Goal: Task Accomplishment & Management: Manage account settings

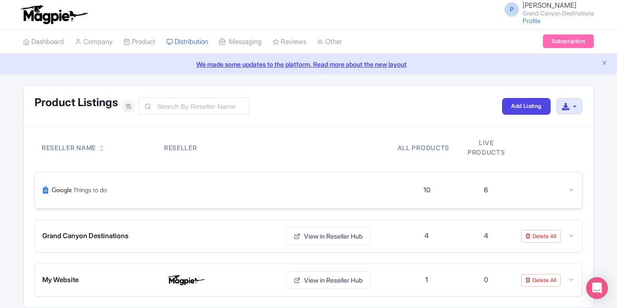
click at [569, 190] on icon at bounding box center [570, 190] width 7 height 7
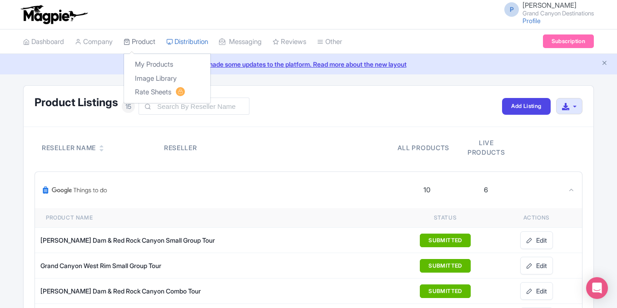
click at [147, 44] on link "Product" at bounding box center [139, 42] width 32 height 25
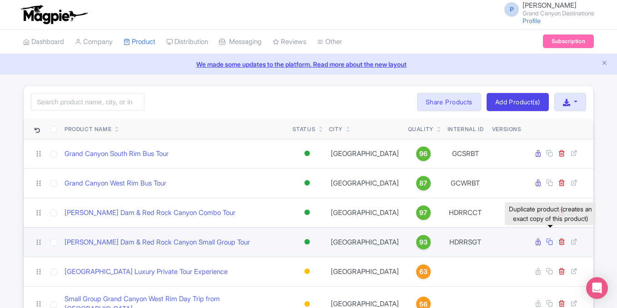
click at [550, 243] on icon at bounding box center [549, 241] width 7 height 7
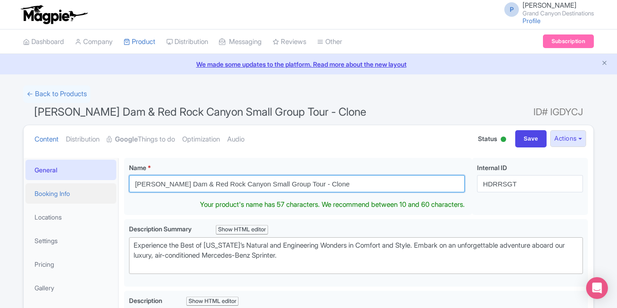
drag, startPoint x: 331, startPoint y: 186, endPoint x: 56, endPoint y: 193, distance: 275.2
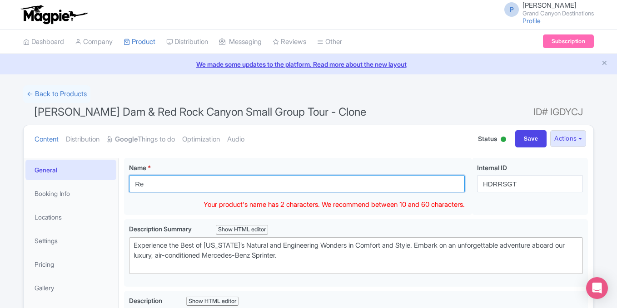
drag, startPoint x: 165, startPoint y: 182, endPoint x: 93, endPoint y: 183, distance: 71.7
paste input "d Rock Canyon Small Group Tour"
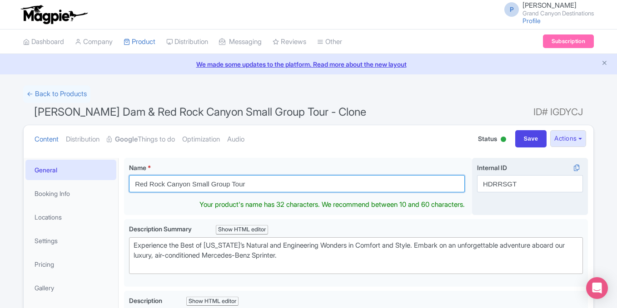
type input "Red Rock Canyon Small Group Tour"
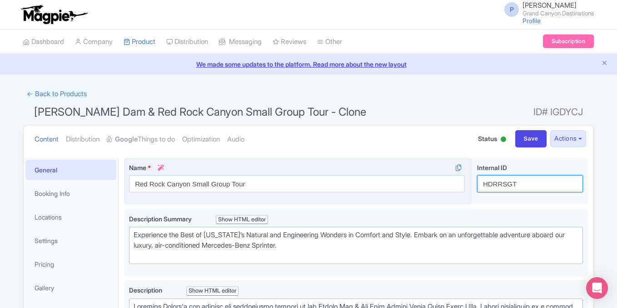
drag, startPoint x: 535, startPoint y: 183, endPoint x: 400, endPoint y: 183, distance: 135.3
click at [400, 183] on div "Hoover Dam & Red Rock Canyon Small Group Tour - Clone Name * i Red Rock Canyon …" at bounding box center [356, 183] width 464 height 51
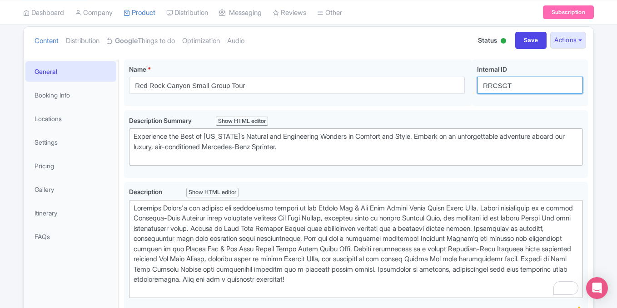
scroll to position [105, 0]
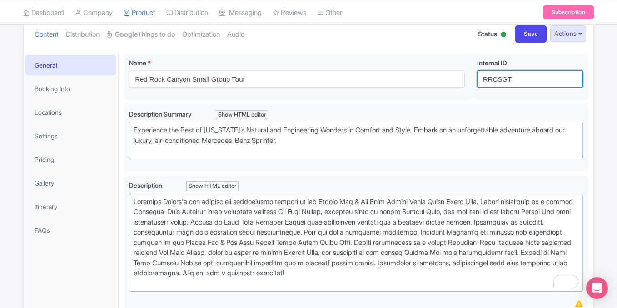
type input "RRCSGT"
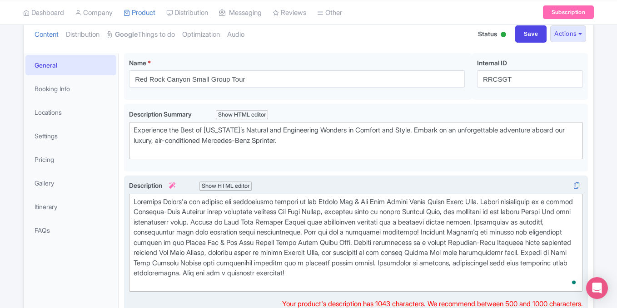
click at [232, 218] on div at bounding box center [355, 243] width 444 height 92
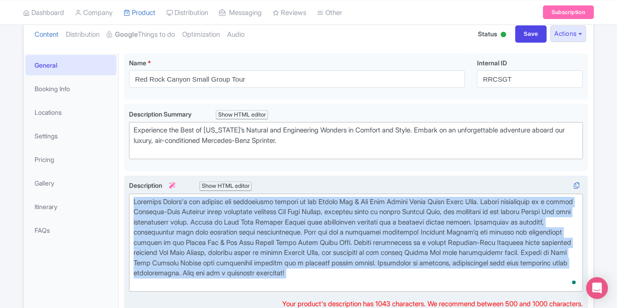
paste trix-editor "Experience Red Rock Canyon on a premium Small Group Tour in style aboard air-co…"
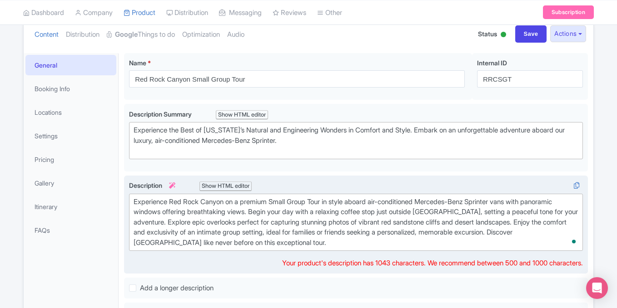
type trix-editor "<div>Experience Red Rock Canyon on a premium Small Group Tour in style aboard a…"
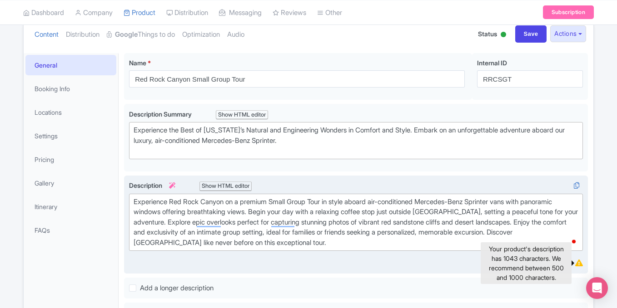
click at [577, 262] on icon at bounding box center [579, 263] width 8 height 7
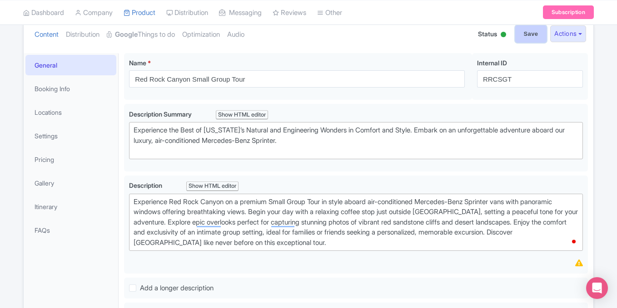
click at [521, 29] on input "Save" at bounding box center [531, 33] width 32 height 17
type input "Saving..."
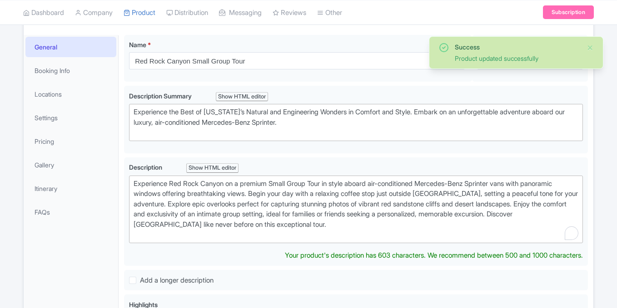
scroll to position [113, 0]
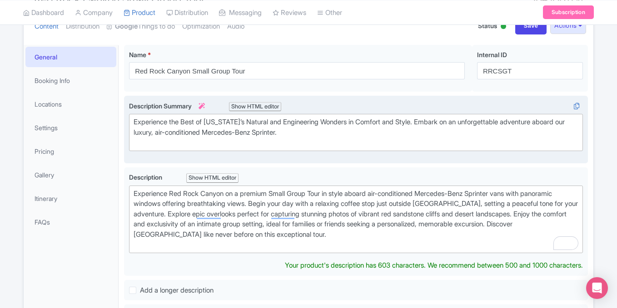
click at [397, 128] on div "Experience the Best of Nevada’s Natural and Engineering Wonders in Comfort and …" at bounding box center [355, 132] width 444 height 31
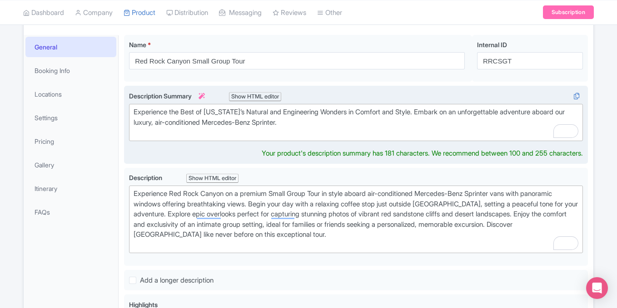
click at [191, 122] on div "Experience the Best of Nevada’s Natural and Engineering Wonders in Comfort and …" at bounding box center [355, 122] width 444 height 31
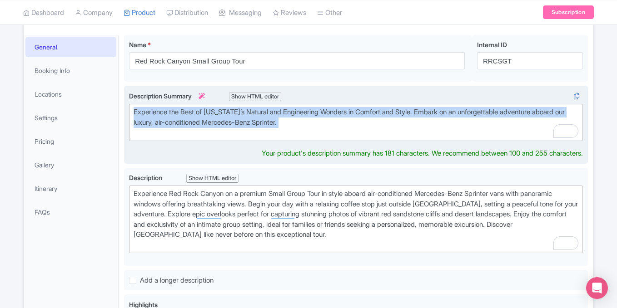
paste trix-editor "lore Red Rock Canyon in luxury with our Small Group Tour. Travel comfortably in…"
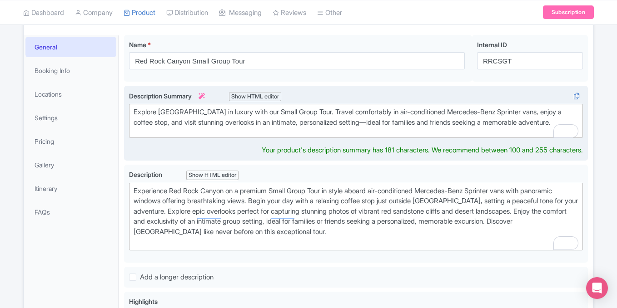
type trix-editor "<div>Explore Red Rock Canyon in luxury with our Small Group Tour. Travel comfor…"
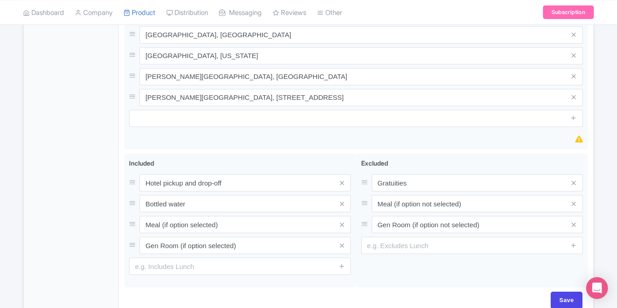
scroll to position [535, 0]
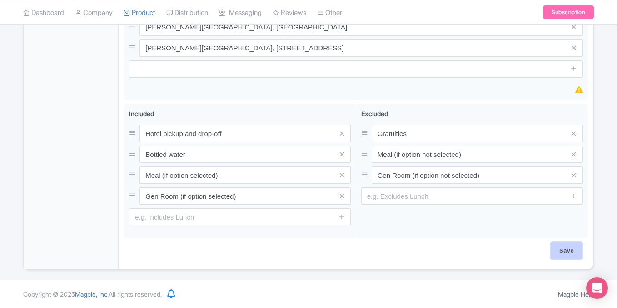
click at [568, 254] on input "Save" at bounding box center [566, 250] width 32 height 17
type input "Saving..."
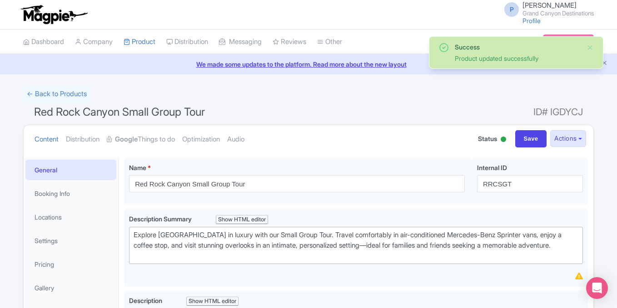
scroll to position [561, 0]
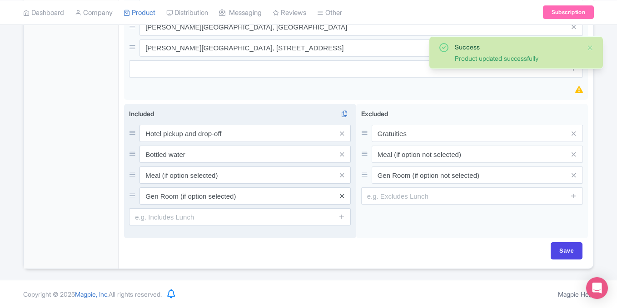
click at [342, 201] on link at bounding box center [342, 196] width 4 height 10
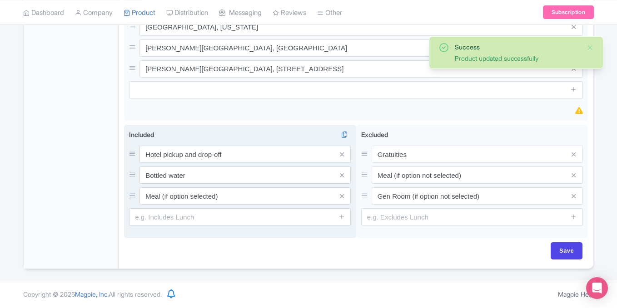
scroll to position [535, 0]
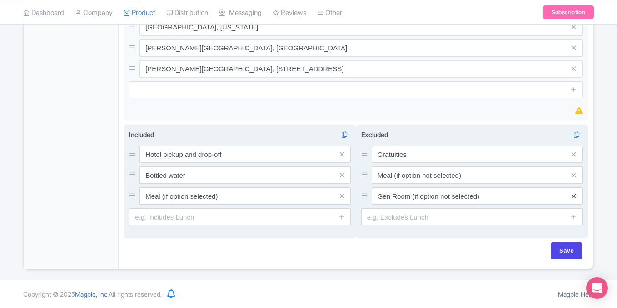
click at [574, 197] on icon at bounding box center [573, 196] width 4 height 7
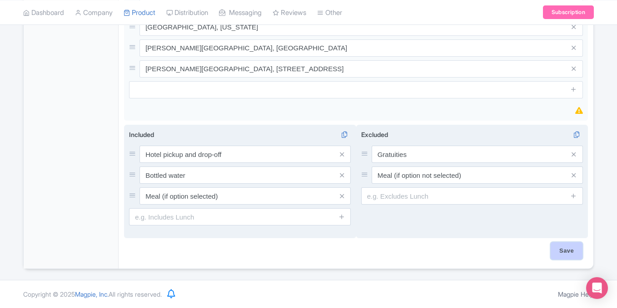
click at [558, 251] on input "Save" at bounding box center [566, 250] width 32 height 17
type input "Saving..."
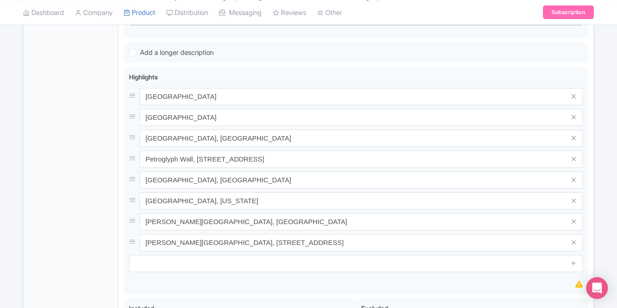
scroll to position [355, 0]
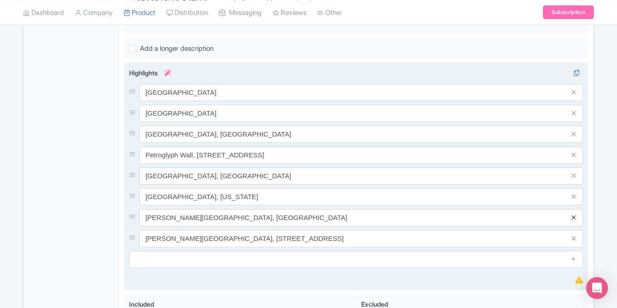
click at [573, 221] on icon at bounding box center [573, 217] width 4 height 7
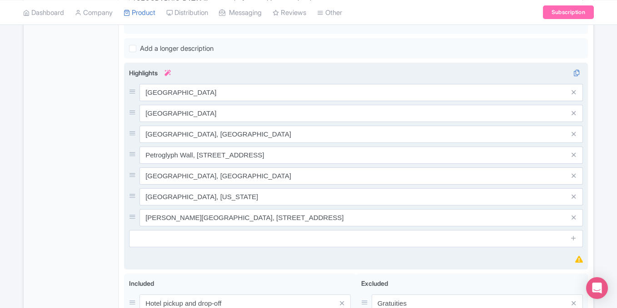
click at [573, 221] on icon at bounding box center [573, 217] width 4 height 7
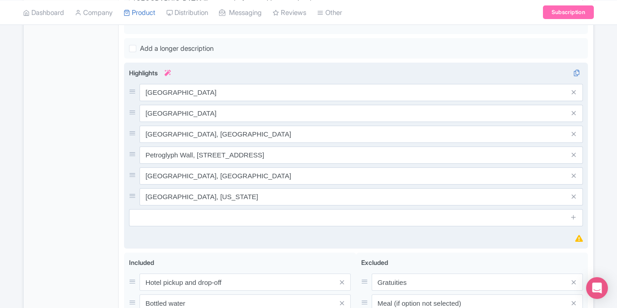
scroll to position [493, 0]
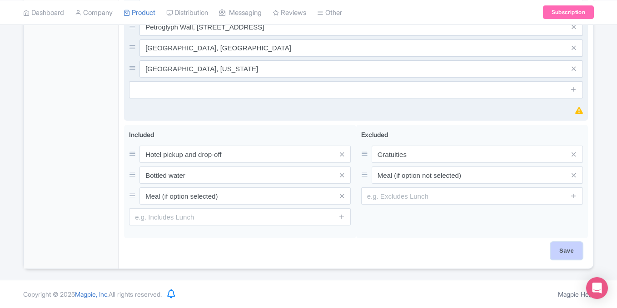
click at [560, 256] on input "Save" at bounding box center [566, 250] width 32 height 17
type input "Saving..."
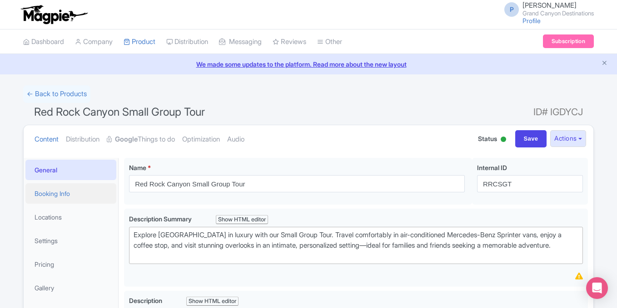
click at [68, 196] on link "Booking Info" at bounding box center [70, 193] width 91 height 20
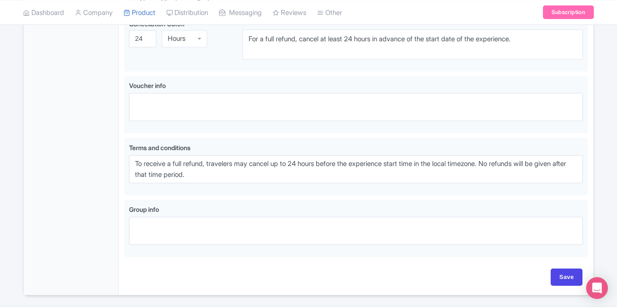
scroll to position [660, 0]
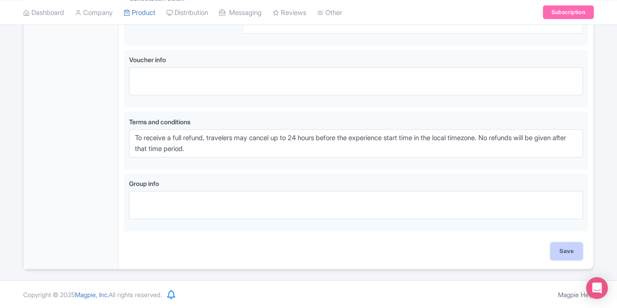
click at [571, 254] on input "Save" at bounding box center [566, 251] width 32 height 17
type input "Saving..."
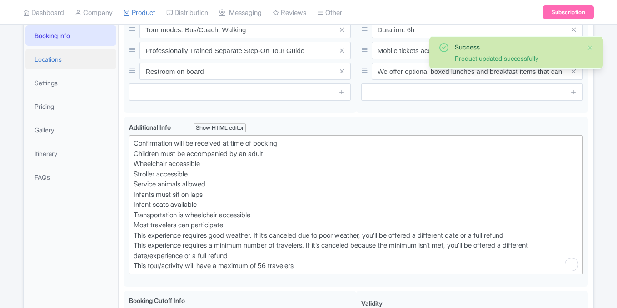
click at [52, 59] on link "Locations" at bounding box center [70, 59] width 91 height 20
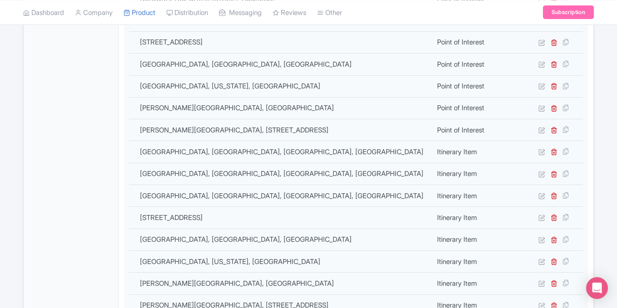
scroll to position [391, 0]
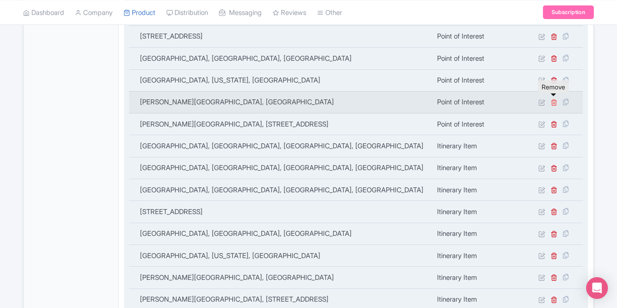
click at [552, 103] on icon at bounding box center [553, 102] width 7 height 7
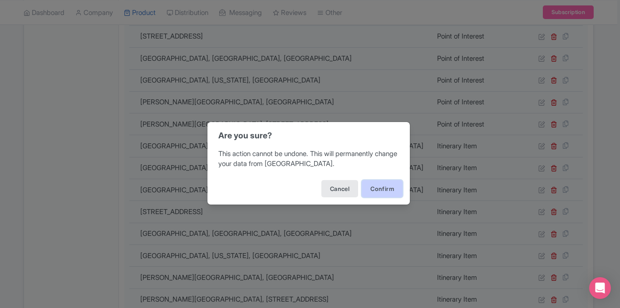
click at [370, 193] on button "Confirm" at bounding box center [382, 188] width 41 height 17
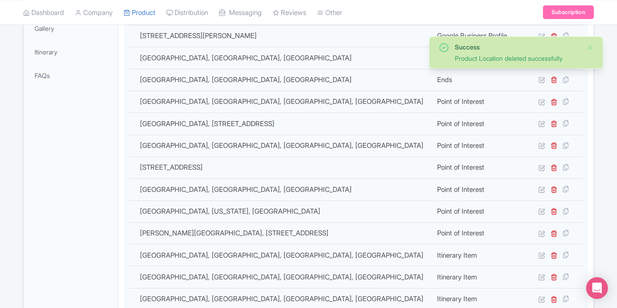
scroll to position [261, 0]
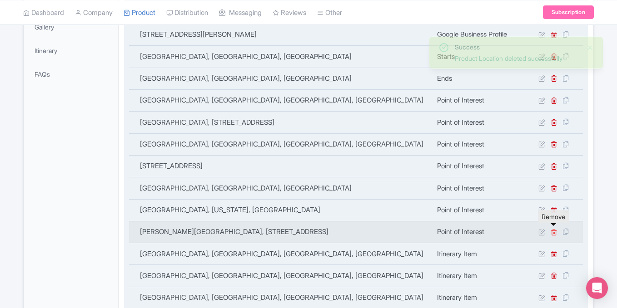
click at [552, 231] on icon at bounding box center [553, 232] width 7 height 7
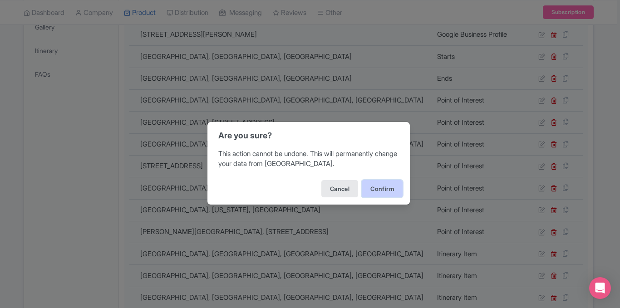
click at [378, 187] on button "Confirm" at bounding box center [382, 188] width 41 height 17
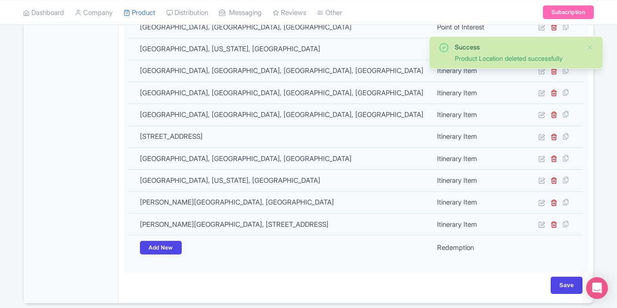
scroll to position [426, 0]
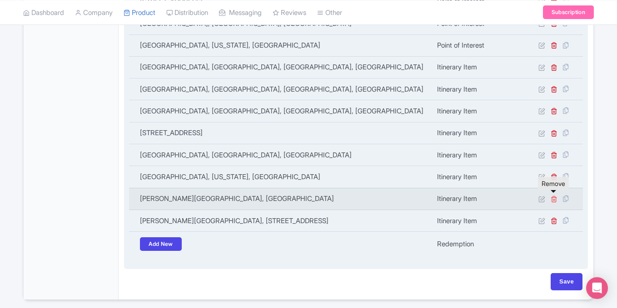
click at [553, 197] on icon at bounding box center [553, 199] width 7 height 7
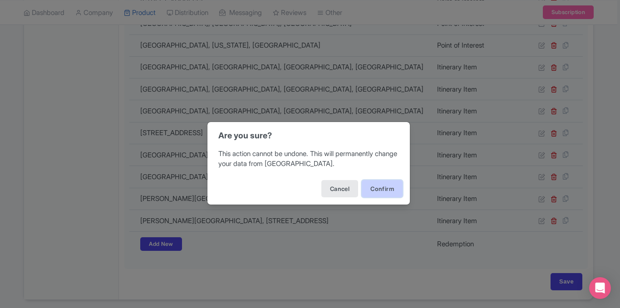
click at [388, 189] on button "Confirm" at bounding box center [382, 188] width 41 height 17
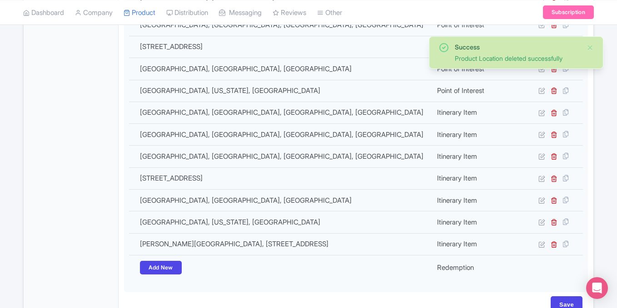
scroll to position [393, 0]
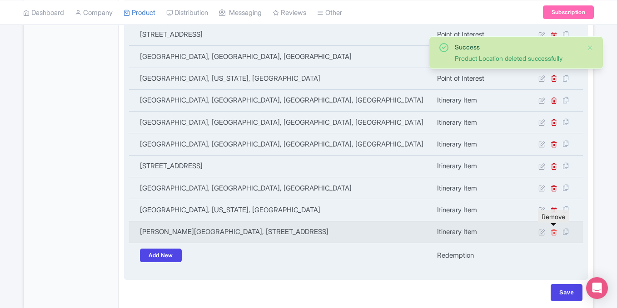
click at [554, 231] on icon at bounding box center [553, 232] width 7 height 7
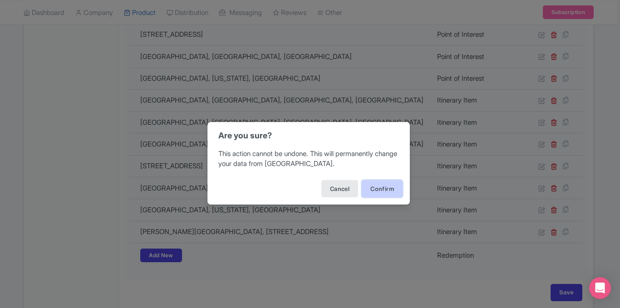
click at [374, 193] on button "Confirm" at bounding box center [382, 188] width 41 height 17
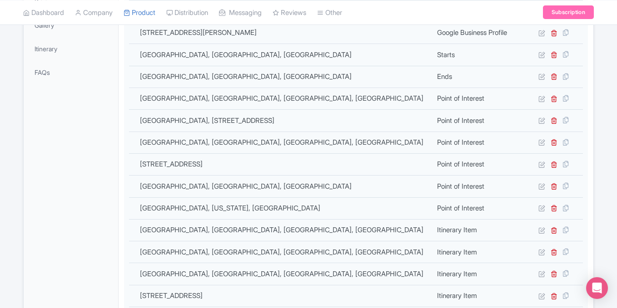
scroll to position [264, 0]
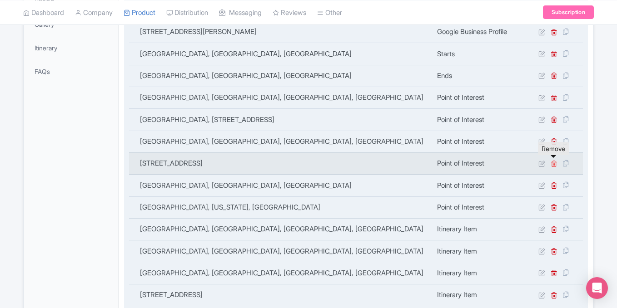
click at [555, 163] on icon at bounding box center [553, 163] width 7 height 7
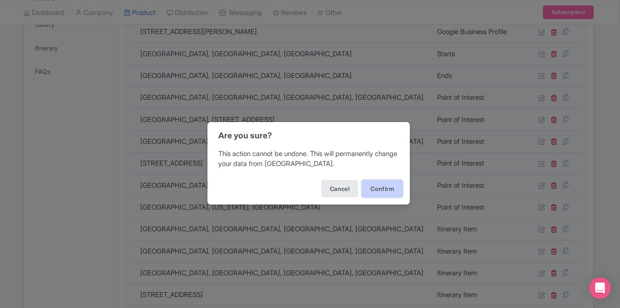
click at [388, 185] on button "Confirm" at bounding box center [382, 188] width 41 height 17
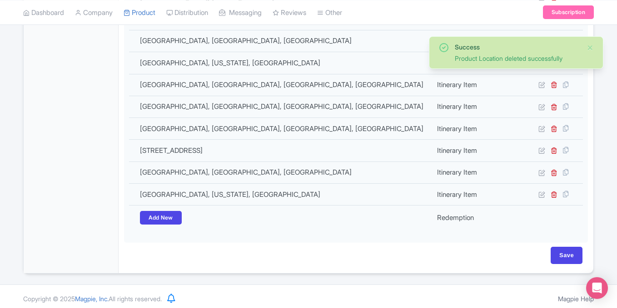
scroll to position [390, 0]
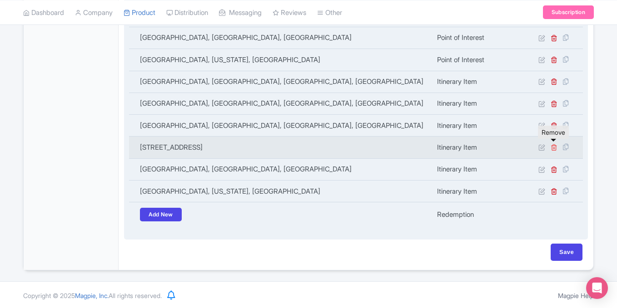
click at [555, 145] on icon at bounding box center [553, 147] width 7 height 7
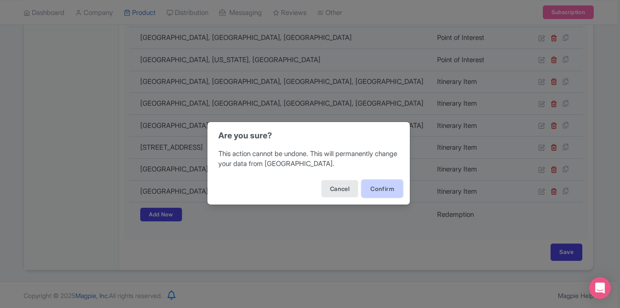
click at [380, 182] on button "Confirm" at bounding box center [382, 188] width 41 height 17
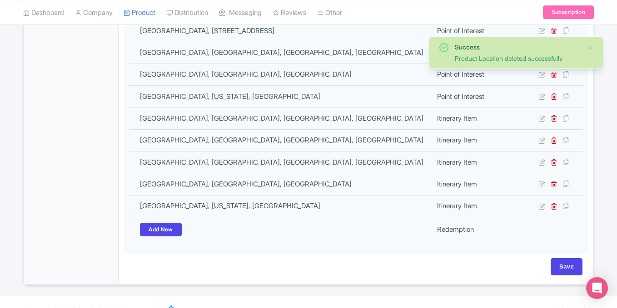
scroll to position [368, 0]
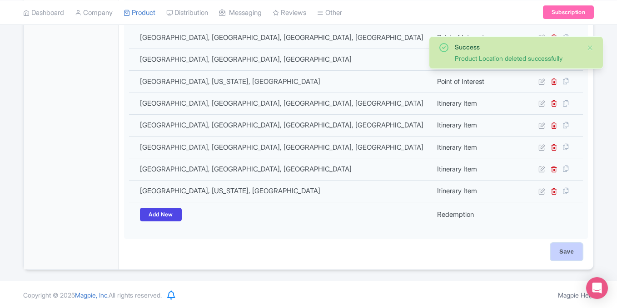
click at [563, 247] on input "Save" at bounding box center [566, 251] width 32 height 17
type input "Saving..."
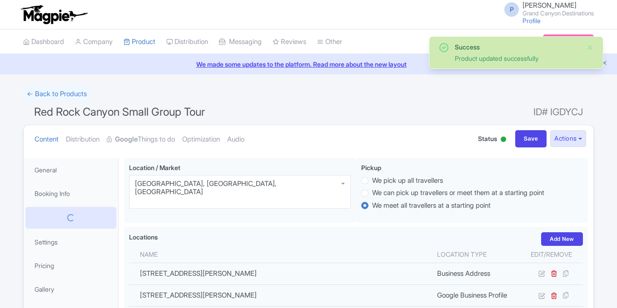
scroll to position [158, 0]
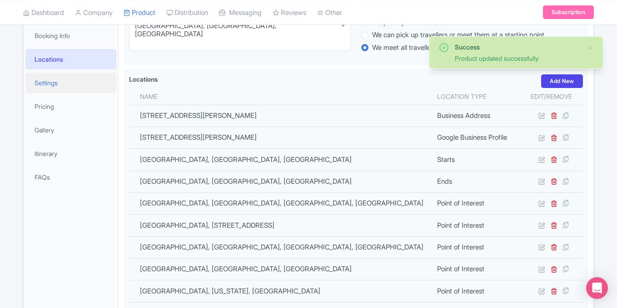
click at [71, 79] on link "Settings" at bounding box center [70, 83] width 91 height 20
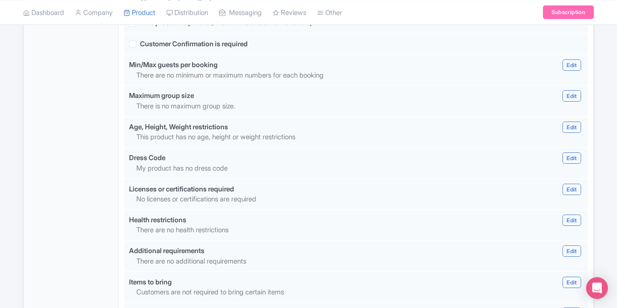
scroll to position [863, 0]
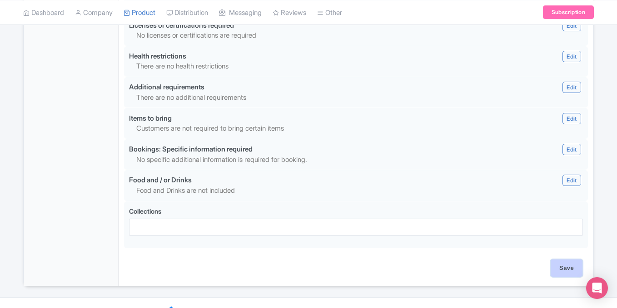
click at [572, 260] on input "Save" at bounding box center [566, 268] width 32 height 17
type input "Saving..."
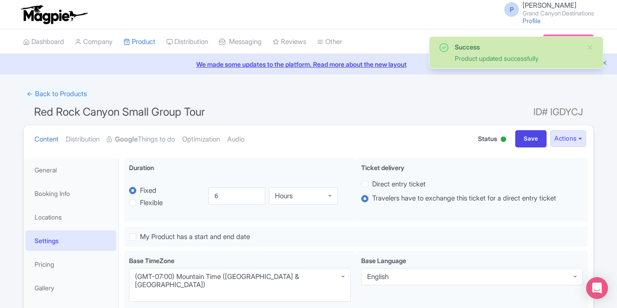
scroll to position [158, 0]
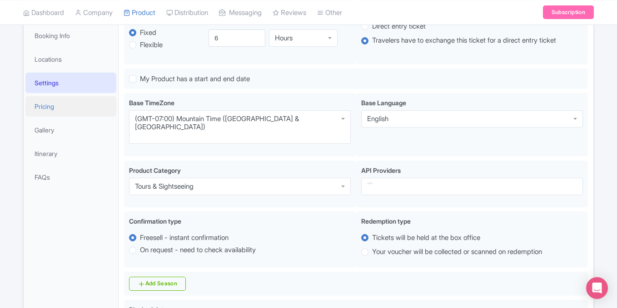
click at [76, 112] on link "Pricing" at bounding box center [70, 106] width 91 height 20
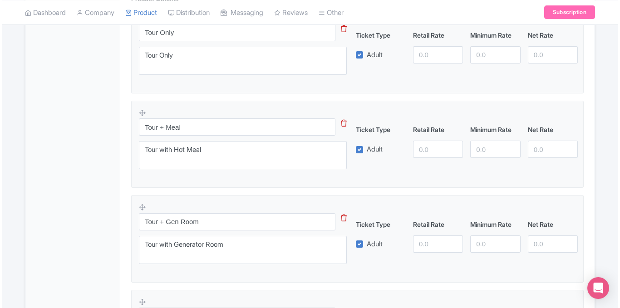
scroll to position [331, 0]
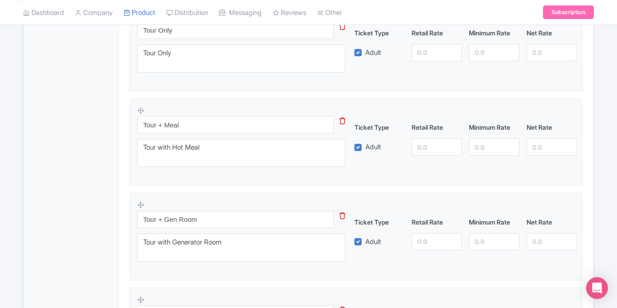
click at [341, 120] on icon at bounding box center [342, 121] width 6 height 7
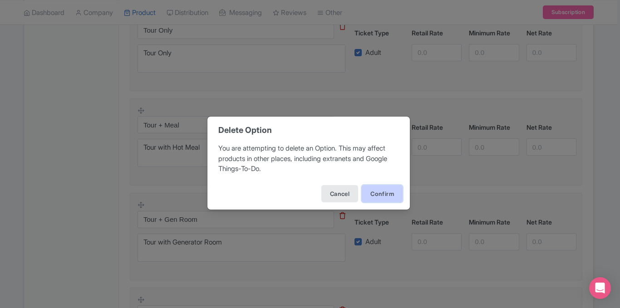
click at [380, 197] on button "Confirm" at bounding box center [382, 193] width 41 height 17
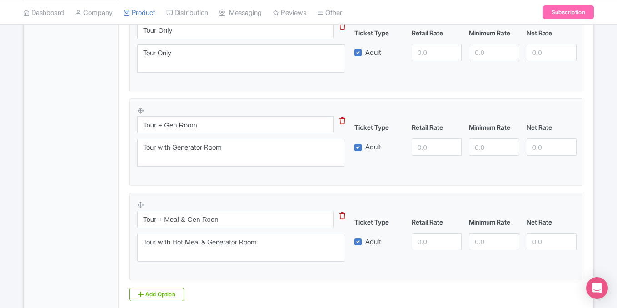
click at [342, 118] on icon at bounding box center [342, 121] width 6 height 7
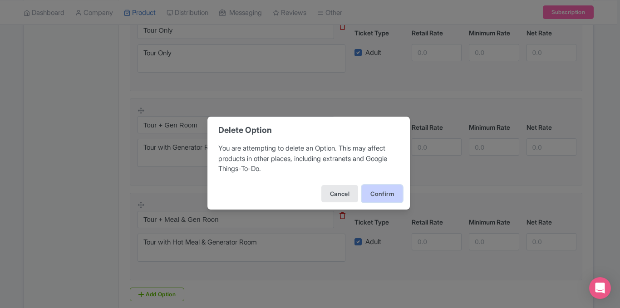
click at [376, 190] on button "Confirm" at bounding box center [382, 193] width 41 height 17
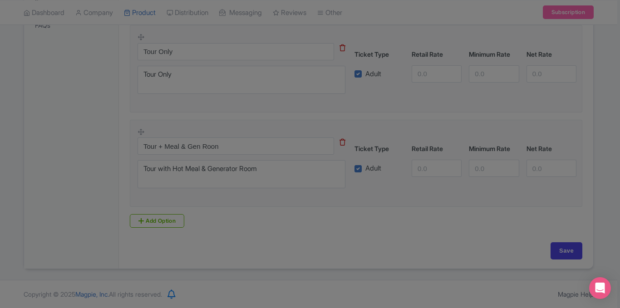
scroll to position [310, 0]
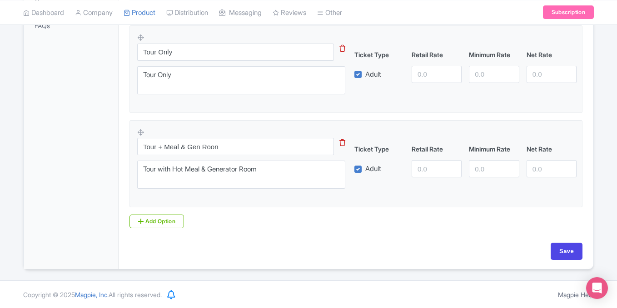
click at [340, 142] on icon at bounding box center [342, 142] width 6 height 7
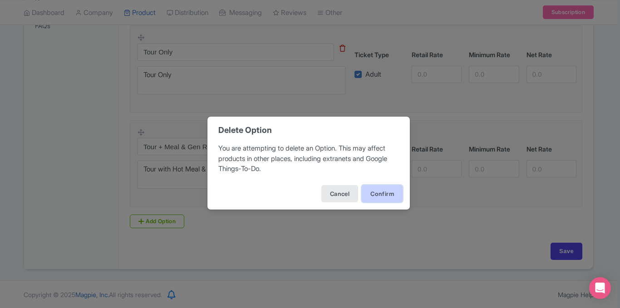
click at [373, 194] on button "Confirm" at bounding box center [382, 193] width 41 height 17
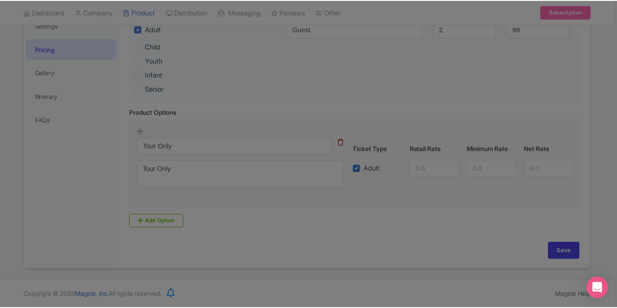
scroll to position [215, 0]
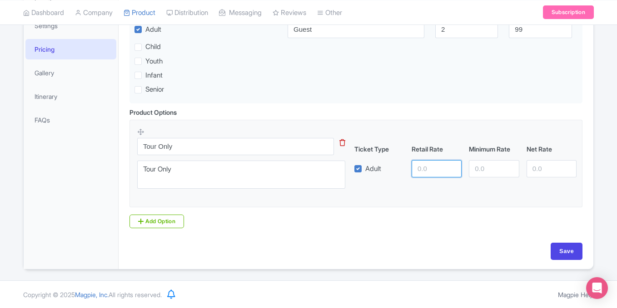
click at [435, 169] on input "number" at bounding box center [436, 168] width 50 height 17
type input "150.00"
click at [572, 246] on input "Save" at bounding box center [566, 251] width 32 height 17
type input "Saving..."
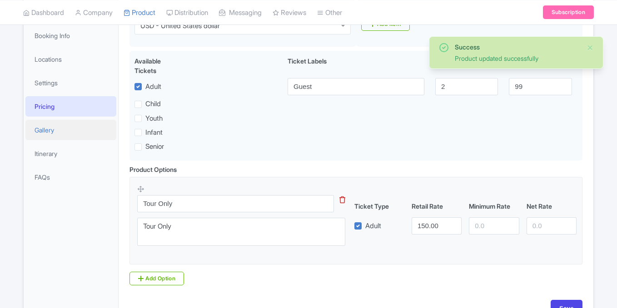
scroll to position [158, 0]
click at [53, 130] on link "Gallery" at bounding box center [70, 130] width 91 height 20
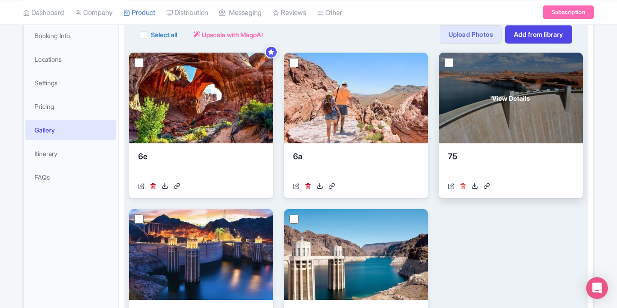
click at [462, 185] on icon at bounding box center [462, 186] width 6 height 6
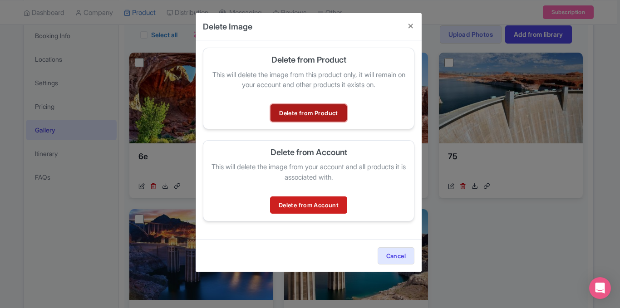
click at [315, 110] on link "Delete from Product" at bounding box center [309, 112] width 76 height 17
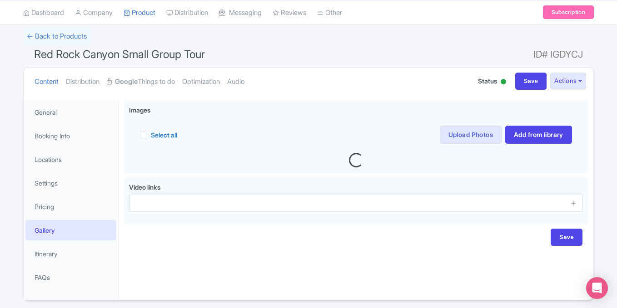
scroll to position [30, 0]
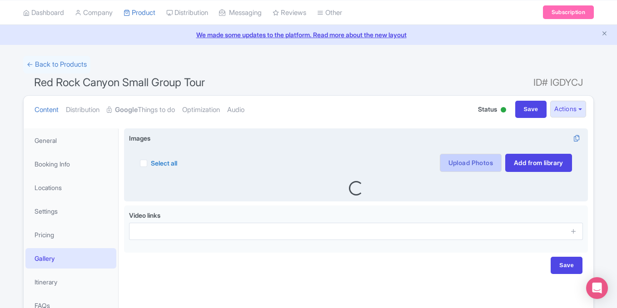
click at [473, 162] on link "Upload Photos" at bounding box center [470, 163] width 62 height 18
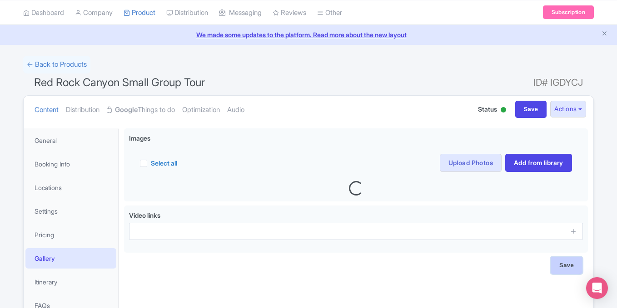
click at [567, 267] on input "Save" at bounding box center [566, 265] width 32 height 17
type input "Saving..."
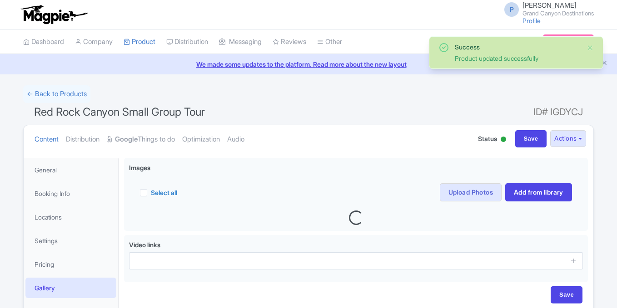
scroll to position [89, 0]
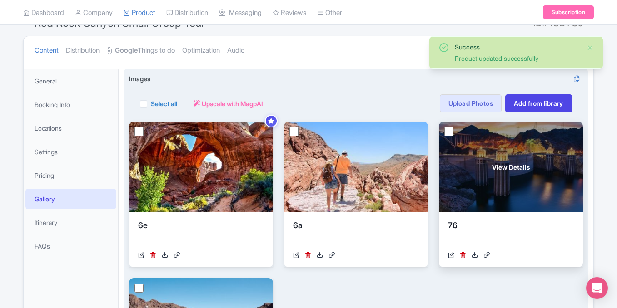
click at [449, 131] on input "checkbox" at bounding box center [448, 131] width 9 height 9
checkbox input "true"
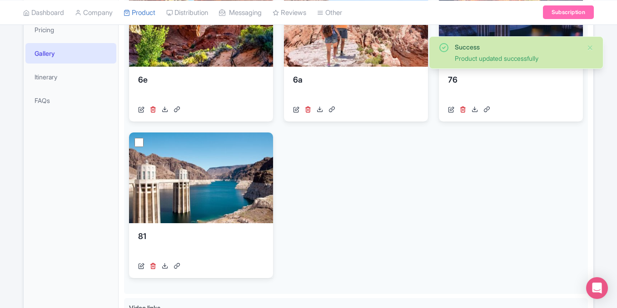
scroll to position [235, 0]
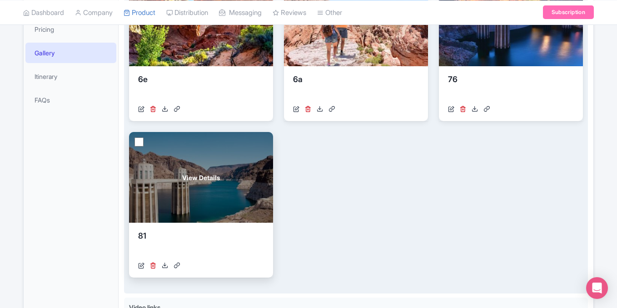
click at [138, 142] on input "checkbox" at bounding box center [138, 142] width 9 height 9
checkbox input "true"
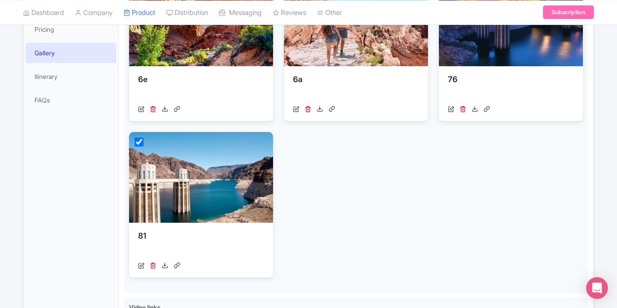
scroll to position [29, 0]
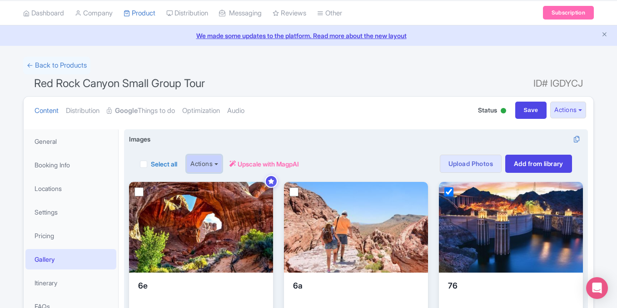
click at [199, 162] on button "Actions" at bounding box center [204, 164] width 36 height 18
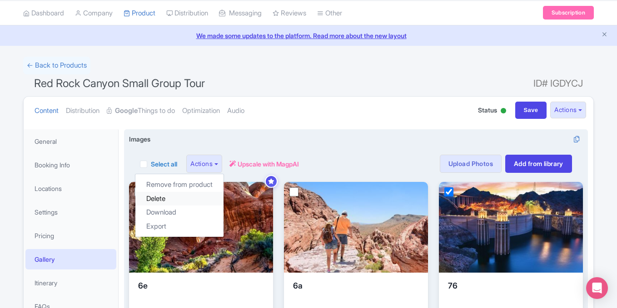
click at [183, 198] on link "Delete" at bounding box center [179, 199] width 88 height 14
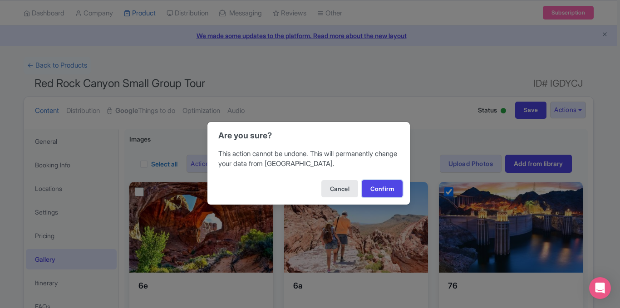
drag, startPoint x: 392, startPoint y: 186, endPoint x: 473, endPoint y: 169, distance: 82.5
click at [392, 186] on button "Confirm" at bounding box center [382, 188] width 41 height 17
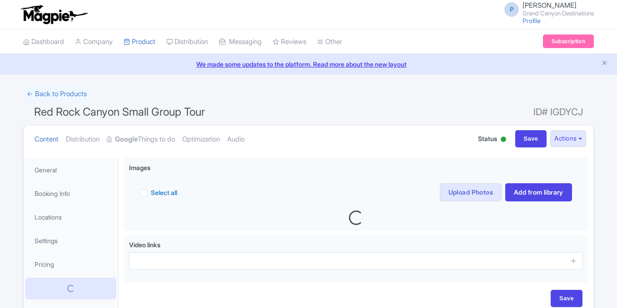
scroll to position [90, 0]
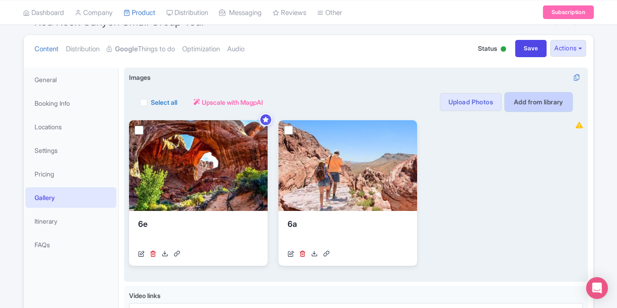
click at [538, 103] on link "Add from library" at bounding box center [538, 102] width 67 height 18
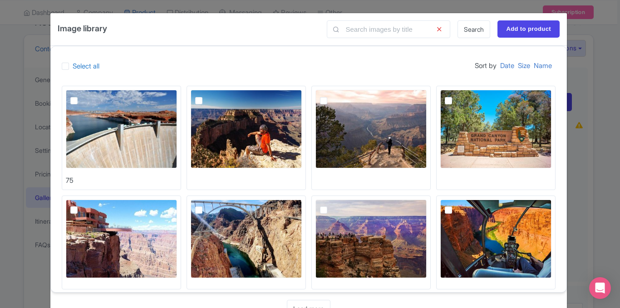
click at [471, 24] on link "Search" at bounding box center [474, 29] width 33 height 18
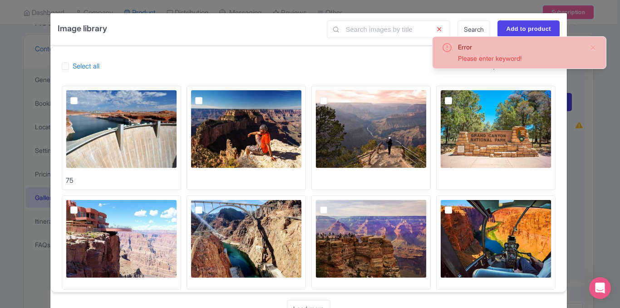
click at [235, 26] on div "Image library Search Add to product" at bounding box center [308, 29] width 517 height 33
click at [611, 92] on div "Image library Search Add to product Select all Sort by Date Size Name 75 Loadin…" at bounding box center [310, 154] width 620 height 308
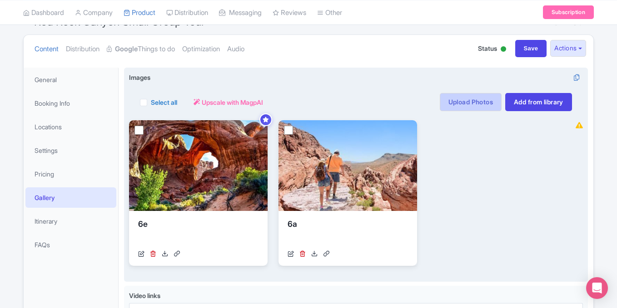
click at [464, 104] on link "Upload Photos" at bounding box center [470, 102] width 62 height 18
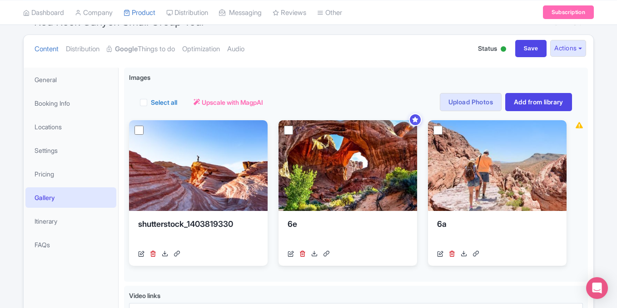
scroll to position [185, 0]
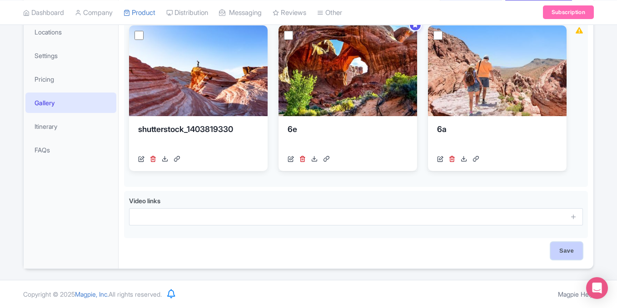
click at [559, 251] on input "Save" at bounding box center [566, 250] width 32 height 17
type input "Saving..."
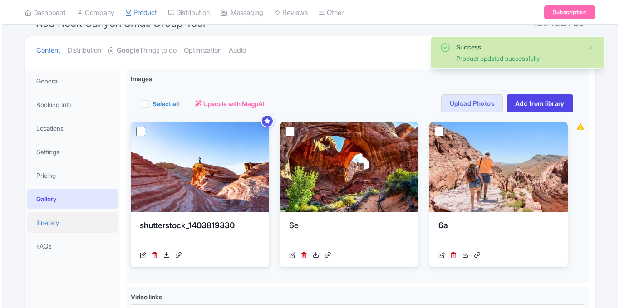
scroll to position [89, 0]
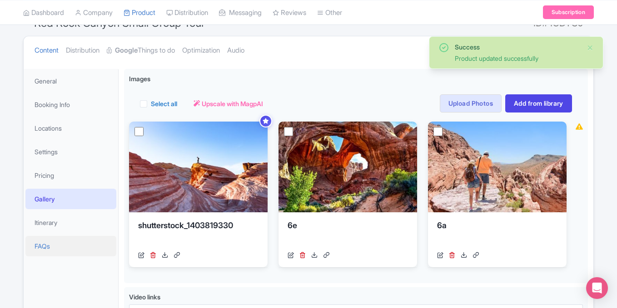
click at [57, 242] on link "FAQs" at bounding box center [70, 246] width 91 height 20
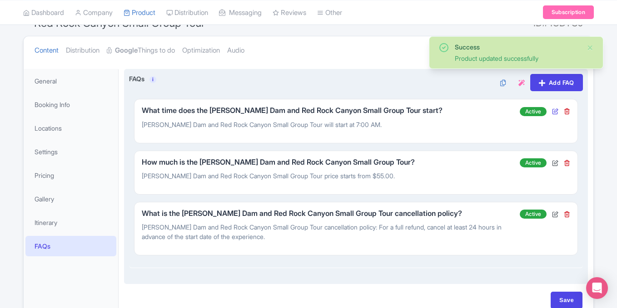
click at [553, 110] on icon at bounding box center [555, 111] width 6 height 6
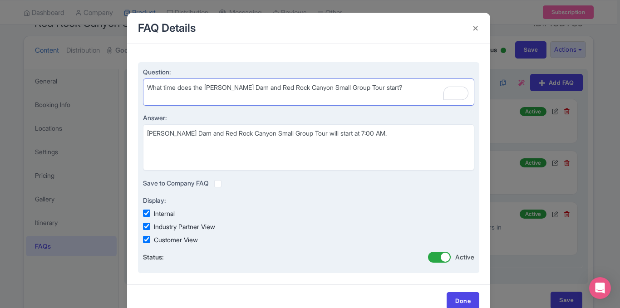
drag, startPoint x: 258, startPoint y: 81, endPoint x: 208, endPoint y: 85, distance: 50.1
click at [208, 85] on textarea "What time does the Hoover Dam and Red Rock Canyon Small Group Tour start?" at bounding box center [308, 92] width 331 height 27
type textarea "What time does the Red Rock Canyon Small Group Tour start?"
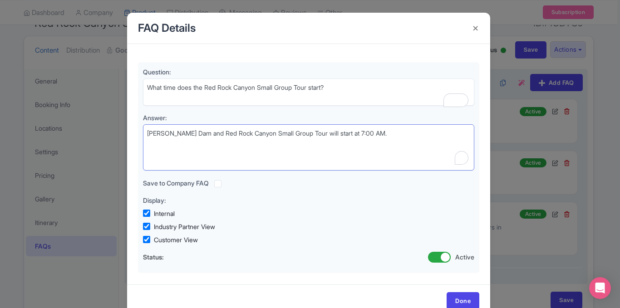
drag, startPoint x: 198, startPoint y: 133, endPoint x: 133, endPoint y: 135, distance: 64.9
click at [133, 135] on div "Question: What time does the Hoover Dam and Red Rock Canyon Small Group Tour st…" at bounding box center [308, 164] width 363 height 241
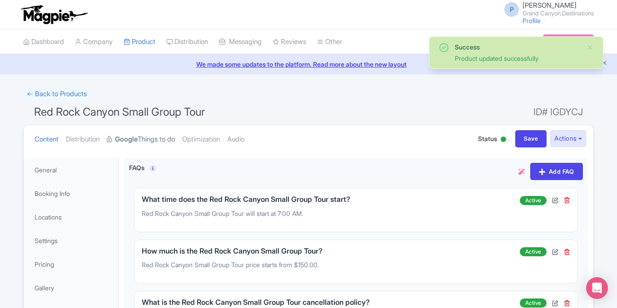
click at [159, 142] on link "Google Things to do" at bounding box center [141, 139] width 68 height 29
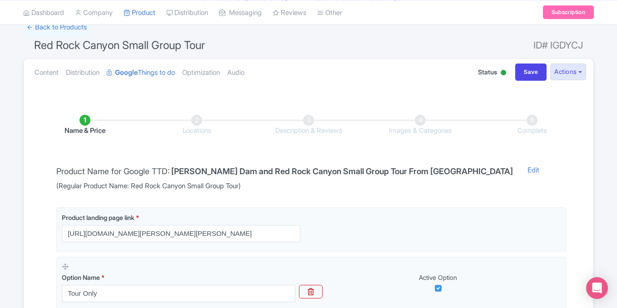
scroll to position [69, 0]
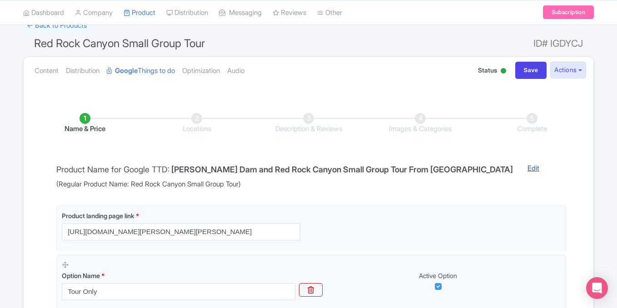
click at [518, 170] on link "Edit" at bounding box center [533, 176] width 30 height 26
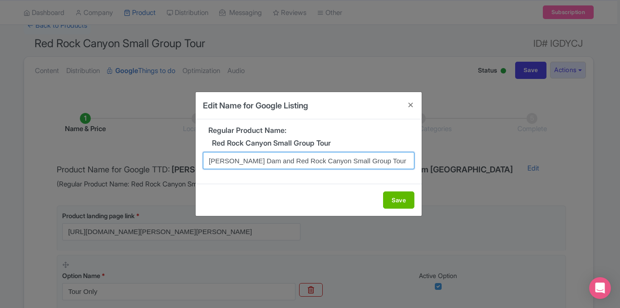
drag, startPoint x: 263, startPoint y: 161, endPoint x: 126, endPoint y: 165, distance: 136.7
click at [126, 165] on div "Edit Name for Google Listing Regular Product Name: Red Rock Canyon Small Group …" at bounding box center [310, 154] width 620 height 308
type input "Red Rock Canyon Small Group Tour From Las Vegas"
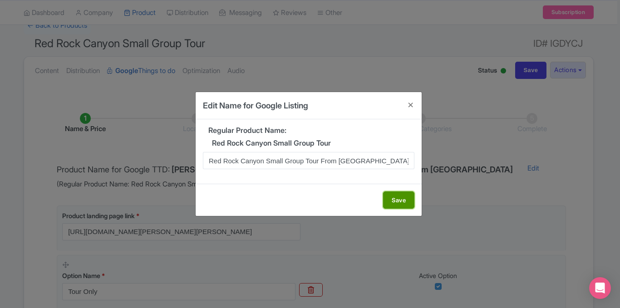
click at [405, 202] on button "Save" at bounding box center [398, 200] width 31 height 17
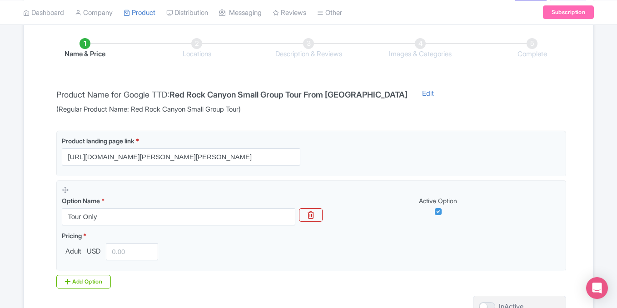
scroll to position [145, 0]
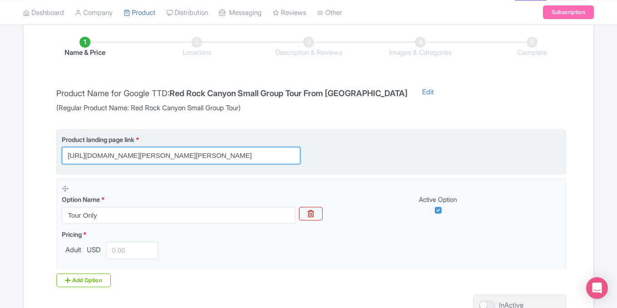
click at [175, 160] on input "https://www.grandcanyondestinations.com/hoover-dam-red-rock-canyon-tour/hoover-…" at bounding box center [181, 155] width 238 height 17
paste input "red-rock-canyon"
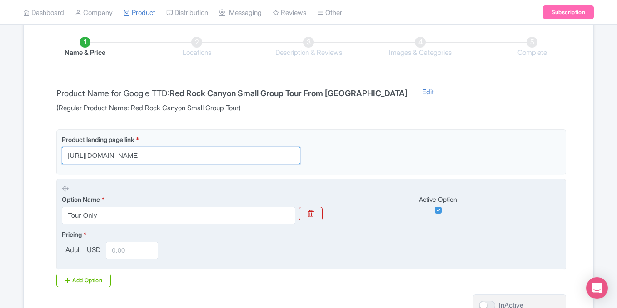
type input "[URL][DOMAIN_NAME]"
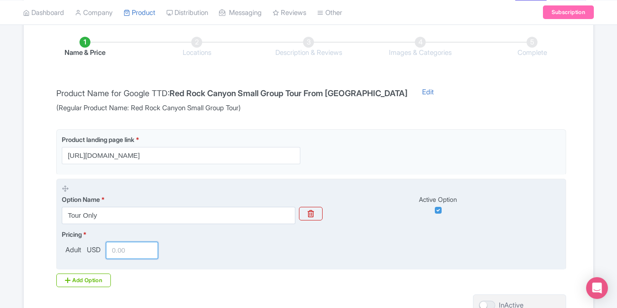
click at [117, 252] on input "number" at bounding box center [132, 250] width 52 height 17
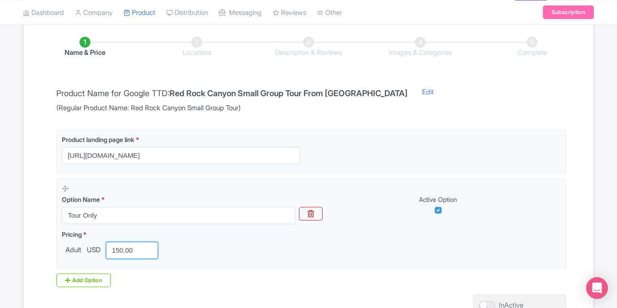
scroll to position [232, 0]
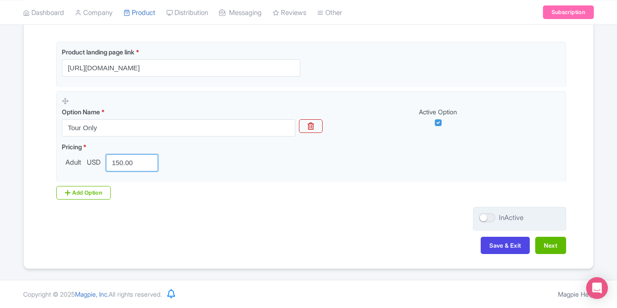
type input "150.00"
click at [489, 218] on div at bounding box center [487, 217] width 16 height 9
click at [484, 218] on input "InActive" at bounding box center [482, 218] width 6 height 6
checkbox input "true"
click at [543, 243] on button "Next" at bounding box center [550, 245] width 31 height 17
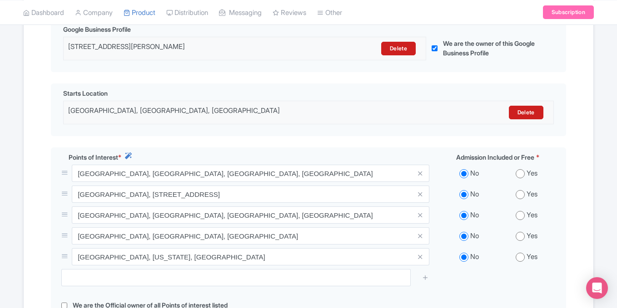
scroll to position [233, 0]
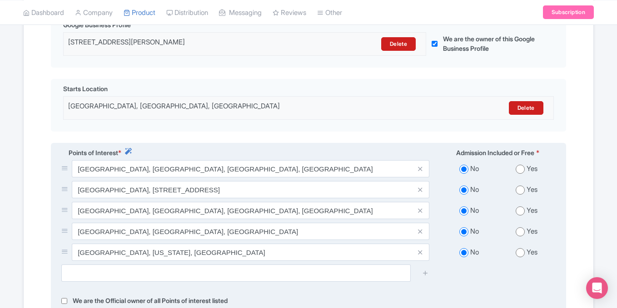
click at [518, 168] on input "radio" at bounding box center [519, 169] width 9 height 9
radio input "true"
click at [517, 189] on input "radio" at bounding box center [519, 190] width 9 height 9
radio input "true"
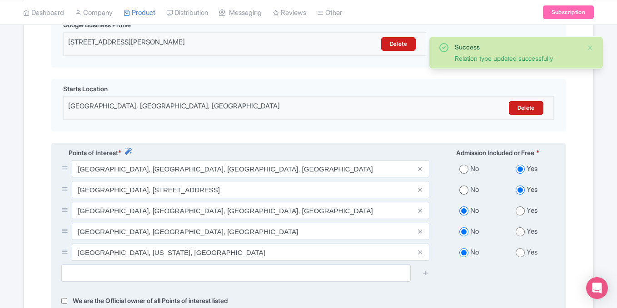
click at [519, 211] on input "radio" at bounding box center [519, 211] width 9 height 9
radio input "true"
click at [519, 232] on input "radio" at bounding box center [519, 231] width 9 height 9
radio input "true"
click at [520, 251] on input "radio" at bounding box center [519, 252] width 9 height 9
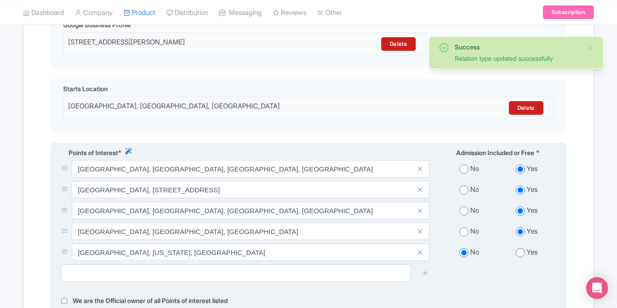
radio input "true"
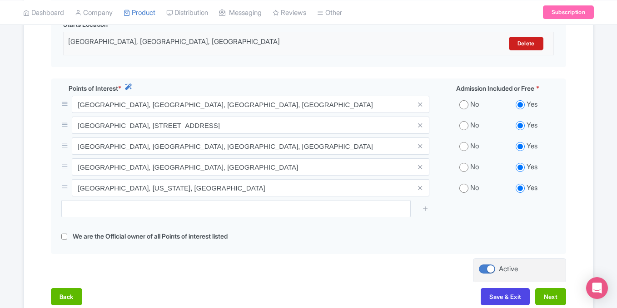
scroll to position [299, 0]
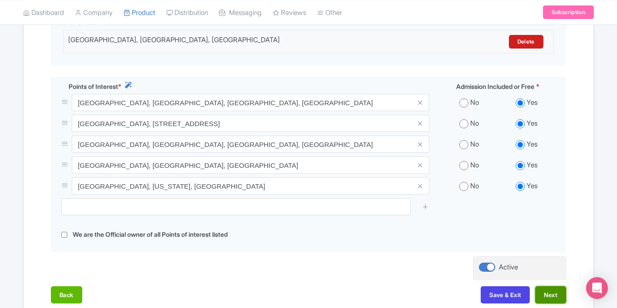
click at [546, 295] on button "Next" at bounding box center [550, 294] width 31 height 17
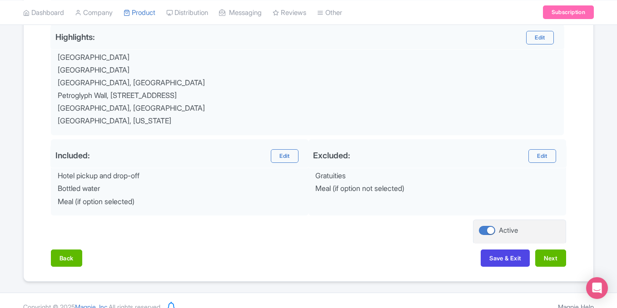
scroll to position [388, 0]
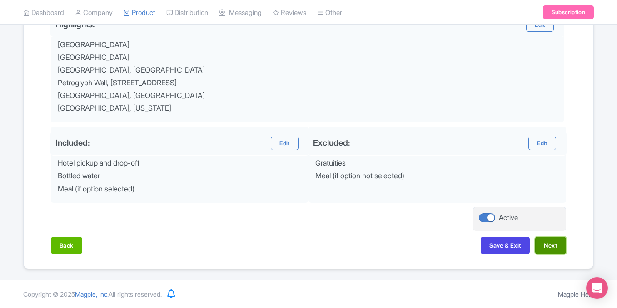
click at [543, 246] on button "Next" at bounding box center [550, 245] width 31 height 17
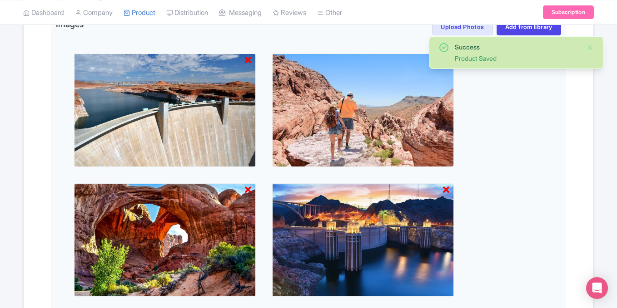
scroll to position [278, 0]
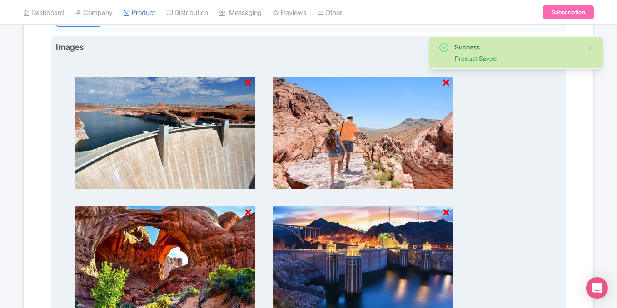
click at [445, 212] on icon at bounding box center [446, 212] width 6 height 9
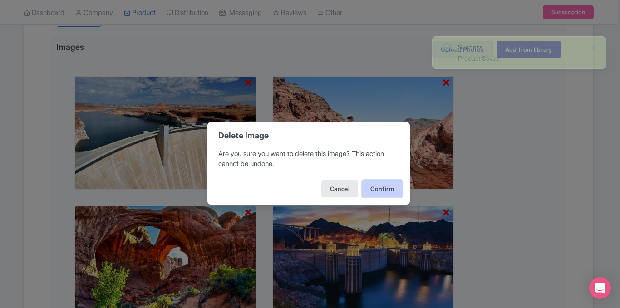
click at [380, 193] on button "Confirm" at bounding box center [382, 188] width 41 height 17
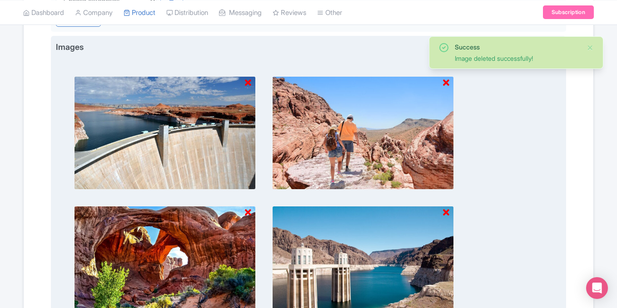
click at [247, 81] on icon at bounding box center [248, 83] width 6 height 9
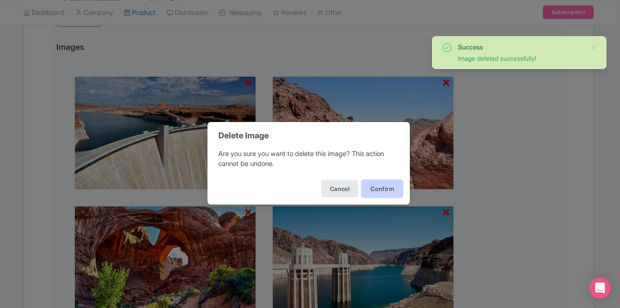
click at [382, 195] on button "Confirm" at bounding box center [382, 188] width 41 height 17
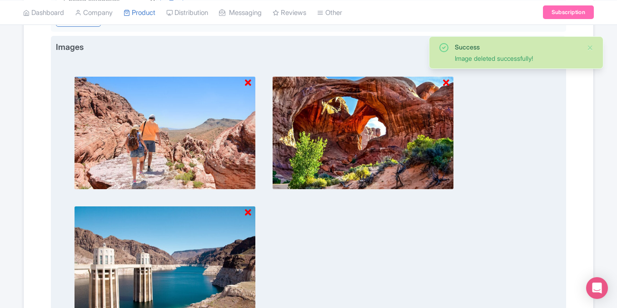
click at [248, 213] on icon at bounding box center [248, 212] width 6 height 9
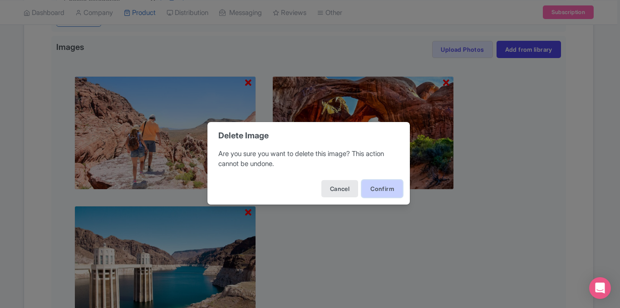
click at [377, 187] on button "Confirm" at bounding box center [382, 188] width 41 height 17
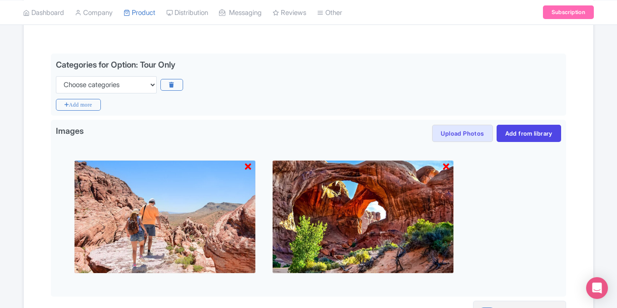
scroll to position [193, 0]
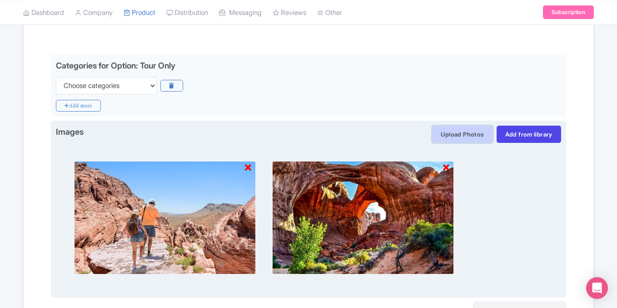
click at [460, 136] on button "Upload Photos" at bounding box center [462, 134] width 60 height 17
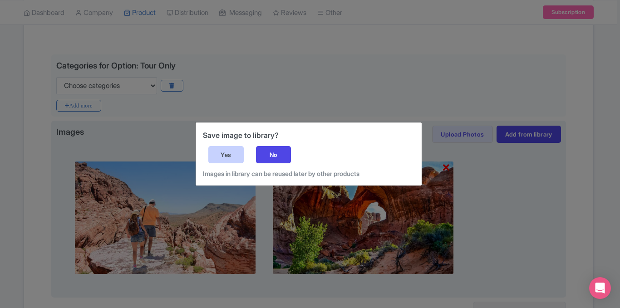
click at [234, 155] on div "Yes" at bounding box center [225, 154] width 35 height 17
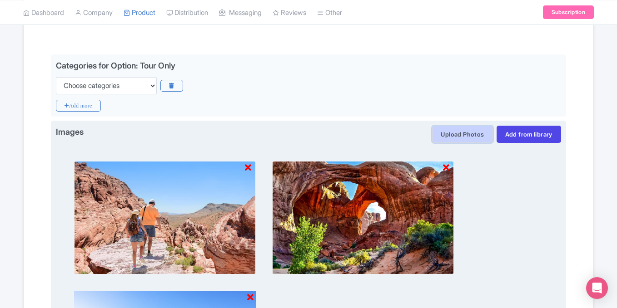
click at [459, 134] on button "Upload Photos" at bounding box center [462, 134] width 60 height 17
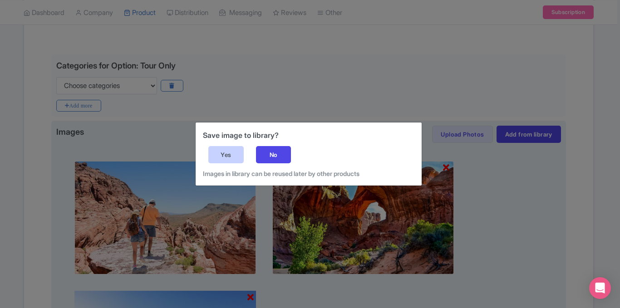
click at [229, 152] on div "Yes" at bounding box center [225, 154] width 35 height 17
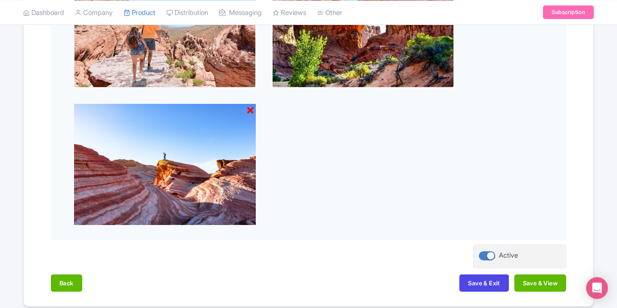
scroll to position [418, 0]
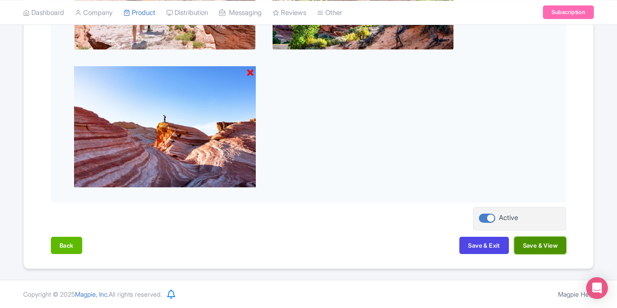
click at [528, 245] on button "Save & View" at bounding box center [540, 245] width 52 height 17
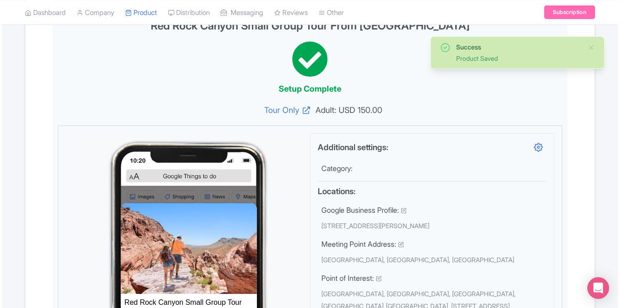
scroll to position [260, 0]
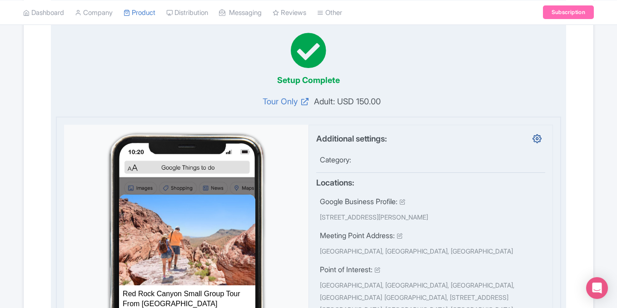
click at [535, 140] on icon at bounding box center [536, 138] width 9 height 9
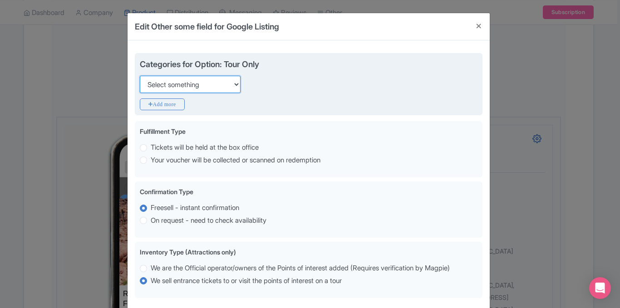
click at [220, 87] on select "Select something Adults Only Animals Audio Guide Beaches Bike Tours Boat Tours …" at bounding box center [190, 84] width 101 height 17
select select "day-trips"
click at [140, 76] on select "Select something Adults Only Animals Audio Guide Beaches Bike Tours Boat Tours …" at bounding box center [190, 84] width 101 height 17
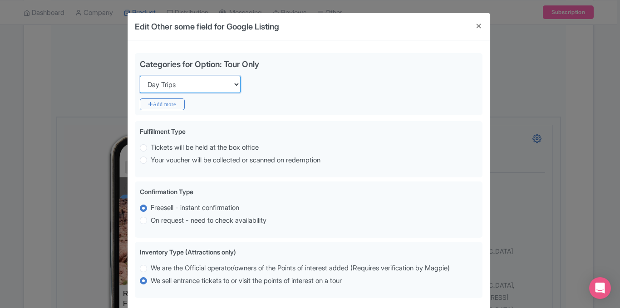
scroll to position [50, 0]
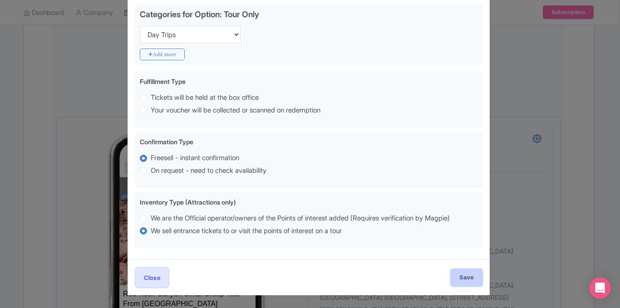
click at [458, 278] on input "Save" at bounding box center [467, 277] width 32 height 17
type input "Saving..."
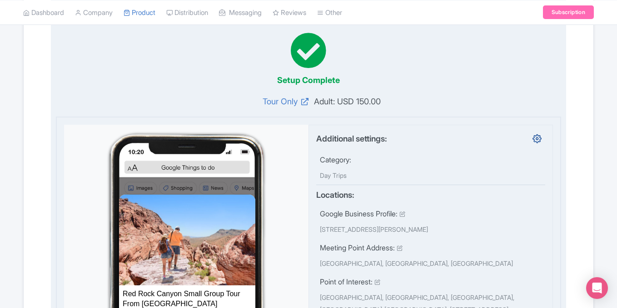
click at [535, 140] on icon at bounding box center [536, 138] width 9 height 9
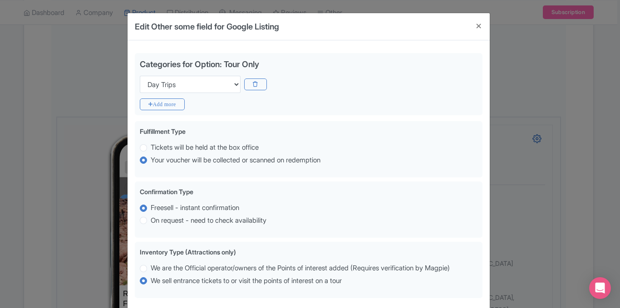
click at [484, 126] on div "Categories for Option: Tour Only Choose categories Adults Only Animals Audio Gu…" at bounding box center [309, 174] width 362 height 269
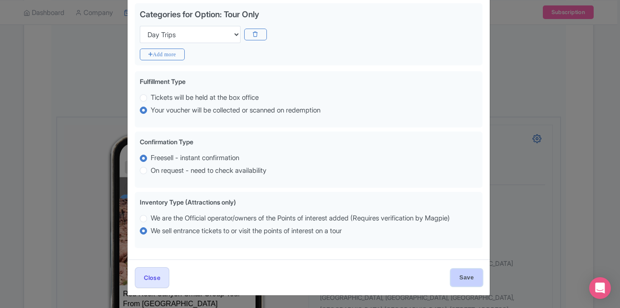
click at [459, 277] on input "Save" at bounding box center [467, 277] width 32 height 17
type input "Saving..."
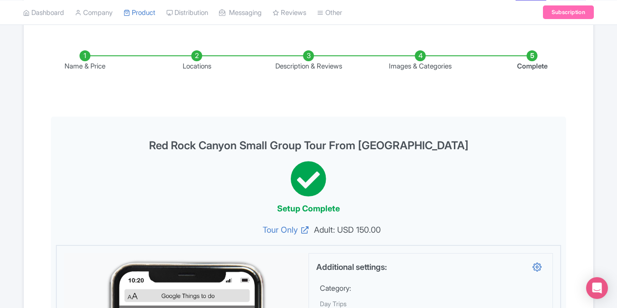
scroll to position [0, 0]
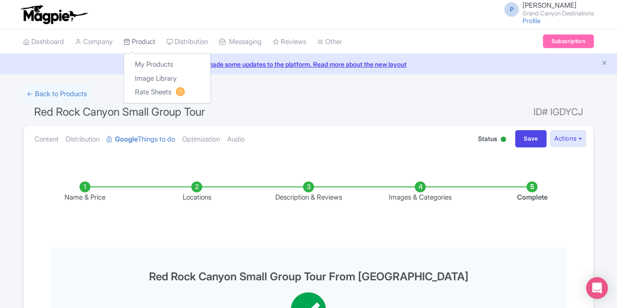
click at [141, 44] on link "Product" at bounding box center [139, 42] width 32 height 25
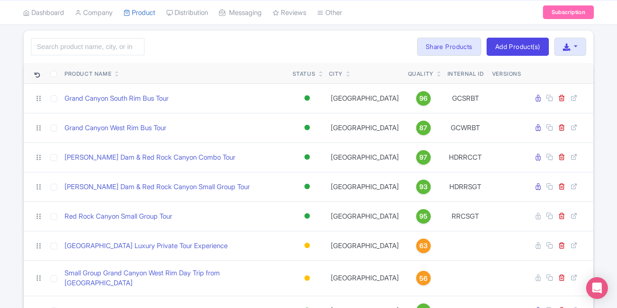
scroll to position [54, 0]
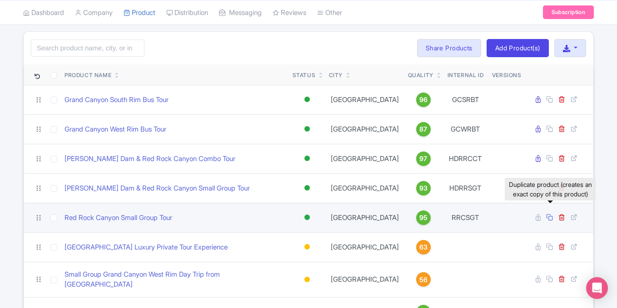
click at [550, 219] on icon at bounding box center [549, 217] width 7 height 7
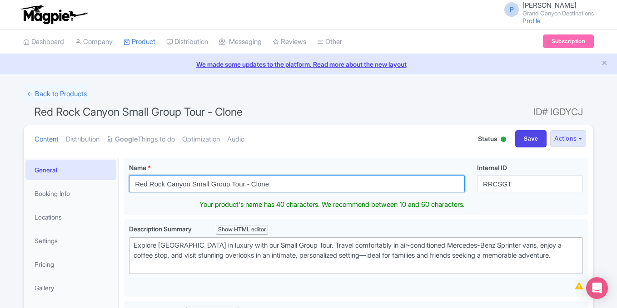
drag, startPoint x: 293, startPoint y: 183, endPoint x: 0, endPoint y: 181, distance: 292.8
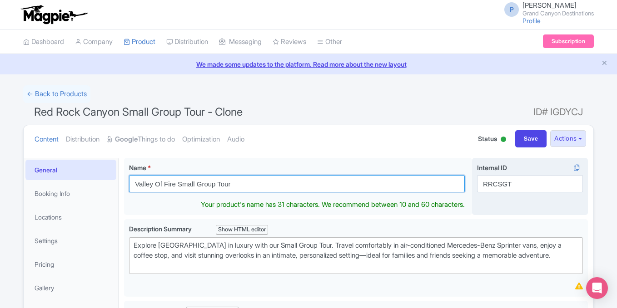
type input "Valley Of Fire Small Group Tour"
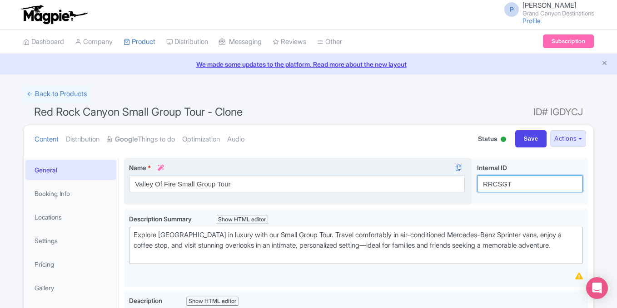
drag, startPoint x: 518, startPoint y: 187, endPoint x: 363, endPoint y: 190, distance: 155.3
click at [363, 190] on div "Red Rock Canyon Small Group Tour - Clone Name * i Valley Of Fire Small Group To…" at bounding box center [356, 183] width 464 height 51
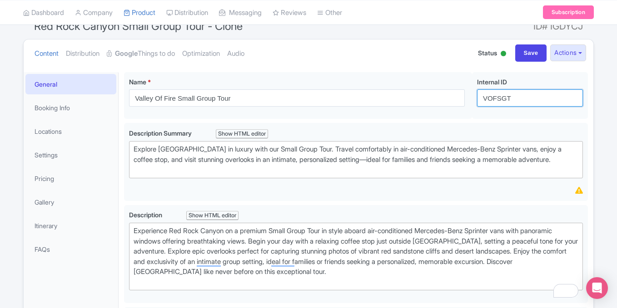
scroll to position [89, 0]
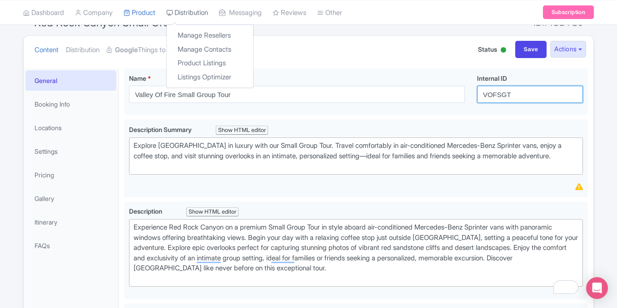
type input "VOFSGT"
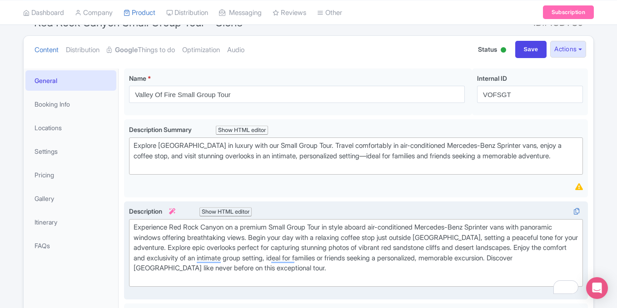
click at [277, 254] on div "Experience Red Rock Canyon on a premium Small Group Tour in style aboard air-co…" at bounding box center [355, 252] width 444 height 61
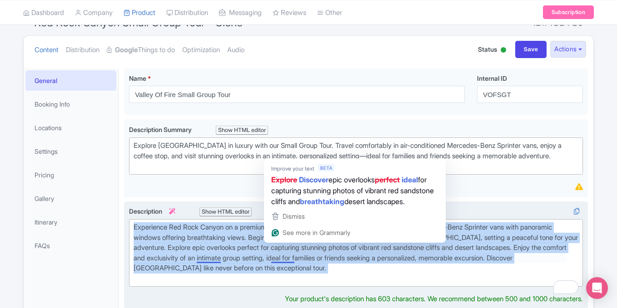
paste trix-editor "the Valley of Fire on a captivating Small Group Tour, a half-day journey from L…"
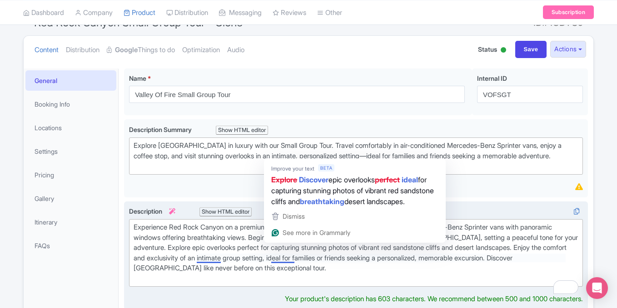
type trix-editor "<div>Experience the Valley of Fire on a captivating Small Group Tour, a half-da…"
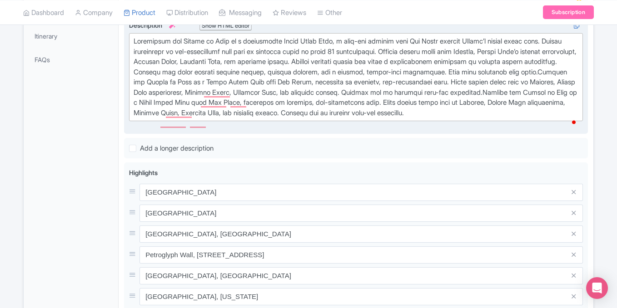
scroll to position [277, 0]
click at [567, 128] on div "Description i Show HTML editor Bold Italic Strikethrough Link Heading Quote Cod…" at bounding box center [356, 73] width 454 height 109
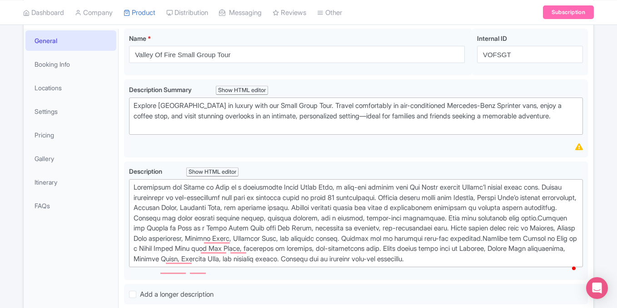
scroll to position [128, 0]
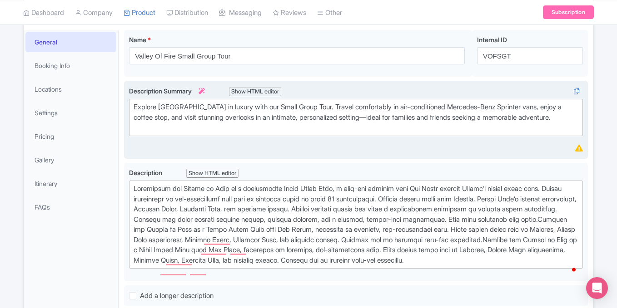
click at [236, 128] on div "Explore Red Rock Canyon in luxury with our Small Group Tour. Travel comfortably…" at bounding box center [355, 117] width 444 height 31
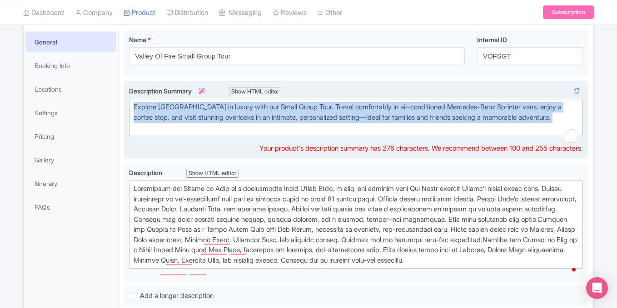
paste trix-editor "Discover [US_STATE]’s Valley of Fire on a half-day Small Group Tour from [GEOGR…"
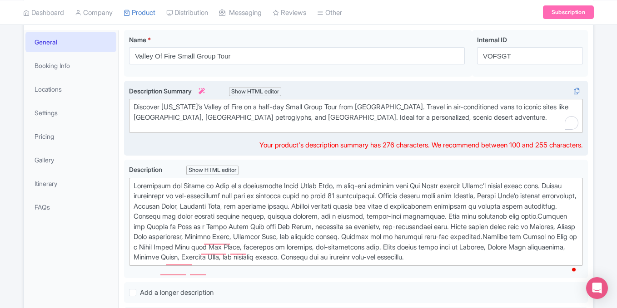
type trix-editor "<div>Discover Nevada’s Valley of Fire on a half-day Small Group Tour from Las V…"
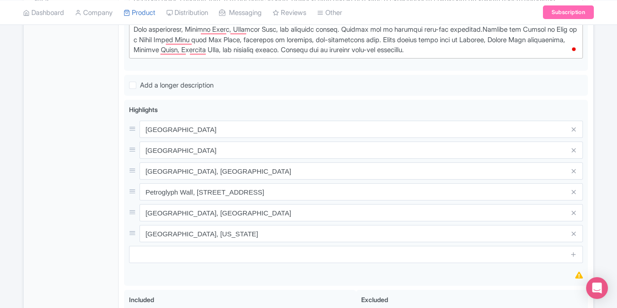
scroll to position [337, 0]
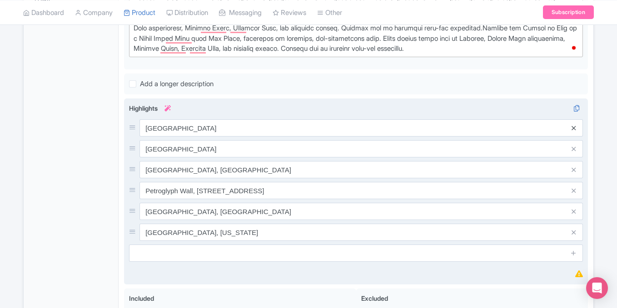
click at [574, 128] on icon at bounding box center [573, 128] width 4 height 7
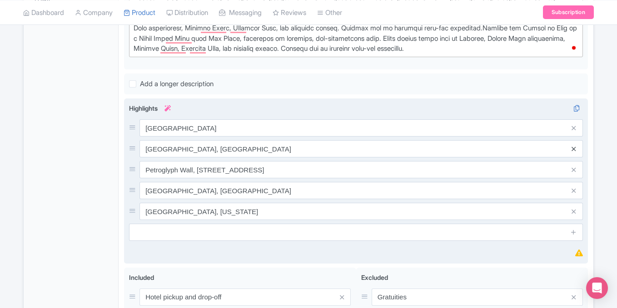
click at [575, 127] on icon at bounding box center [573, 128] width 4 height 7
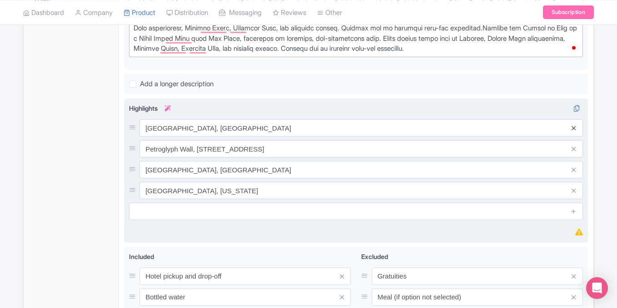
click at [575, 127] on icon at bounding box center [573, 128] width 4 height 7
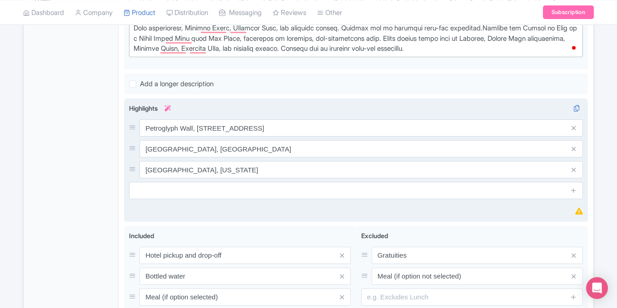
click at [575, 127] on icon at bounding box center [573, 128] width 4 height 7
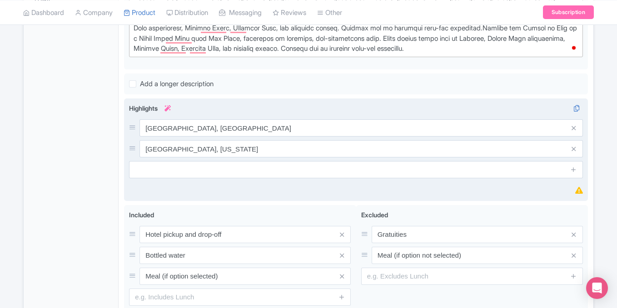
click at [575, 127] on icon at bounding box center [573, 128] width 4 height 7
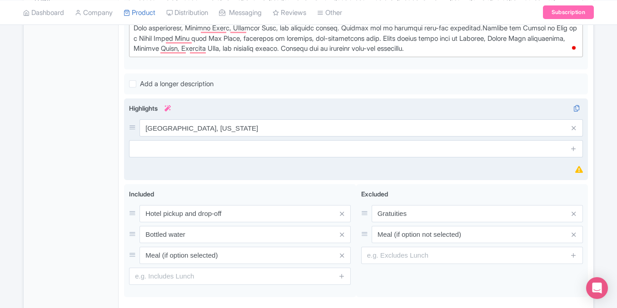
click at [575, 127] on icon at bounding box center [573, 128] width 4 height 7
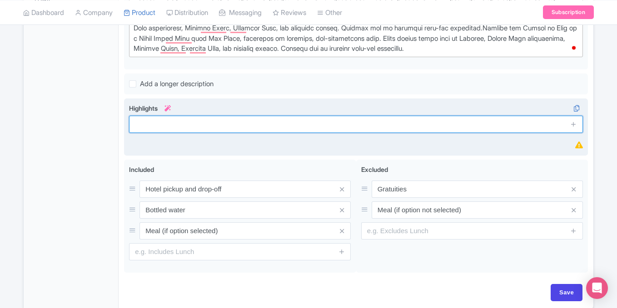
click at [209, 125] on input "text" at bounding box center [356, 124] width 454 height 17
paste input "Fire Wave, Valley of Fire Rd, Overton, NV 89040"
type input "Fire Wave, Valley of Fire Rd, Overton, NV 89040"
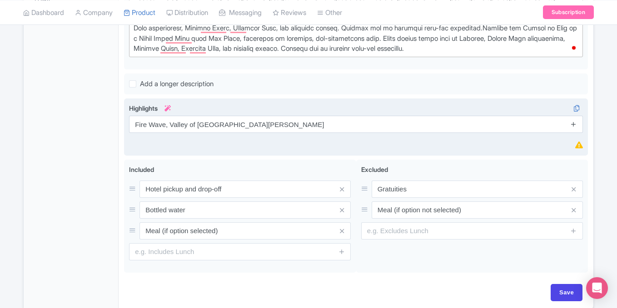
click at [571, 129] on link at bounding box center [573, 124] width 7 height 10
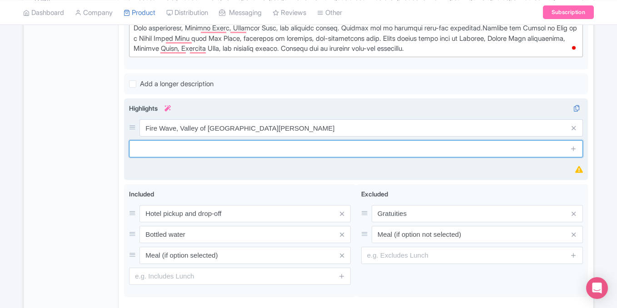
click at [183, 149] on input "text" at bounding box center [356, 148] width 454 height 17
paste input "Seven Canyons, 755 Golf Club Way, Sedona, AZ"
type input "Seven Canyons, 755 Golf Club Way, Sedona, AZ"
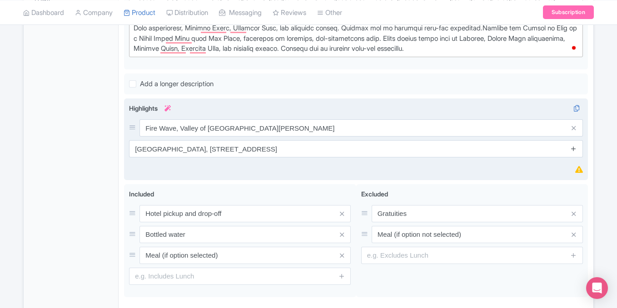
click at [573, 150] on icon at bounding box center [573, 148] width 7 height 7
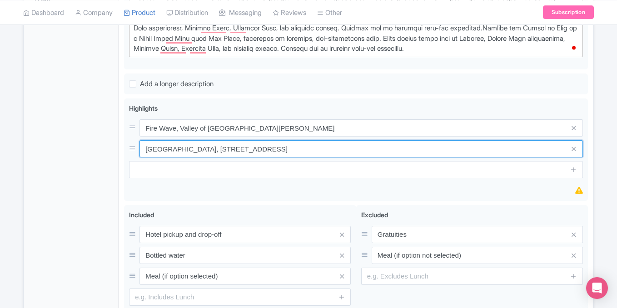
drag, startPoint x: 322, startPoint y: 147, endPoint x: 69, endPoint y: 154, distance: 253.9
click at [69, 154] on div "General Booking Info Locations Settings Pricing Gallery Itinerary FAQs Red Rock…" at bounding box center [308, 86] width 569 height 540
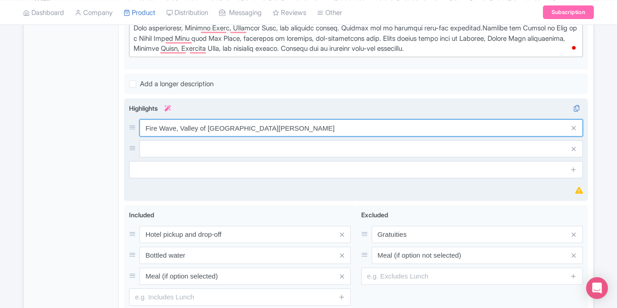
click at [308, 128] on input "Fire Wave, Valley of Fire Rd, Overton, NV 89040" at bounding box center [360, 127] width 443 height 17
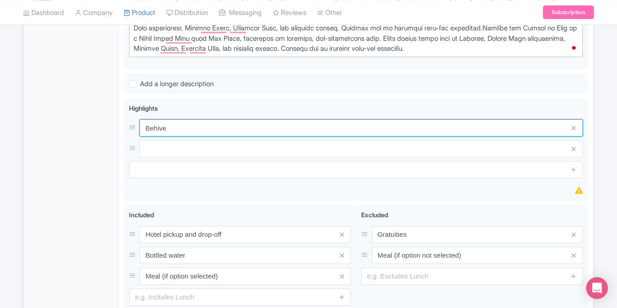
drag, startPoint x: 180, startPoint y: 125, endPoint x: 100, endPoint y: 128, distance: 80.0
click at [100, 128] on div "General Booking Info Locations Settings Pricing Gallery Itinerary FAQs Red Rock…" at bounding box center [308, 86] width 569 height 540
paste input "ehives - Valley of Fir"
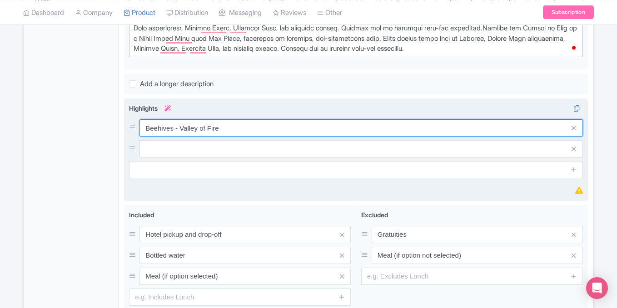
type input "Beehives - Valley of Fire"
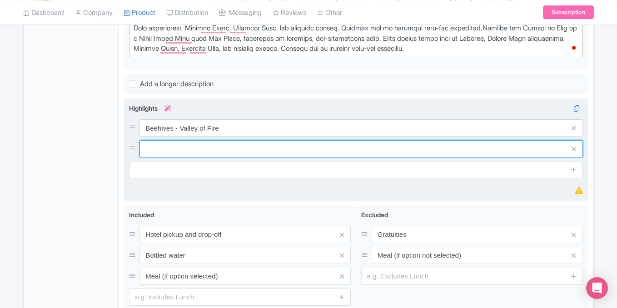
click at [183, 148] on input "text" at bounding box center [360, 148] width 443 height 17
click at [195, 145] on input "text" at bounding box center [360, 148] width 443 height 17
paste input "valley of fire atlatl rock"
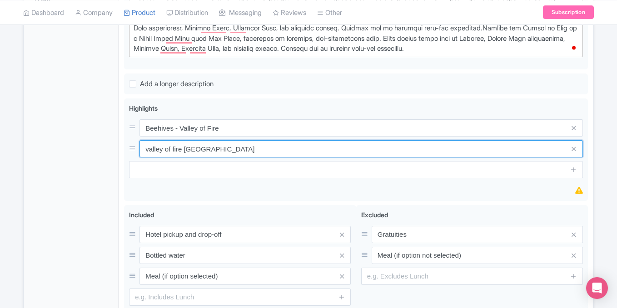
drag, startPoint x: 185, startPoint y: 150, endPoint x: 66, endPoint y: 152, distance: 119.0
click at [66, 152] on div "General Booking Info Locations Settings Pricing Gallery Itinerary FAQs Red Rock…" at bounding box center [308, 86] width 569 height 540
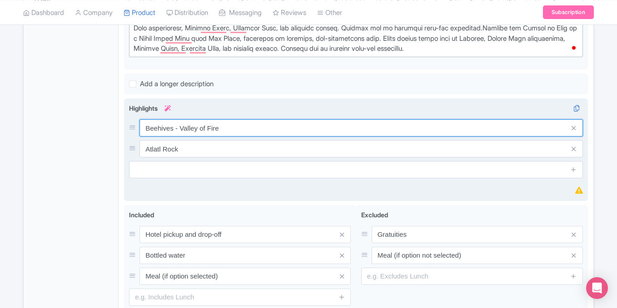
drag, startPoint x: 176, startPoint y: 127, endPoint x: 237, endPoint y: 129, distance: 60.4
click at [237, 129] on input "Beehives - Valley of Fire" at bounding box center [360, 127] width 443 height 17
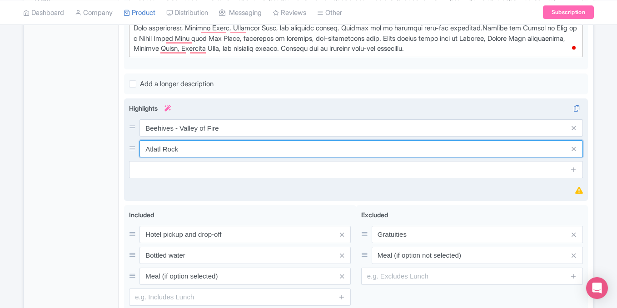
click at [199, 152] on input "Atlatl Rock" at bounding box center [360, 148] width 443 height 17
paste input "- Valley of Fire"
type input "Atlatl Rock - Valley of Fire"
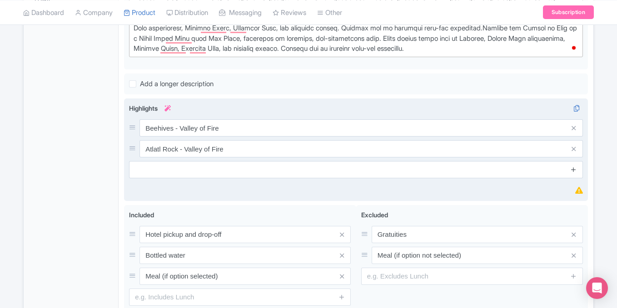
click at [573, 171] on icon at bounding box center [573, 169] width 7 height 7
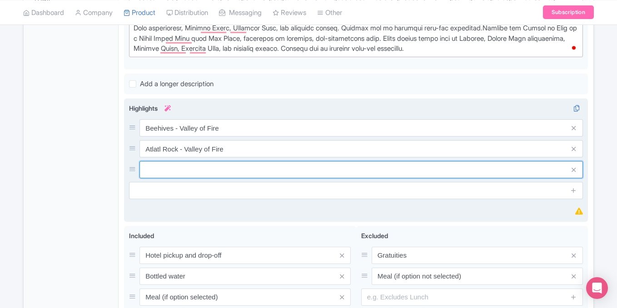
click at [319, 173] on input "text" at bounding box center [360, 169] width 443 height 17
click at [168, 173] on input "text" at bounding box center [360, 169] width 443 height 17
paste input "Rainbow Vista"
type input "Rainbow Vista"
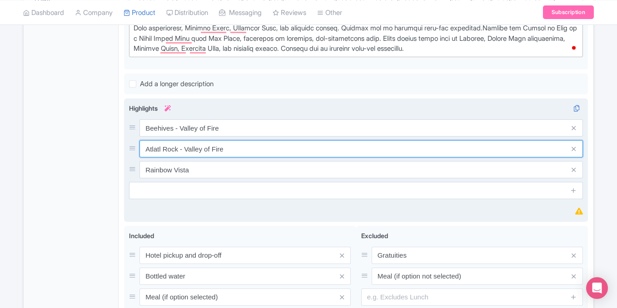
drag, startPoint x: 180, startPoint y: 149, endPoint x: 281, endPoint y: 149, distance: 101.2
click at [281, 149] on input "Atlatl Rock - Valley of Fire" at bounding box center [360, 148] width 443 height 17
type input "Atlatl Rock"
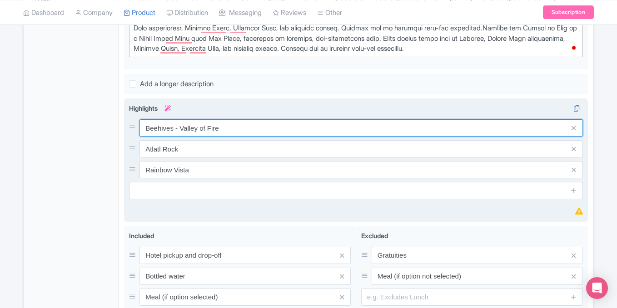
click at [175, 128] on input "Beehives - Valley of Fire" at bounding box center [360, 127] width 443 height 17
drag, startPoint x: 175, startPoint y: 128, endPoint x: 296, endPoint y: 125, distance: 120.8
click at [296, 125] on input "Beehives - Valley of Fire" at bounding box center [360, 127] width 443 height 17
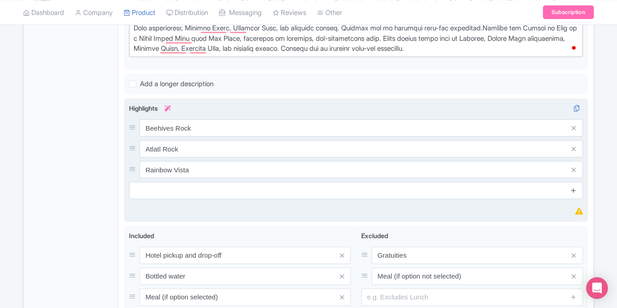
click at [572, 191] on icon at bounding box center [573, 190] width 7 height 7
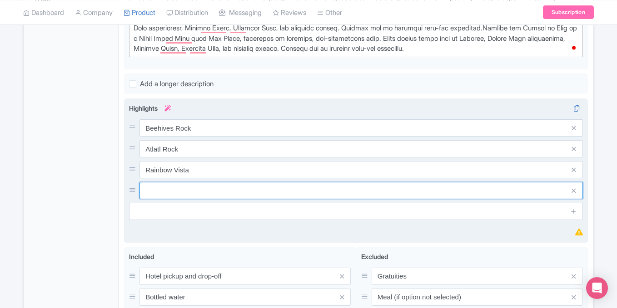
click at [200, 188] on input "text" at bounding box center [360, 190] width 443 height 17
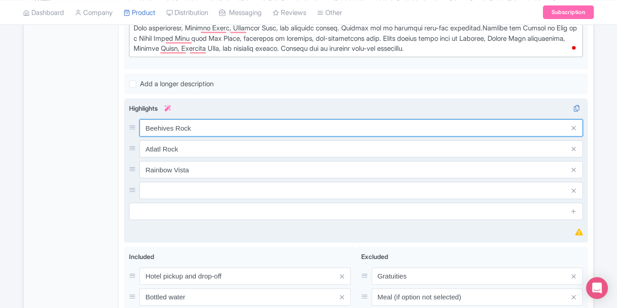
drag, startPoint x: 174, startPoint y: 127, endPoint x: 295, endPoint y: 126, distance: 121.2
click at [295, 126] on input "Beehives Rock" at bounding box center [360, 127] width 443 height 17
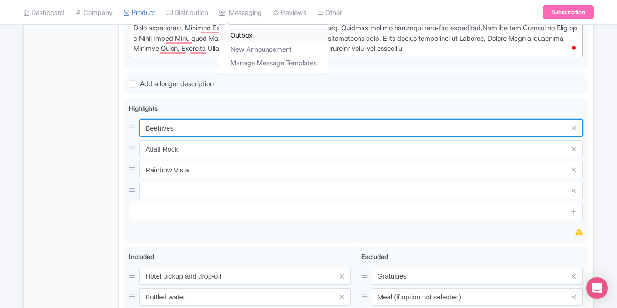
type input "Beehives"
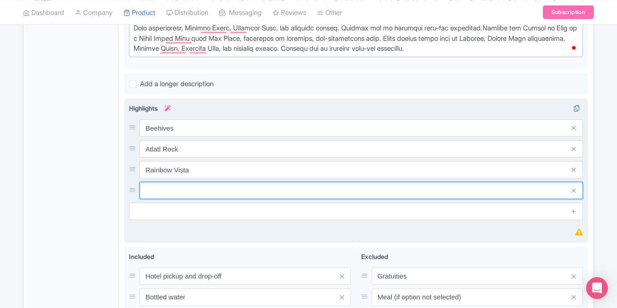
click at [205, 189] on input "text" at bounding box center [360, 190] width 443 height 17
paste input "Elephant Rock"
type input "Elephant Rock"
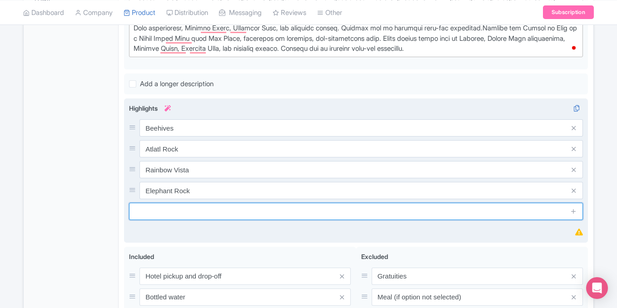
click at [247, 210] on input "text" at bounding box center [356, 211] width 454 height 17
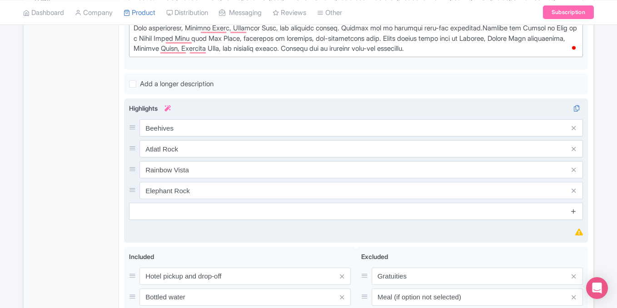
click at [574, 211] on icon at bounding box center [573, 211] width 7 height 7
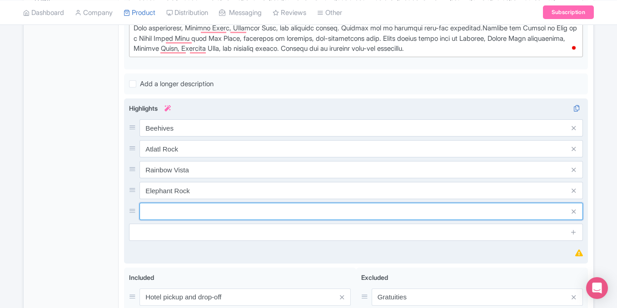
click at [169, 209] on input "text" at bounding box center [360, 211] width 443 height 17
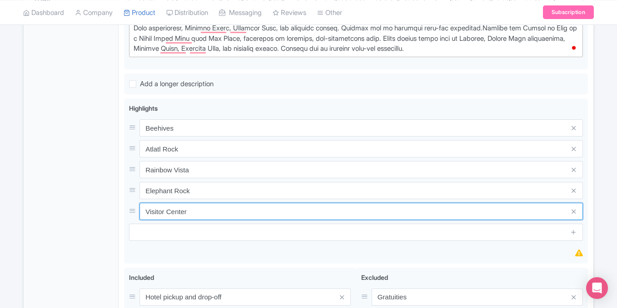
type input "Visitor Center"
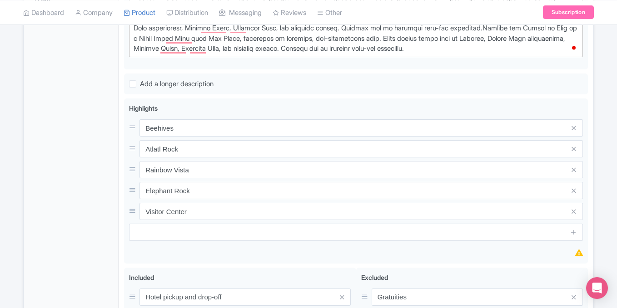
click at [607, 168] on div "Success Data saved automatically ← Back to Products Red Rock Canyon Small Group…" at bounding box center [308, 83] width 617 height 671
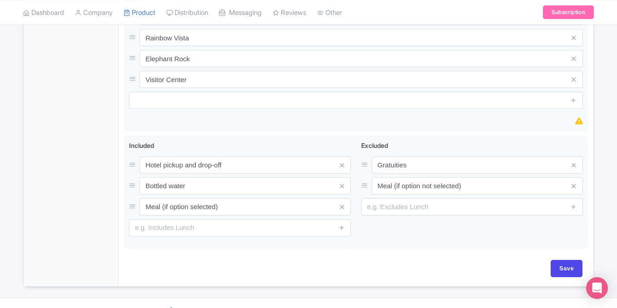
scroll to position [487, 0]
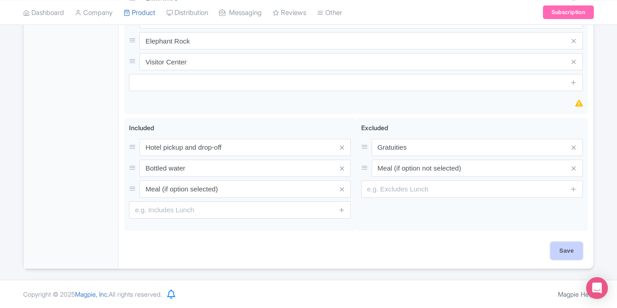
click at [557, 248] on input "Save" at bounding box center [566, 250] width 32 height 17
type input "Saving..."
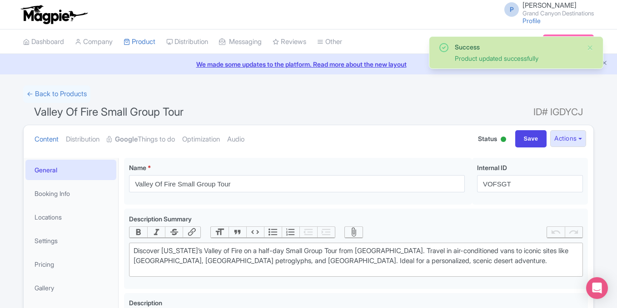
scroll to position [158, 0]
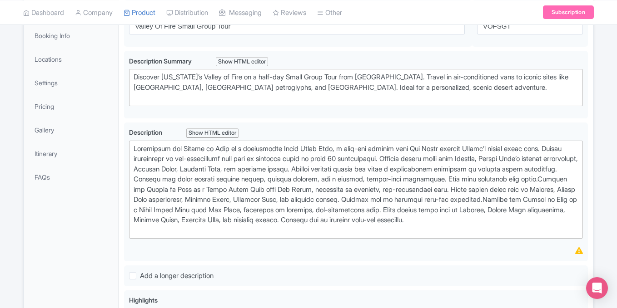
scroll to position [158, 0]
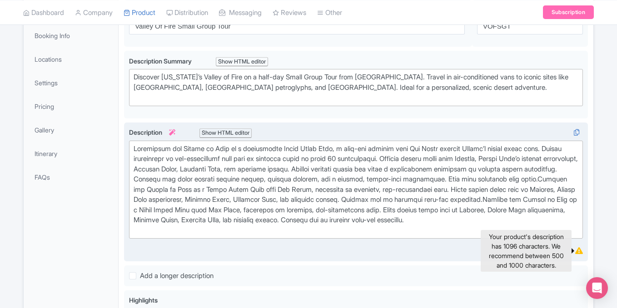
click at [580, 249] on icon at bounding box center [579, 250] width 8 height 7
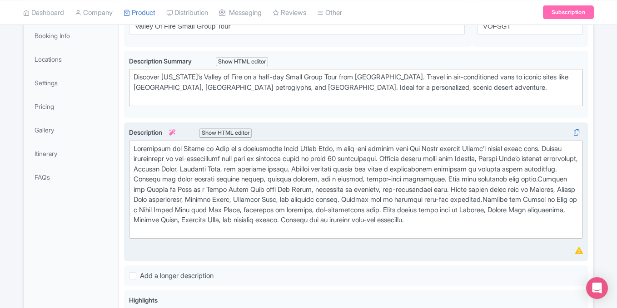
click at [480, 198] on div at bounding box center [355, 190] width 444 height 92
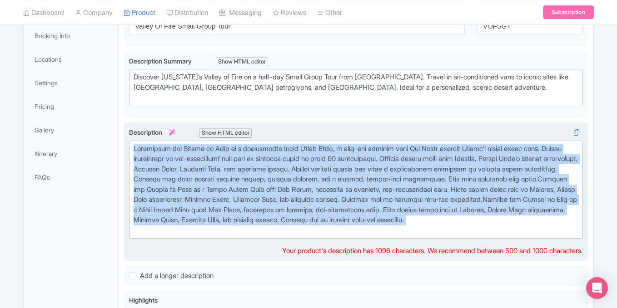
paste trix-editor "Loremips Dolors’a Consec ad Elit se d eius-tem Incid Utlab Etdo magn Ali Enima.…"
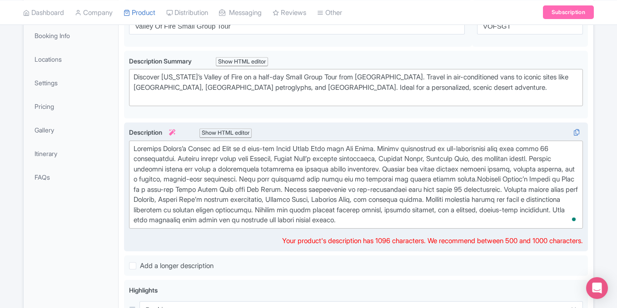
type trix-editor "<lor>Ipsumdol Sitame’c Adipis el Sedd ei t inci-utl Etdol Magna Aliq enim Adm V…"
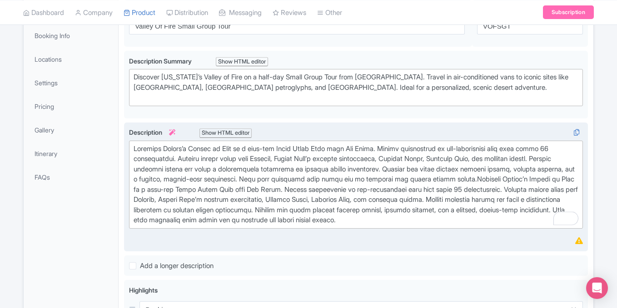
click at [600, 229] on div "Success Product updated successfully ← Back to Products Valley Of Fire Small Gr…" at bounding box center [308, 255] width 617 height 656
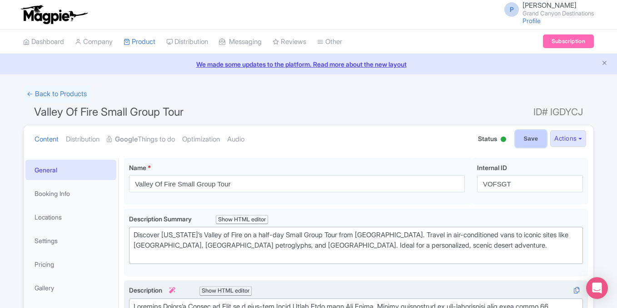
click at [522, 133] on input "Save" at bounding box center [531, 138] width 32 height 17
type input "Saving..."
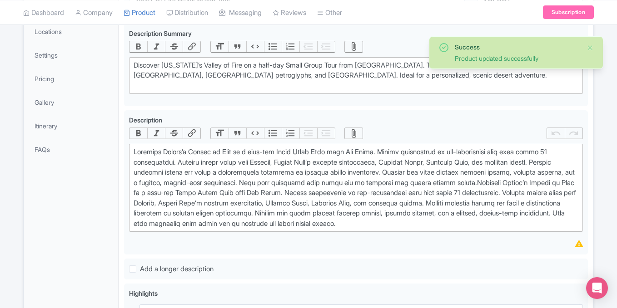
scroll to position [187, 0]
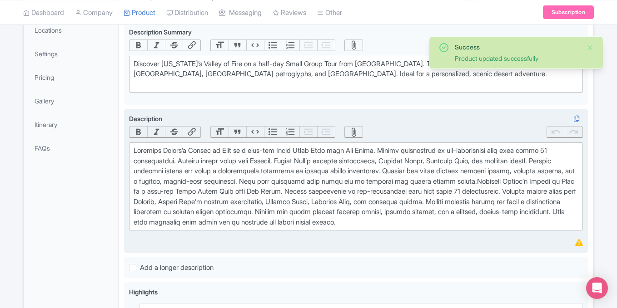
click at [578, 240] on icon at bounding box center [579, 242] width 8 height 7
click at [578, 243] on icon at bounding box center [579, 242] width 8 height 7
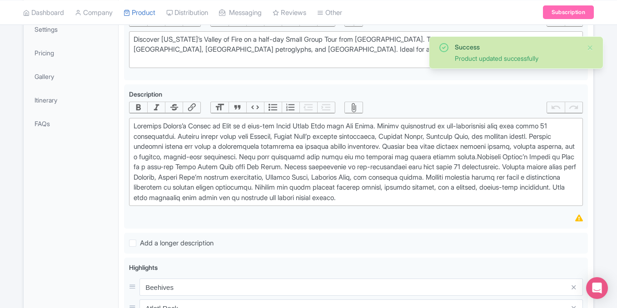
scroll to position [228, 0]
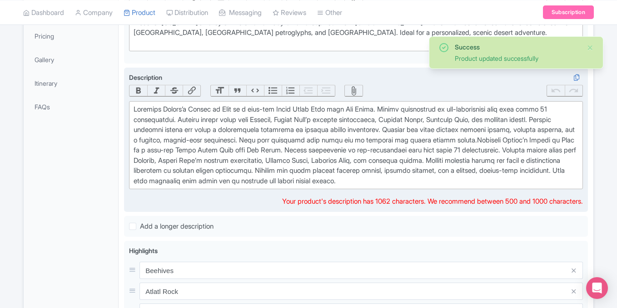
click at [444, 138] on div at bounding box center [355, 145] width 444 height 82
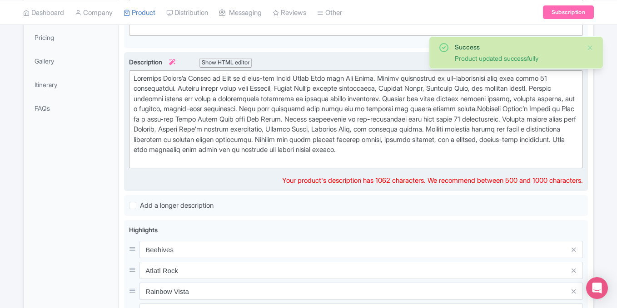
scroll to position [158, 0]
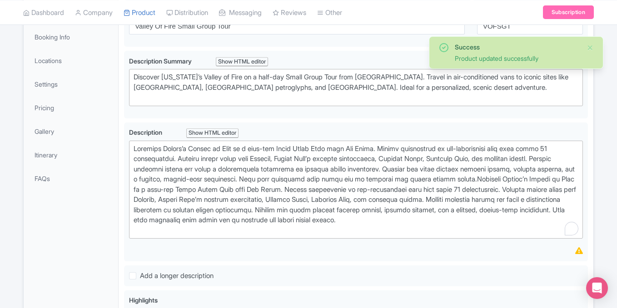
click at [597, 249] on div "Success Product updated successfully ← Back to Products Valley Of Fire Small Gr…" at bounding box center [308, 264] width 581 height 674
click at [597, 246] on div "Success Product updated successfully ← Back to Products Valley Of Fire Small Gr…" at bounding box center [308, 260] width 581 height 666
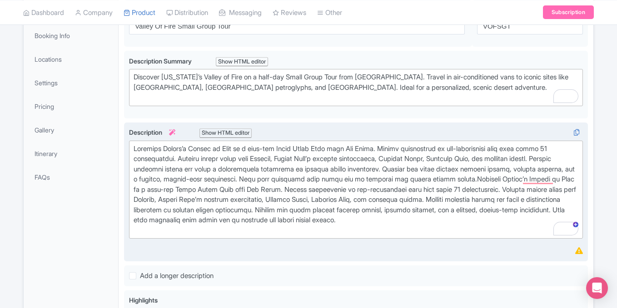
click at [277, 177] on div "To enrich screen reader interactions, please activate Accessibility in Grammarl…" at bounding box center [355, 190] width 444 height 92
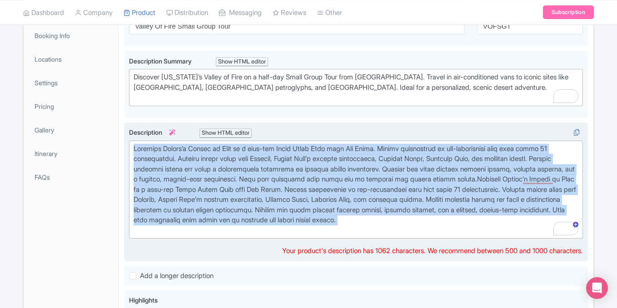
paste trix-editor "in air-conditioned vans with about 13 participants. Explore iconic sites like B…"
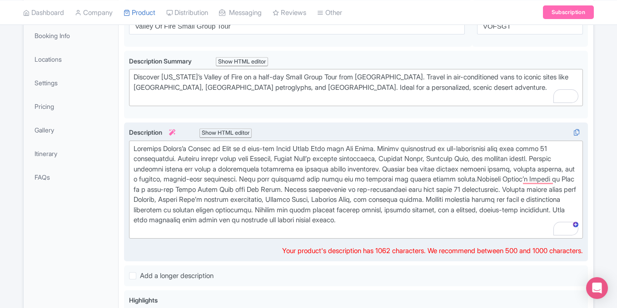
type trix-editor "<div>Discover Nevada’s Valley of Fire on a half-day Small Group Tour from Las V…"
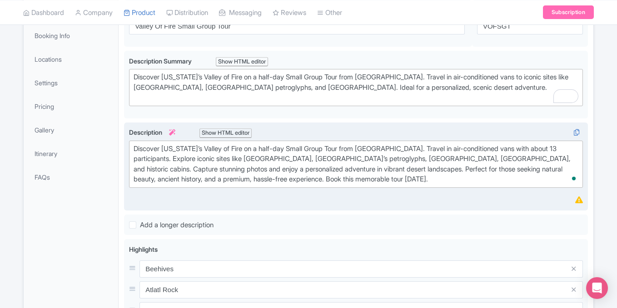
click at [607, 202] on div "Success Product updated successfully ← Back to Products Valley Of Fire Small Gr…" at bounding box center [308, 234] width 617 height 615
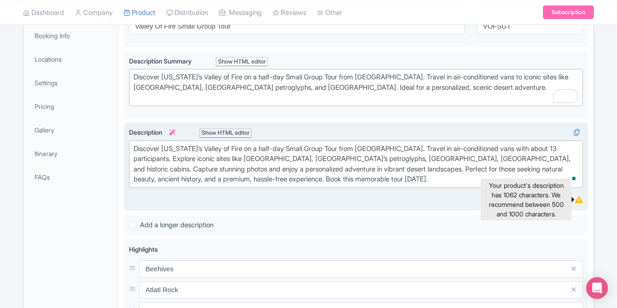
click at [577, 201] on icon at bounding box center [579, 200] width 8 height 7
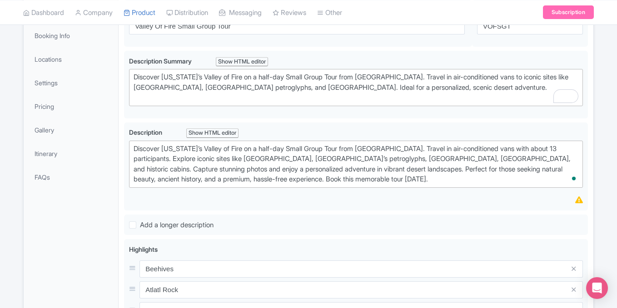
scroll to position [0, 0]
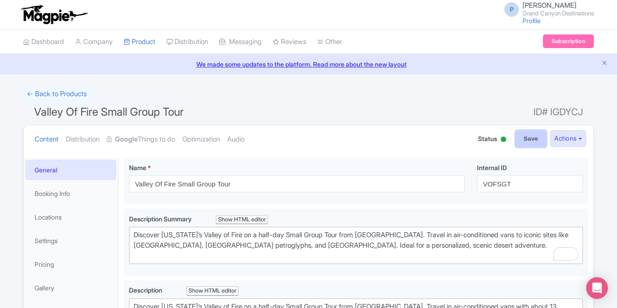
click at [522, 135] on input "Save" at bounding box center [531, 138] width 32 height 17
type input "Saving..."
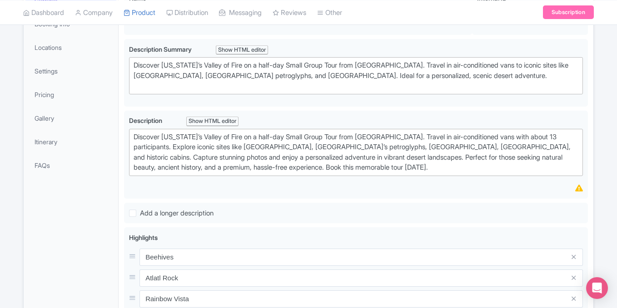
scroll to position [171, 0]
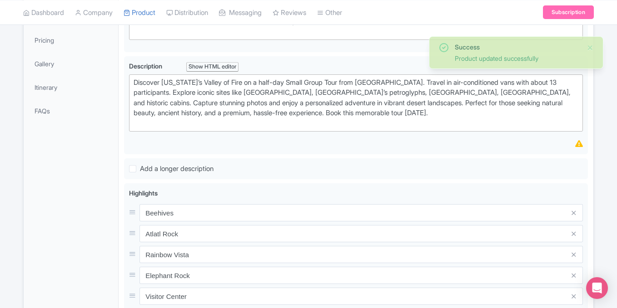
scroll to position [158, 0]
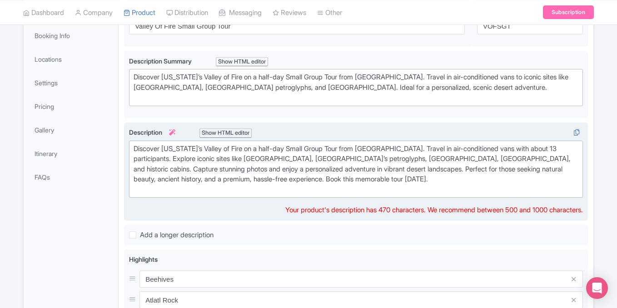
click at [341, 186] on div "Discover [US_STATE]’s Valley of Fire on a half-day Small Group Tour from [GEOGR…" at bounding box center [355, 169] width 444 height 51
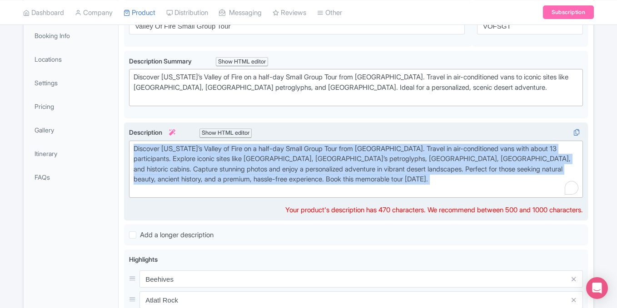
paste trix-editor "comfortably in air-conditioned vans with about 13 participants. Explore iconic …"
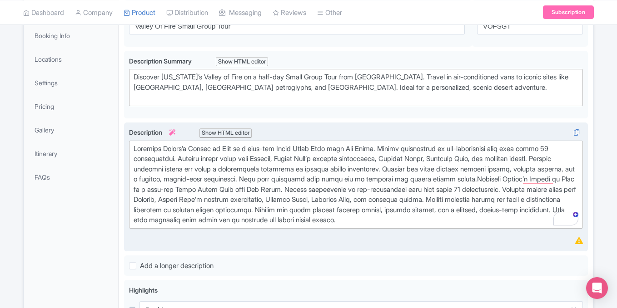
click at [612, 225] on div "Success Product updated successfully ← Back to Products Valley Of Fire Small Gr…" at bounding box center [308, 255] width 617 height 656
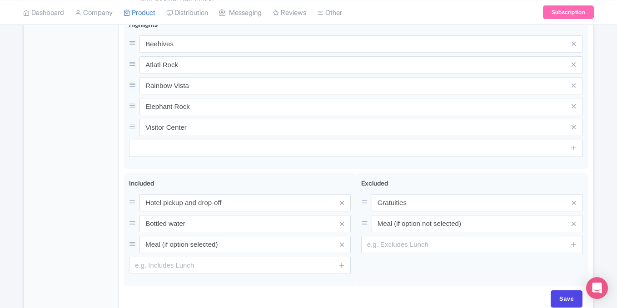
scroll to position [241, 0]
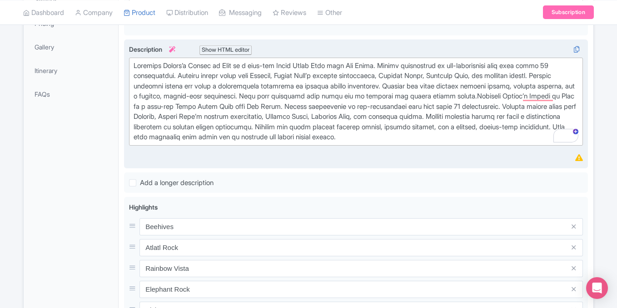
click at [424, 141] on div "To enrich screen reader interactions, please activate Accessibility in Grammarl…" at bounding box center [355, 102] width 444 height 82
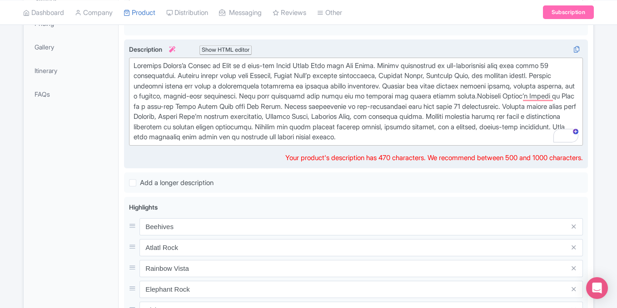
click at [425, 120] on div at bounding box center [355, 102] width 444 height 82
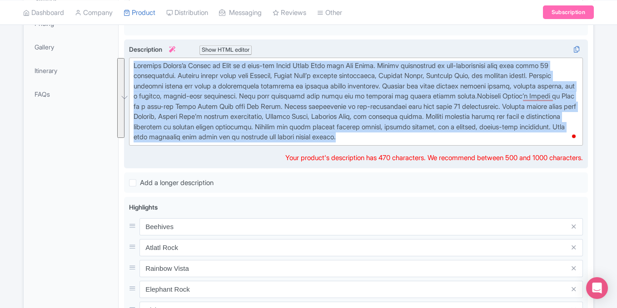
paste trix-editor "<div>Discover Nevada’s Valley of Fire on a half-day Small Group Tour from Las V…"
type trix-editor "<div>Discover Nevada’s Valley of Fire on a half-day Small Group Tour from Las V…"
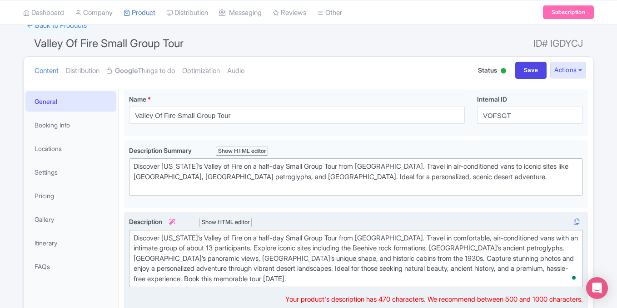
scroll to position [21, 0]
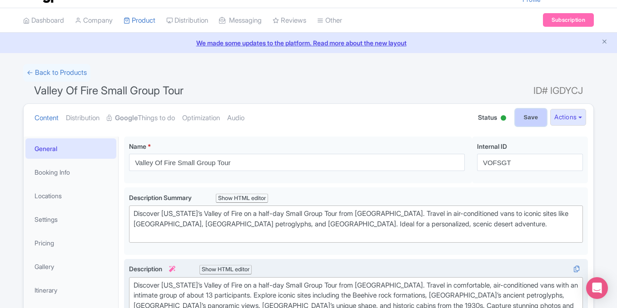
click at [523, 121] on input "Save" at bounding box center [531, 117] width 32 height 17
type input "Saving..."
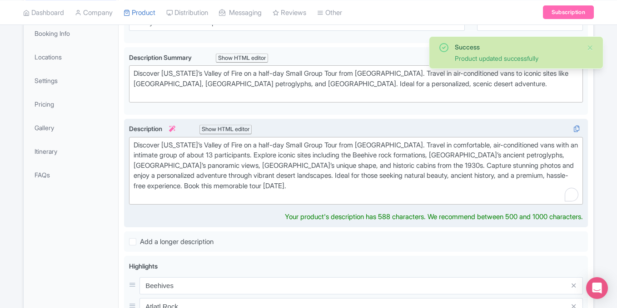
scroll to position [192, 0]
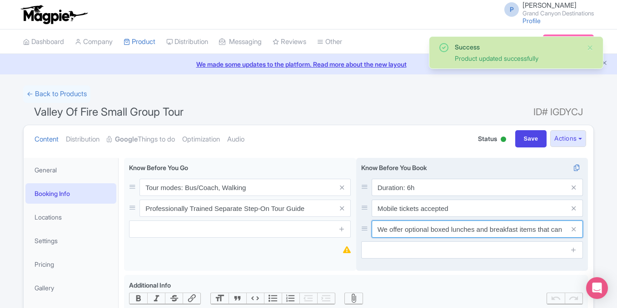
click at [424, 230] on input "We offer optional boxed lunches and breakfast items that can be purchased at th…" at bounding box center [476, 229] width 211 height 17
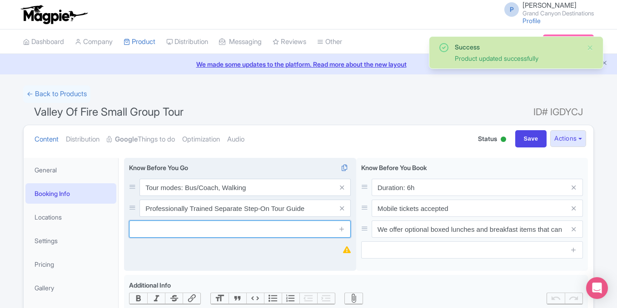
click at [238, 234] on input "text" at bounding box center [240, 229] width 222 height 17
paste input "We offer optional boxed lunches and breakfast items that can be purchased at th…"
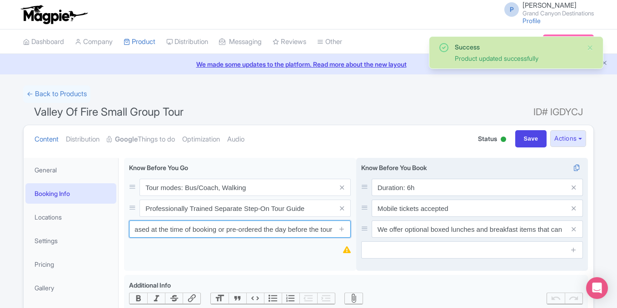
type input "We offer optional boxed lunches and breakfast items that can be purchased at th…"
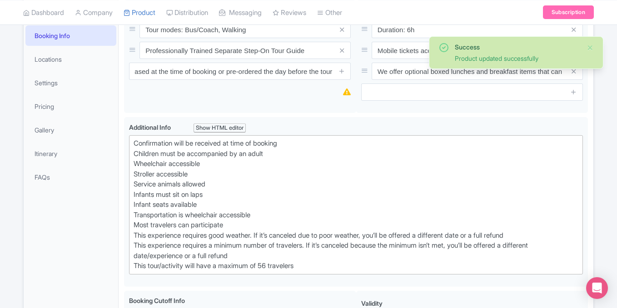
scroll to position [0, 0]
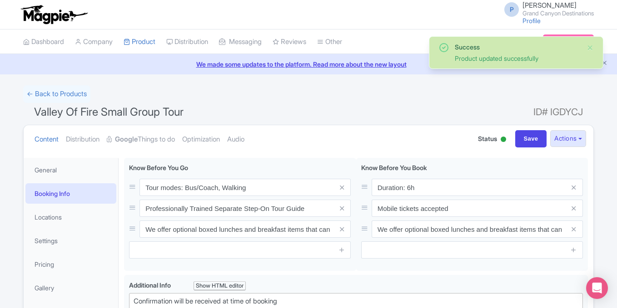
scroll to position [158, 0]
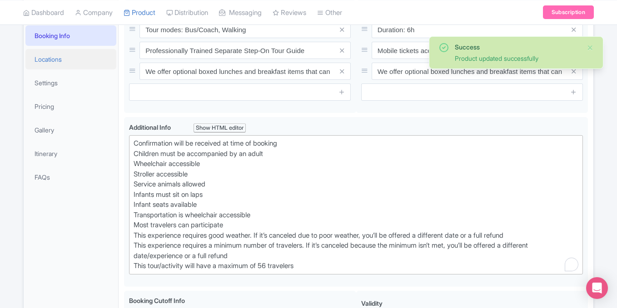
click at [56, 59] on link "Locations" at bounding box center [70, 59] width 91 height 20
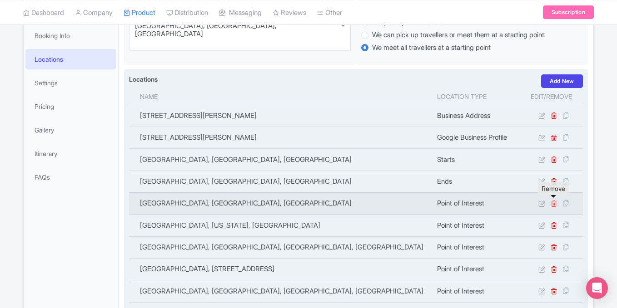
click at [554, 202] on icon at bounding box center [553, 203] width 7 height 7
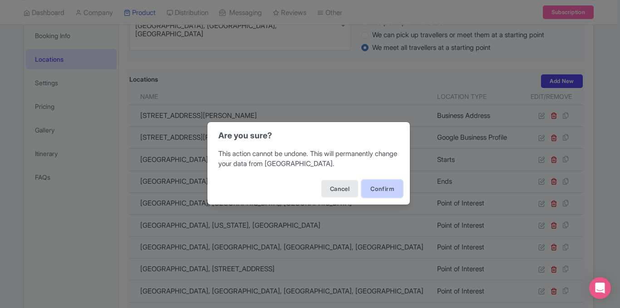
click at [366, 188] on button "Confirm" at bounding box center [382, 188] width 41 height 17
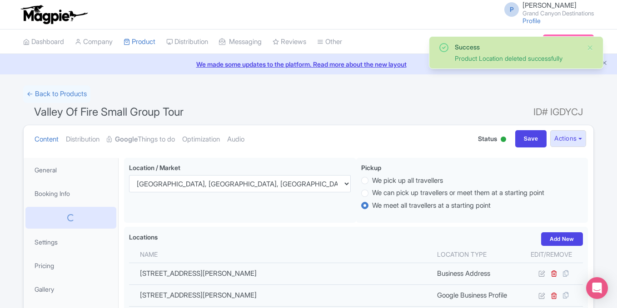
scroll to position [158, 0]
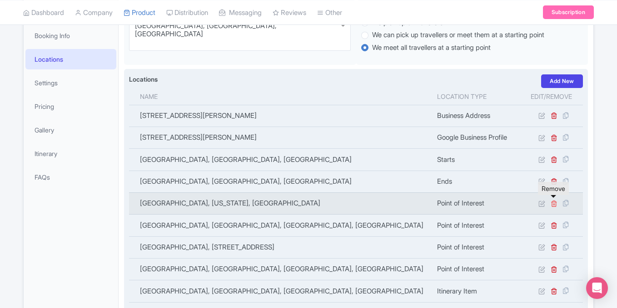
click at [552, 201] on icon at bounding box center [553, 203] width 7 height 7
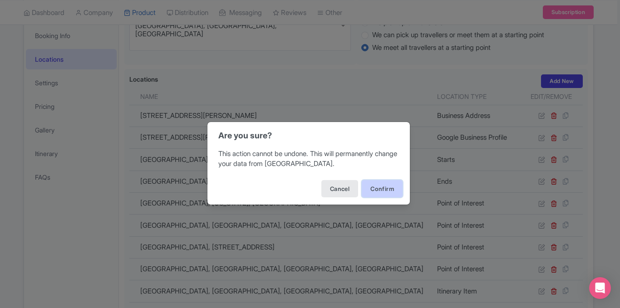
click at [389, 192] on button "Confirm" at bounding box center [382, 188] width 41 height 17
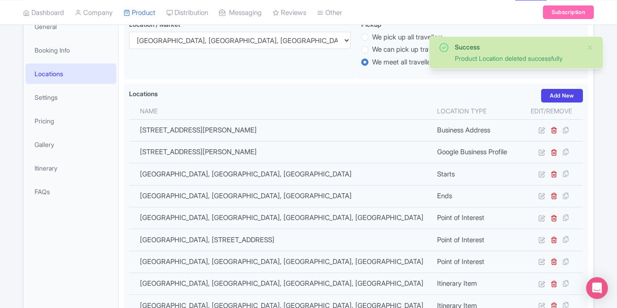
scroll to position [165, 0]
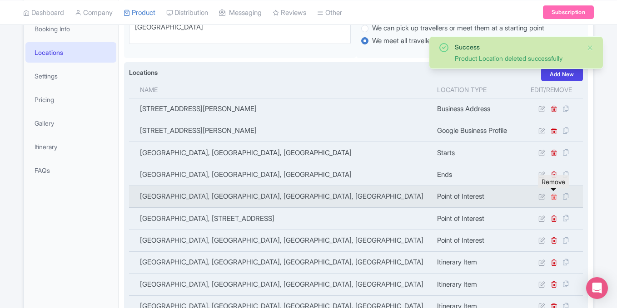
click at [553, 197] on icon at bounding box center [553, 196] width 7 height 7
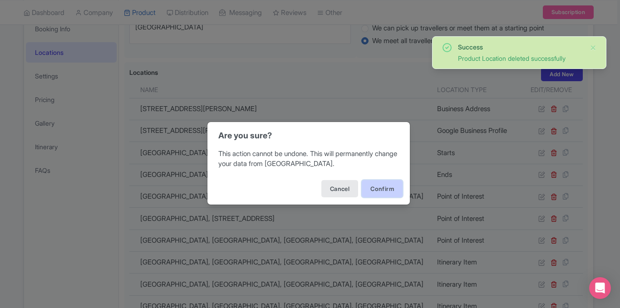
click at [380, 187] on button "Confirm" at bounding box center [382, 188] width 41 height 17
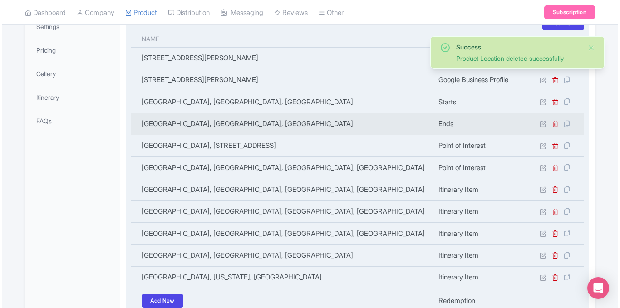
scroll to position [158, 0]
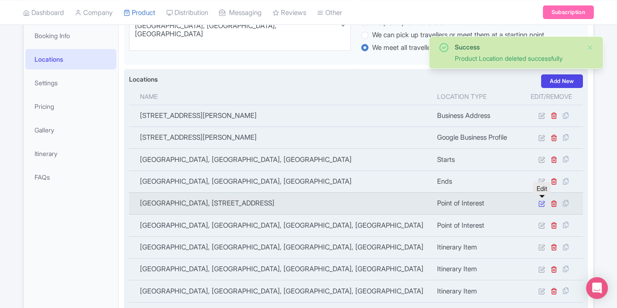
click at [542, 204] on icon at bounding box center [541, 203] width 7 height 7
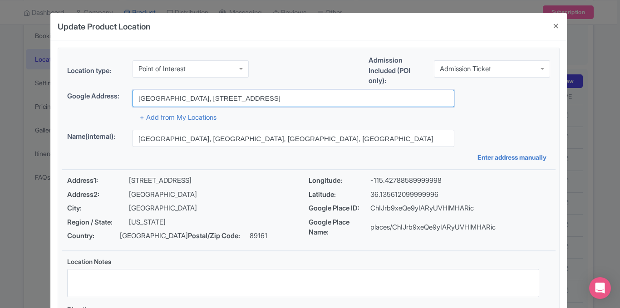
click at [333, 98] on input "[GEOGRAPHIC_DATA], [STREET_ADDRESS]" at bounding box center [294, 98] width 322 height 17
paste input "Fire Wave, Valley of [GEOGRAPHIC_DATA][PERSON_NAME]"
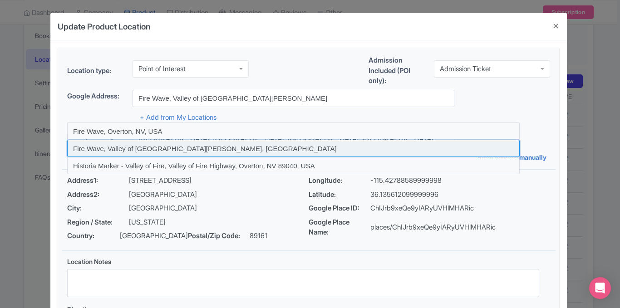
click at [196, 148] on input at bounding box center [293, 148] width 453 height 17
type input "Fire Wave, Valley of [GEOGRAPHIC_DATA][PERSON_NAME], [GEOGRAPHIC_DATA]"
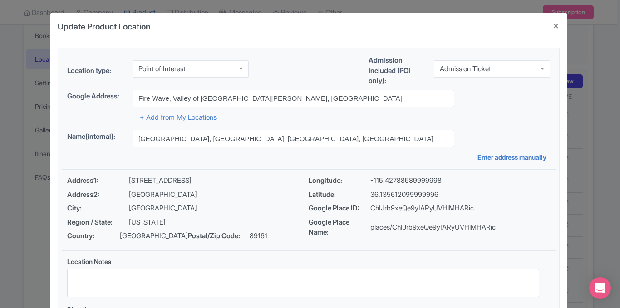
type input "Fire Wave, Valley of [GEOGRAPHIC_DATA][PERSON_NAME], [GEOGRAPHIC_DATA]"
click at [557, 102] on fieldset "Location type: Point of Interest Point of Interest Admission Included (POI only…" at bounding box center [309, 203] width 502 height 311
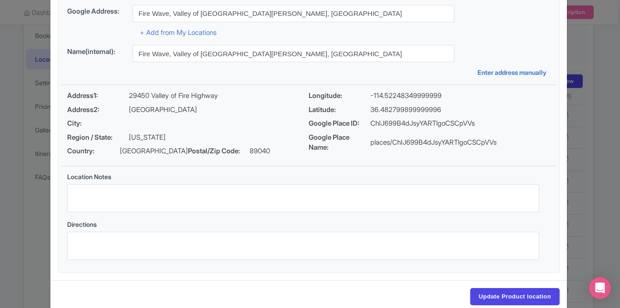
scroll to position [103, 0]
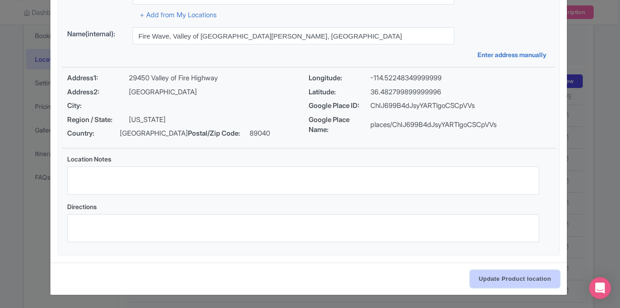
click at [495, 279] on input "Update Product location" at bounding box center [514, 279] width 89 height 17
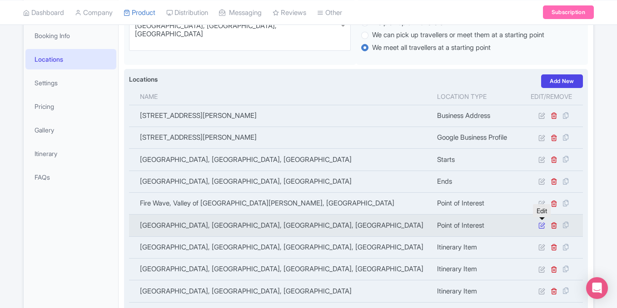
click at [541, 225] on icon at bounding box center [541, 225] width 7 height 7
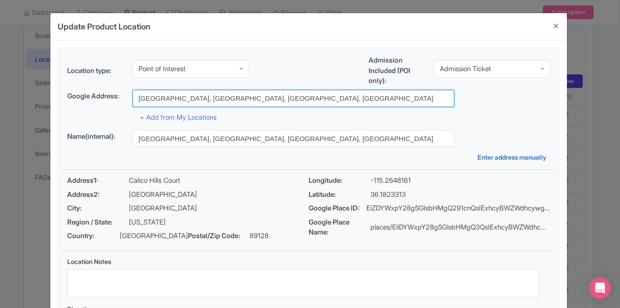
click at [276, 100] on input "Calico Hills Court, Las Vegas, NV, USA" at bounding box center [294, 98] width 322 height 17
paste input "Seven Canyons, 755 Golf Club Way, Sedona, AZ"
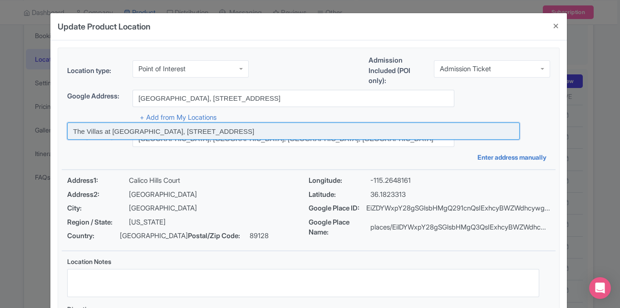
click at [243, 132] on input at bounding box center [293, 131] width 453 height 17
type input "The Villas at Seven Canyons, 755 Golf Club Way, Sedona, AZ, USA"
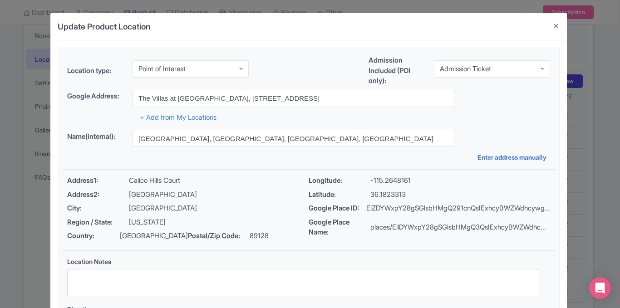
type input "The Villas at Seven Canyons, 755 Golf Club Way, Sedona, AZ, USA"
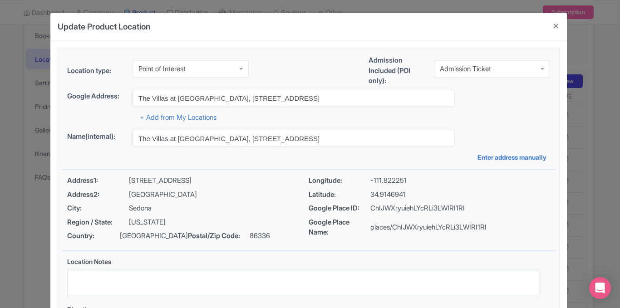
click at [518, 123] on div "Location type: Point of Interest Point of Interest Admission Included (POI only…" at bounding box center [309, 203] width 494 height 310
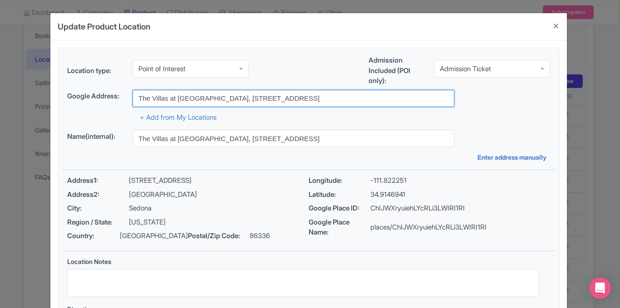
drag, startPoint x: 370, startPoint y: 96, endPoint x: 111, endPoint y: 100, distance: 259.3
click at [111, 100] on div "Google Address: The Villas at Seven Canyons, 755 Golf Club Way, Sedona, AZ, USA" at bounding box center [308, 98] width 483 height 17
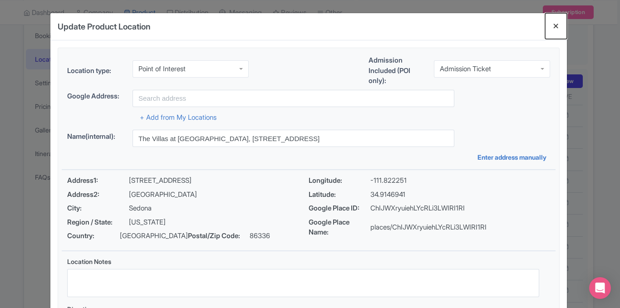
click at [554, 26] on button "Close" at bounding box center [556, 26] width 22 height 26
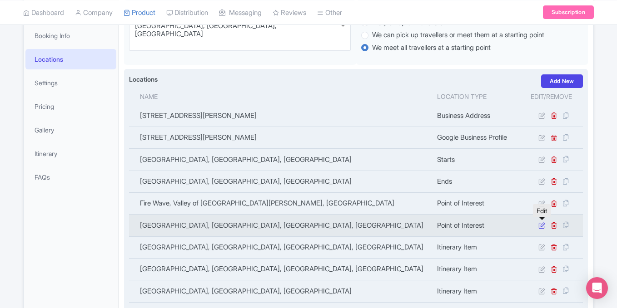
click at [542, 228] on icon at bounding box center [541, 225] width 7 height 7
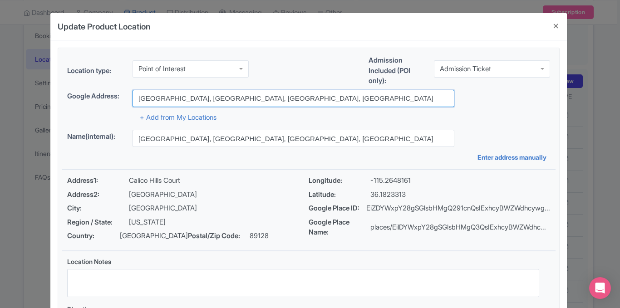
click at [191, 102] on input "Calico Hills Court, Las Vegas, NV, USA" at bounding box center [294, 98] width 322 height 17
paste input "Mouse's Tank, Valley of Fire State Park, Overton"
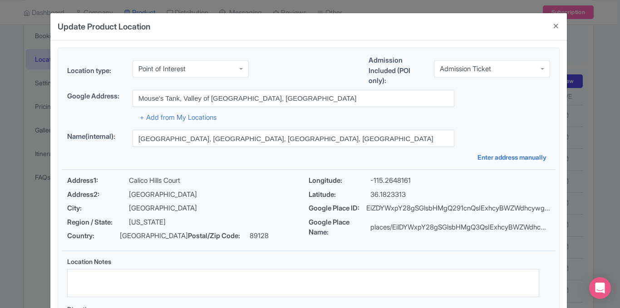
click at [503, 109] on div "+ Add from My Locations" at bounding box center [308, 115] width 483 height 16
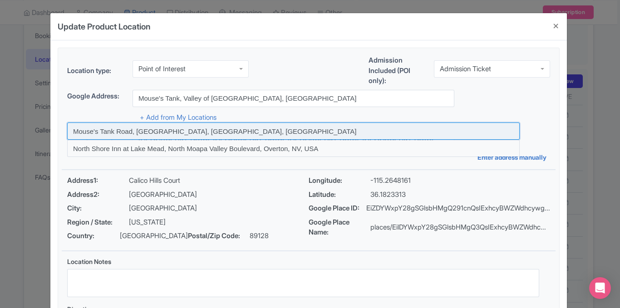
click at [271, 132] on input at bounding box center [293, 131] width 453 height 17
type input "Mouse's Tank Road, [GEOGRAPHIC_DATA], [GEOGRAPHIC_DATA], [GEOGRAPHIC_DATA]"
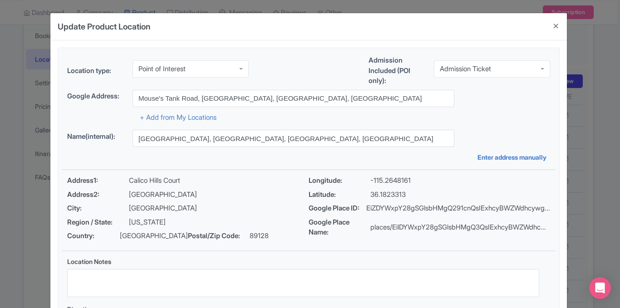
type input "Mouse's Tank Road, [GEOGRAPHIC_DATA], [GEOGRAPHIC_DATA], [GEOGRAPHIC_DATA]"
click at [550, 102] on div "Google place EiNNb3VzZSdzIFRhbmsgUm9hZCwgT3ZlcnRvbiwgTlYsIFVTQSIuKiwKFAoSCd2XeV…" at bounding box center [309, 106] width 494 height 33
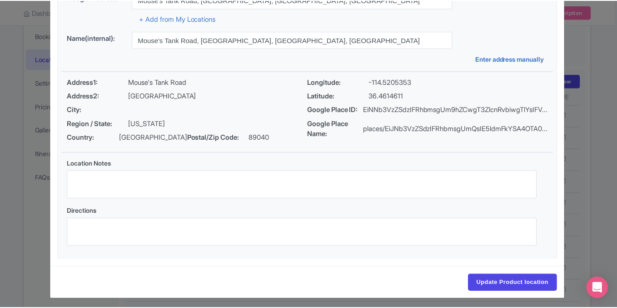
scroll to position [105, 0]
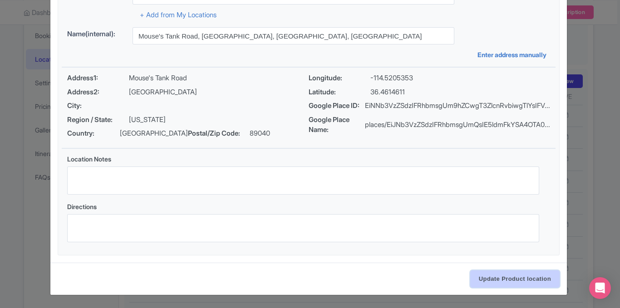
click at [484, 277] on input "Update Product location" at bounding box center [514, 279] width 89 height 17
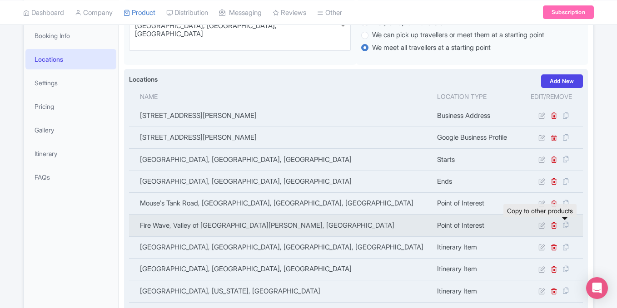
click at [566, 226] on icon at bounding box center [565, 225] width 13 height 8
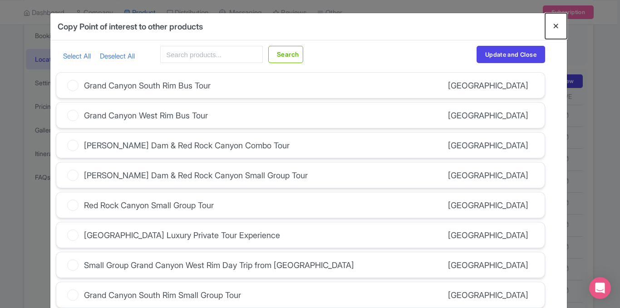
click at [553, 27] on button "Close" at bounding box center [556, 26] width 22 height 26
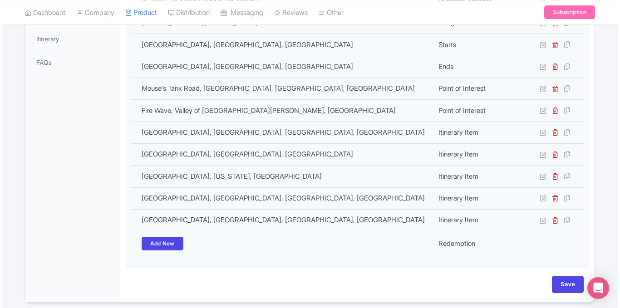
scroll to position [270, 0]
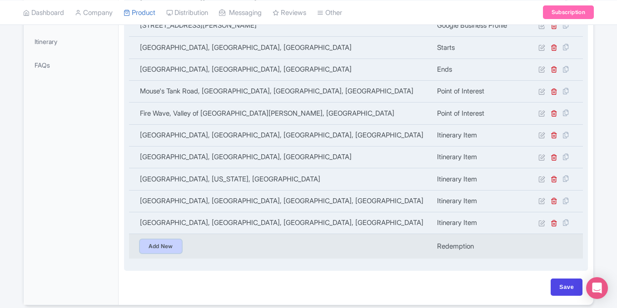
click at [162, 243] on link "Add New" at bounding box center [161, 247] width 42 height 14
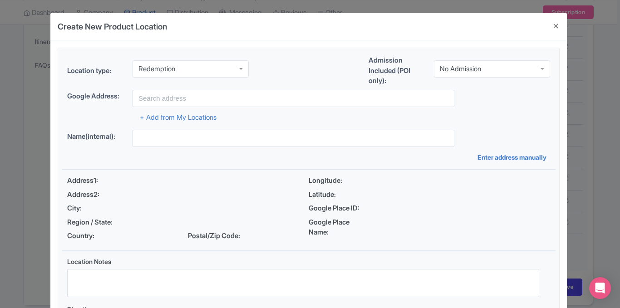
click at [212, 71] on div "Redemption" at bounding box center [191, 68] width 116 height 17
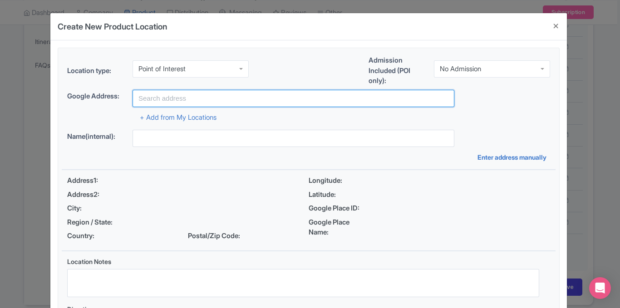
click at [149, 98] on input "text" at bounding box center [294, 98] width 322 height 17
paste input "Elephant Rock, Valley of Fire State Park, Overton, NV"
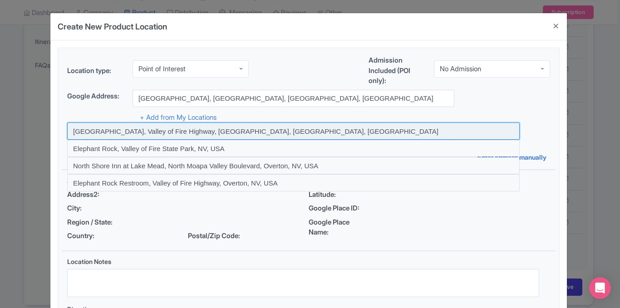
click at [208, 131] on input at bounding box center [293, 131] width 453 height 17
type input "[GEOGRAPHIC_DATA], Valley of Fire Highway, [GEOGRAPHIC_DATA], [GEOGRAPHIC_DATA]…"
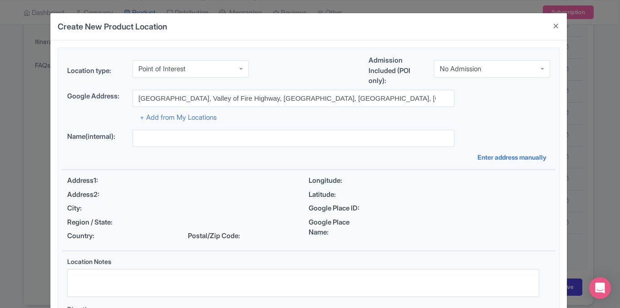
type input "[GEOGRAPHIC_DATA], Valley of Fire Highway, [GEOGRAPHIC_DATA], [GEOGRAPHIC_DATA]…"
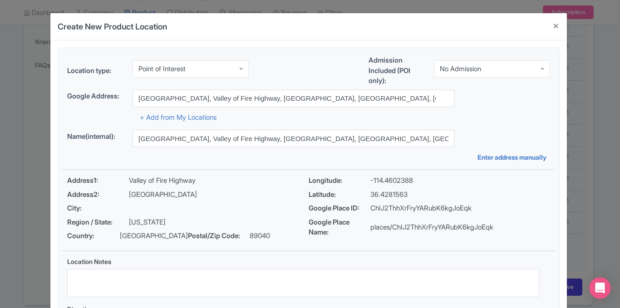
click at [530, 120] on div "+ Add from My Locations" at bounding box center [308, 115] width 483 height 16
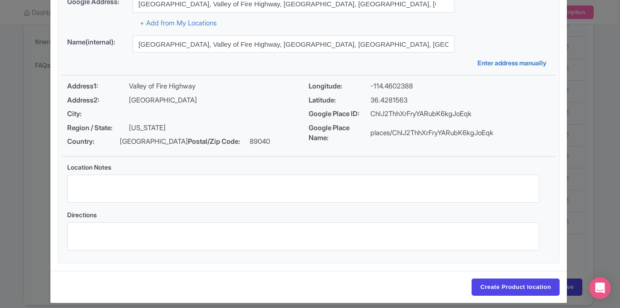
scroll to position [103, 0]
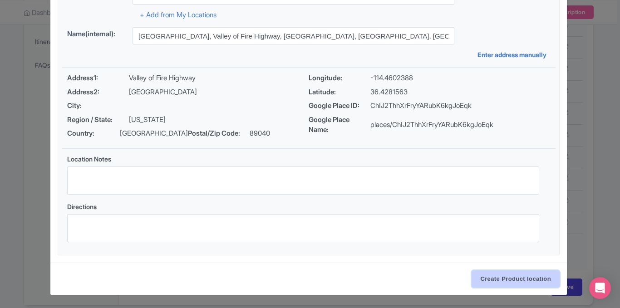
click at [488, 281] on input "Create Product location" at bounding box center [516, 279] width 88 height 17
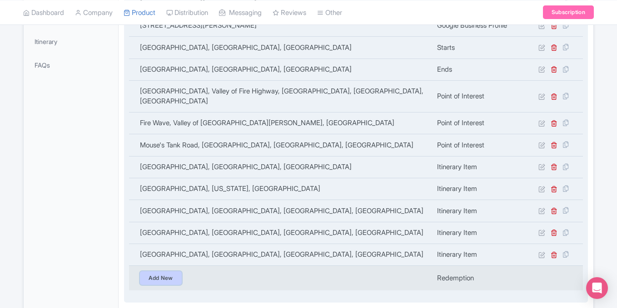
click at [170, 271] on link "Add New" at bounding box center [161, 278] width 42 height 14
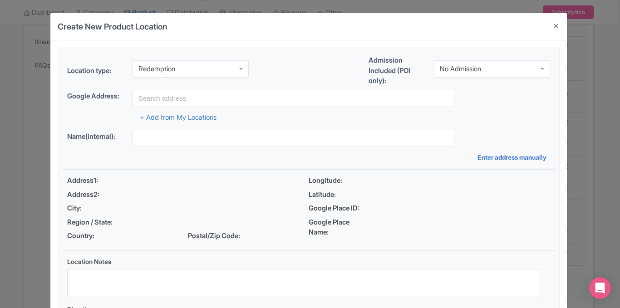
click at [196, 75] on div "Redemption" at bounding box center [191, 68] width 116 height 17
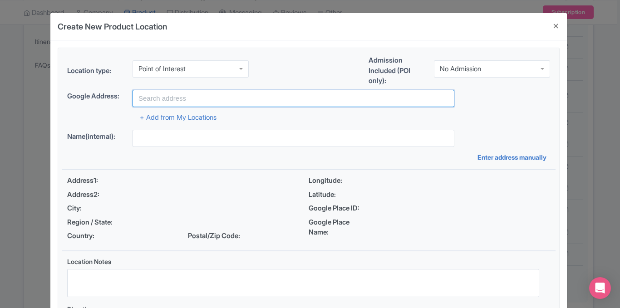
click at [184, 105] on input "text" at bounding box center [294, 98] width 322 height 17
paste input "Rainbow Vista, Mouse's tank rd, Overton, NV"
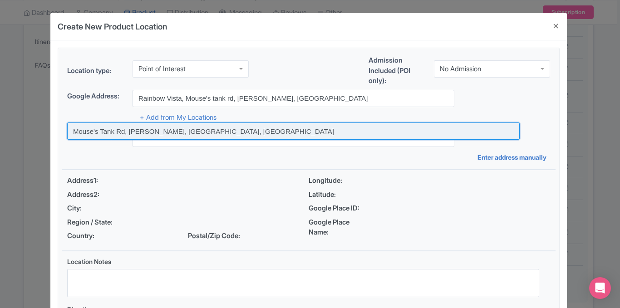
click at [311, 129] on input at bounding box center [293, 131] width 453 height 17
type input "Mouse's Tank Rd, Overton, NV, USA"
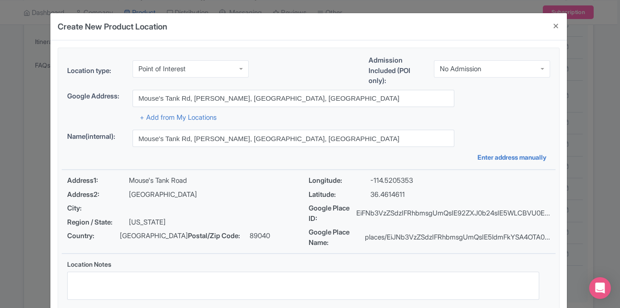
click at [547, 113] on div "+ Add from My Locations" at bounding box center [308, 115] width 483 height 16
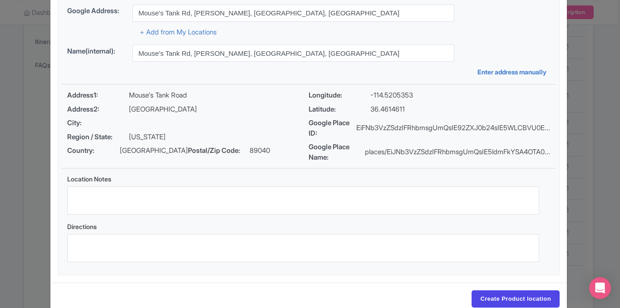
scroll to position [105, 0]
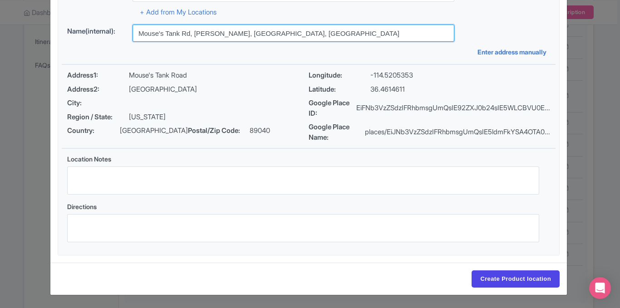
click at [202, 34] on input "Mouse's Tank Rd, Overton, NV, USA" at bounding box center [294, 33] width 322 height 17
paste input "Rainbow Vista, Mouse's tank rd, Overton, NV"
type input "Rainbow Vista, Mouse's tank rd, Overton, NV"
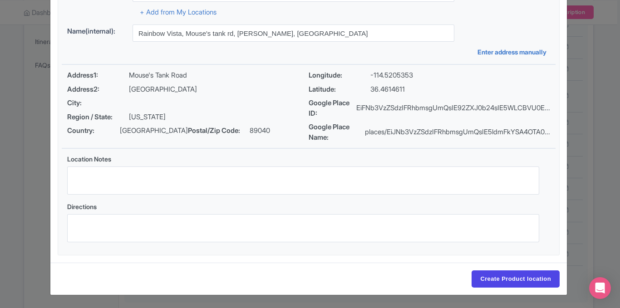
click at [284, 57] on div "Location type: Point of Interest Point of Interest Business Address Google Busi…" at bounding box center [309, 99] width 494 height 312
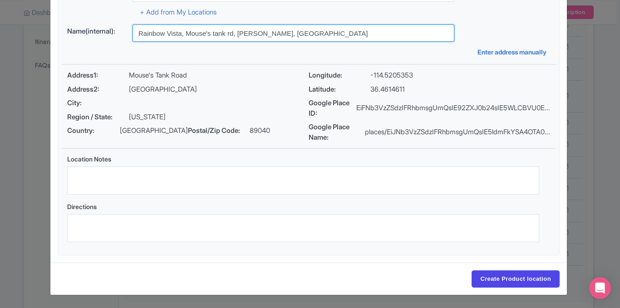
click at [247, 29] on input "Rainbow Vista, Mouse's tank rd, Overton, NV" at bounding box center [294, 33] width 322 height 17
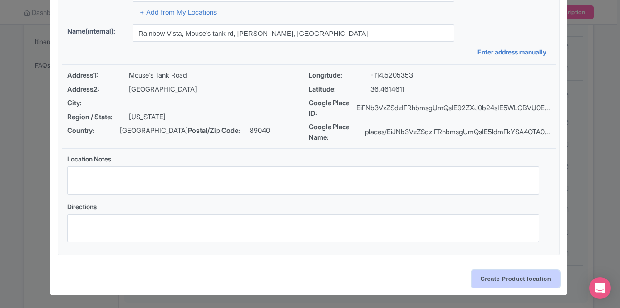
click at [499, 279] on input "Create Product location" at bounding box center [516, 279] width 88 height 17
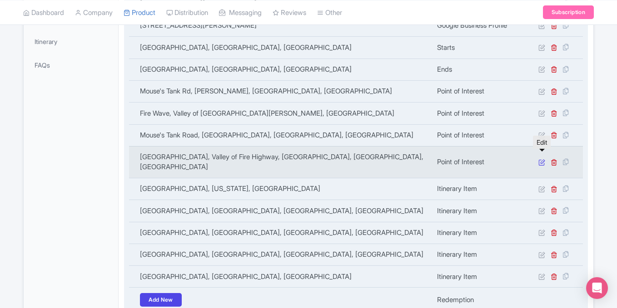
click at [539, 159] on icon at bounding box center [541, 162] width 7 height 7
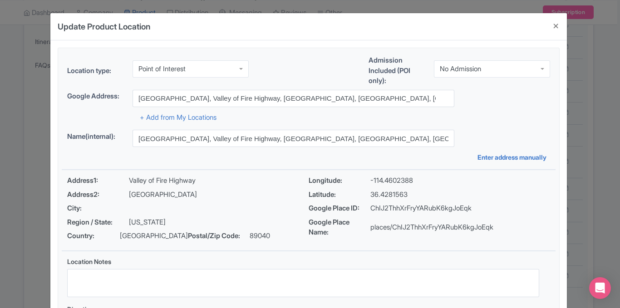
click at [553, 236] on div "Address1: Valley of Fire Highway Address2: Clark County City: Region / State: N…" at bounding box center [309, 210] width 494 height 80
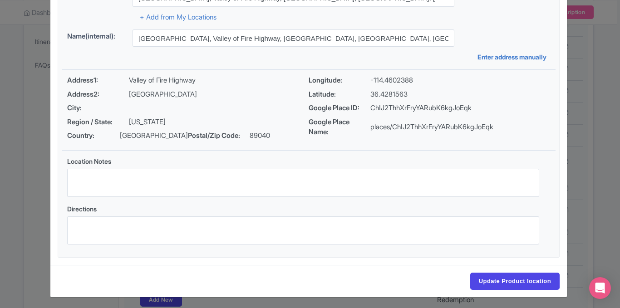
scroll to position [103, 0]
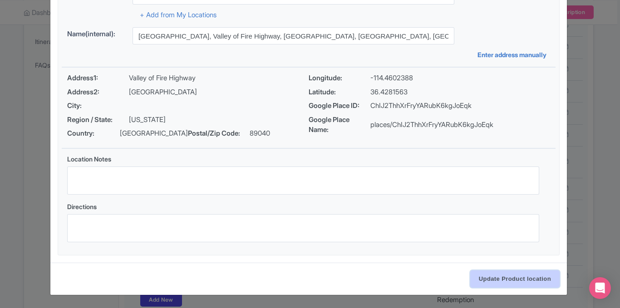
click at [491, 275] on input "Update Product location" at bounding box center [514, 279] width 89 height 17
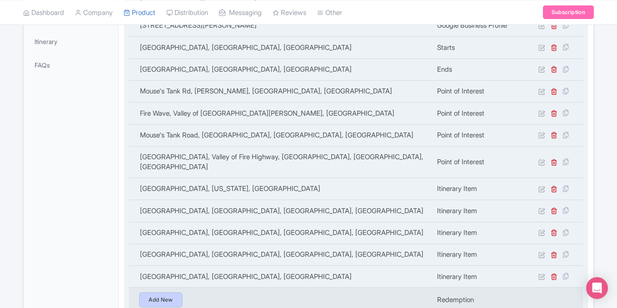
click at [157, 293] on link "Add New" at bounding box center [161, 300] width 42 height 14
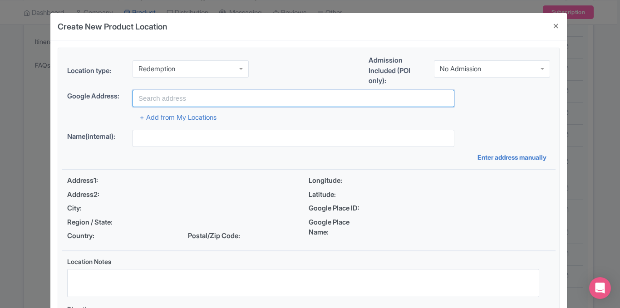
click at [153, 96] on input "text" at bounding box center [294, 98] width 322 height 17
paste input "Atlatl Rock, Interstate 15 at Highway 169, Exit 75n Valley of Fire State Park, …"
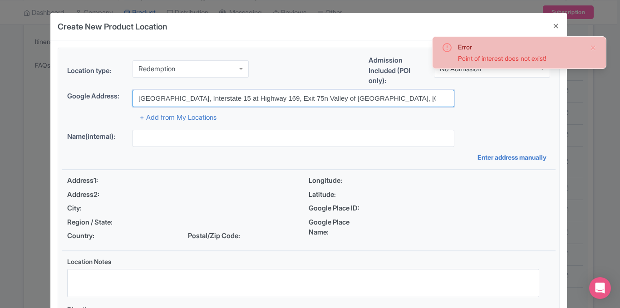
click at [399, 102] on input "Atlatl Rock, Interstate 15 at Highway 169, Exit 75n Valley of Fire State Park, …" at bounding box center [294, 98] width 322 height 17
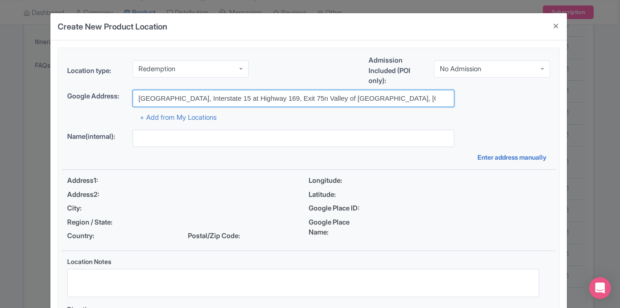
drag, startPoint x: 170, startPoint y: 99, endPoint x: 291, endPoint y: 97, distance: 121.2
click at [291, 97] on input "Atlatl Rock, Interstate 15 at Highway 169, Exit 75n Valley of Fire State Park, …" at bounding box center [294, 98] width 322 height 17
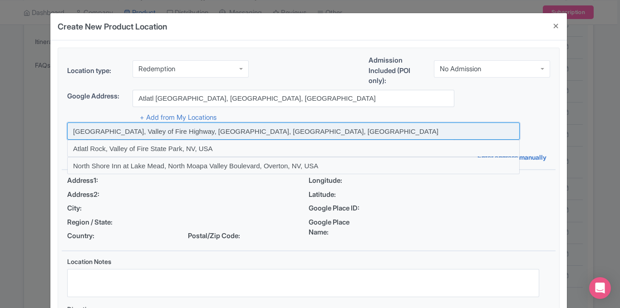
click at [229, 132] on input at bounding box center [293, 131] width 453 height 17
type input "Atlatl Rock, Valley of Fire Highway, Overton, NV, USA"
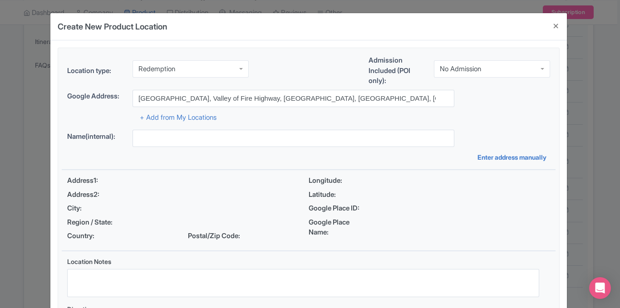
type input "Atlatl Rock, Valley of Fire Highway, Overton, NV, USA"
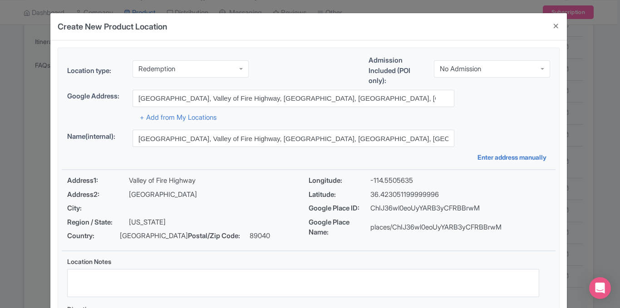
click at [562, 105] on div "Location type: Redemption Redemption Admission Included (POI only): No Admissio…" at bounding box center [308, 202] width 517 height 325
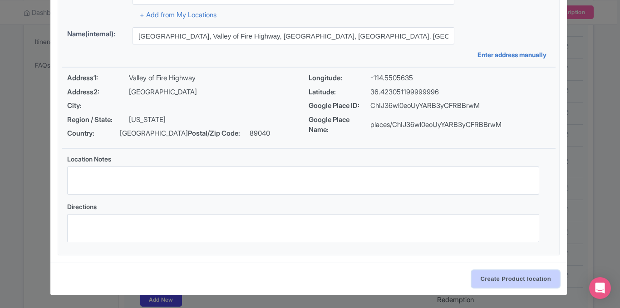
click at [488, 276] on input "Create Product location" at bounding box center [516, 279] width 88 height 17
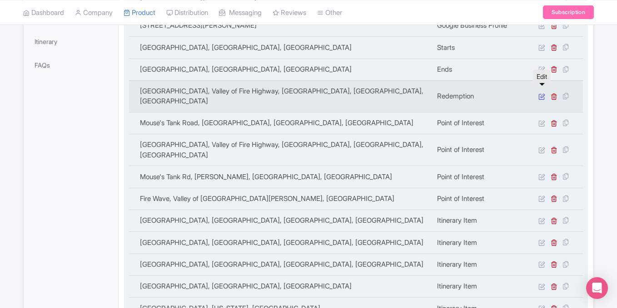
click at [539, 93] on icon at bounding box center [541, 96] width 7 height 7
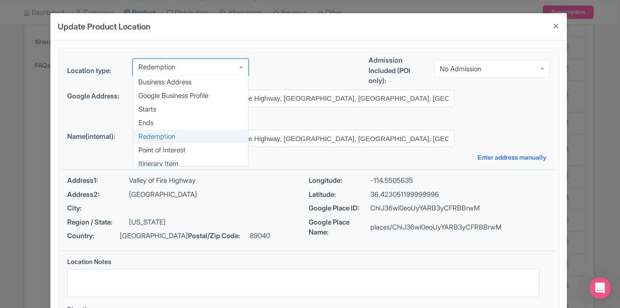
click at [177, 61] on div "Redemption" at bounding box center [191, 67] width 116 height 17
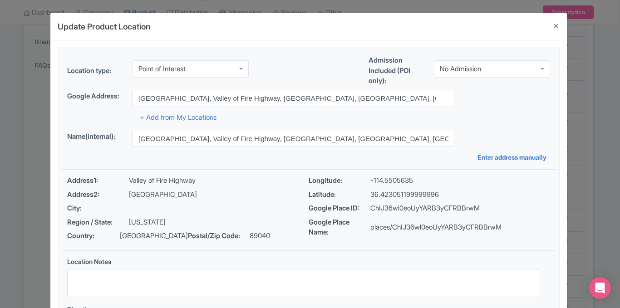
scroll to position [0, 0]
click at [557, 141] on fieldset "Location type: Point of Interest Point of Interest Business Address Google Busi…" at bounding box center [309, 203] width 502 height 311
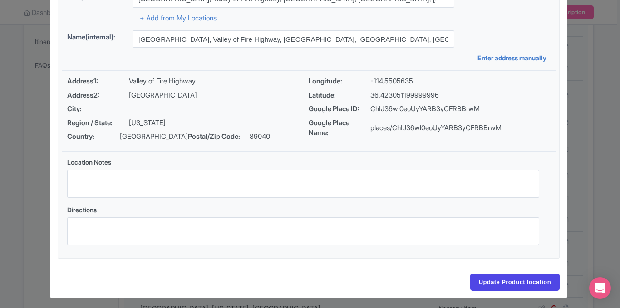
scroll to position [103, 0]
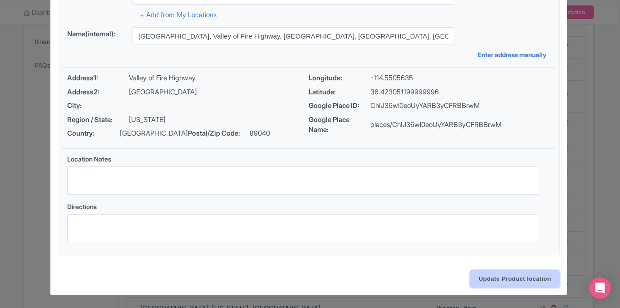
click at [481, 276] on input "Update Product location" at bounding box center [514, 279] width 89 height 17
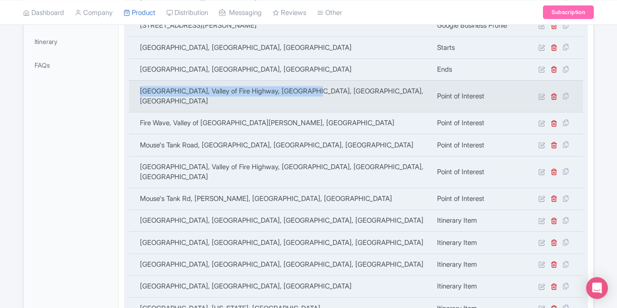
drag, startPoint x: 318, startPoint y: 89, endPoint x: 135, endPoint y: 94, distance: 182.6
click at [135, 94] on td "Atlatl Rock, Valley of Fire Highway, Overton, NV, USA" at bounding box center [280, 96] width 302 height 32
copy td "Atlatl Rock, Valley of Fire Highway, Overton, NV, USA"
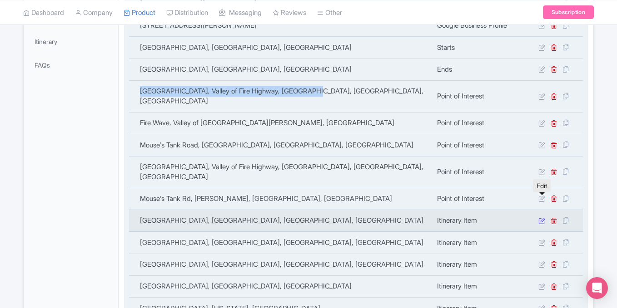
click at [538, 217] on icon at bounding box center [541, 220] width 7 height 7
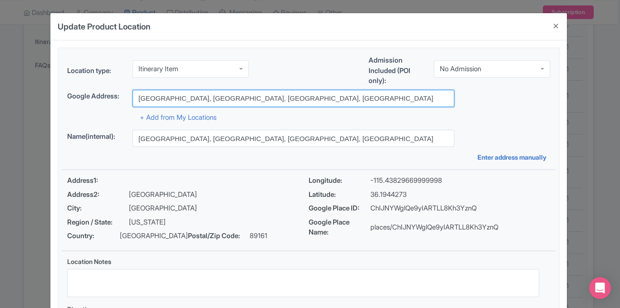
click at [218, 96] on input "Red Rock Canyon National Conservation Area, Mountain Springs, NV, USA" at bounding box center [294, 98] width 322 height 17
paste input "Atlatl Rock, Valley of Fire Highway, Overton"
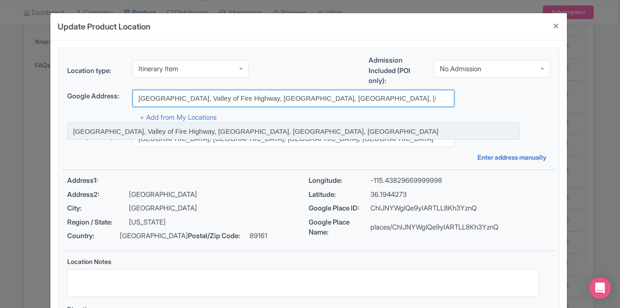
type input "Atlatl Rock, Valley of Fire Highway, Overton, NV, USA"
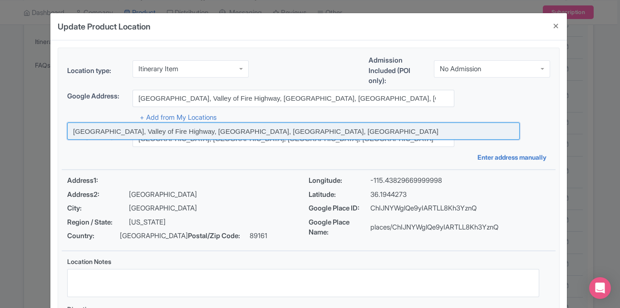
click at [196, 131] on input at bounding box center [293, 131] width 453 height 17
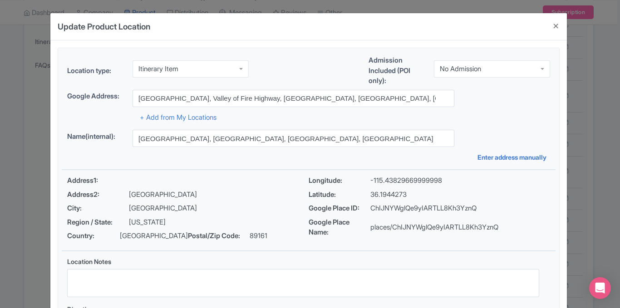
type input "Atlatl Rock, Valley of Fire Highway, Overton, NV, USA"
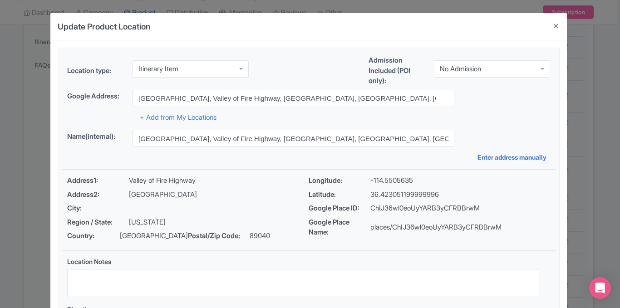
click at [522, 95] on div "Google Address: Atlatl Rock, Valley of Fire Highway, Overton, NV, USA" at bounding box center [308, 98] width 483 height 17
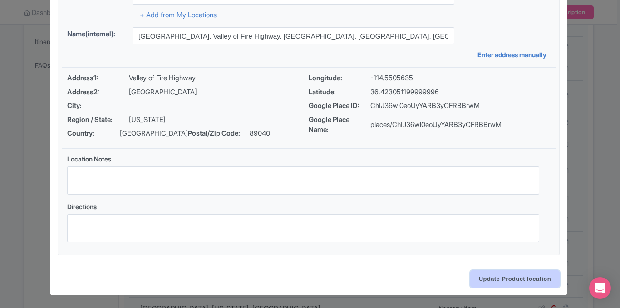
click at [492, 281] on input "Update Product location" at bounding box center [514, 279] width 89 height 17
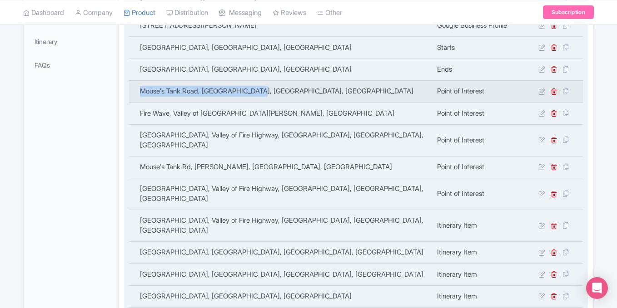
drag, startPoint x: 280, startPoint y: 90, endPoint x: 138, endPoint y: 89, distance: 142.1
click at [138, 89] on td "Mouse's Tank Road, Overton, NV, USA" at bounding box center [280, 91] width 302 height 22
copy td "Mouse's Tank Road, Overton, NV, USA"
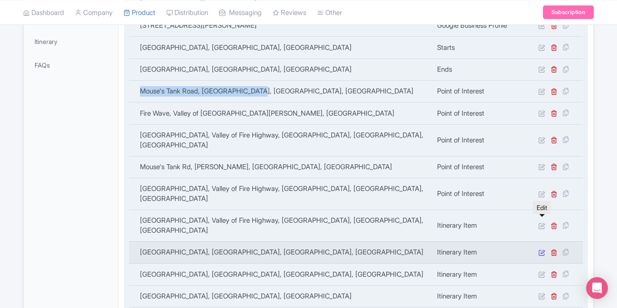
click at [540, 249] on icon at bounding box center [541, 252] width 7 height 7
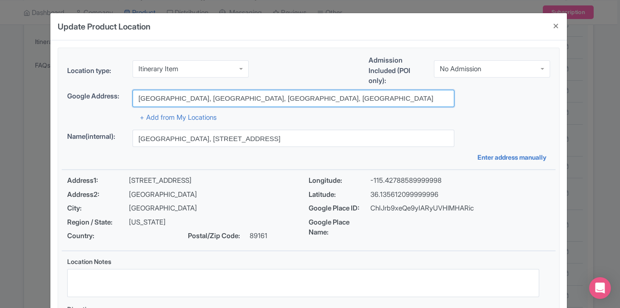
click at [297, 94] on input "Red Rock Canyon Visitor Center, Scenic Loop Dr, Las Vegas, NV, USA" at bounding box center [294, 98] width 322 height 17
paste input "Mouse's Tank Road, Overton"
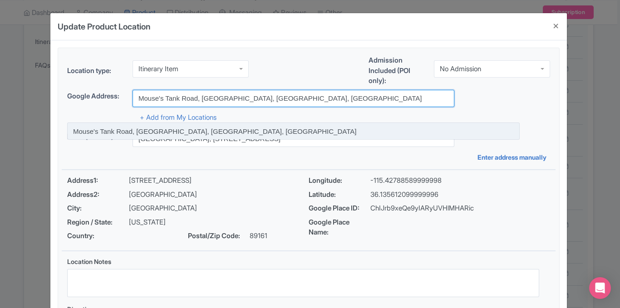
type input "Mouse's Tank Road, Overton, NV, USA"
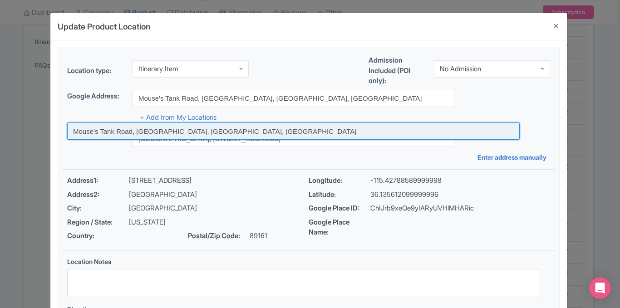
click at [193, 131] on input at bounding box center [293, 131] width 453 height 17
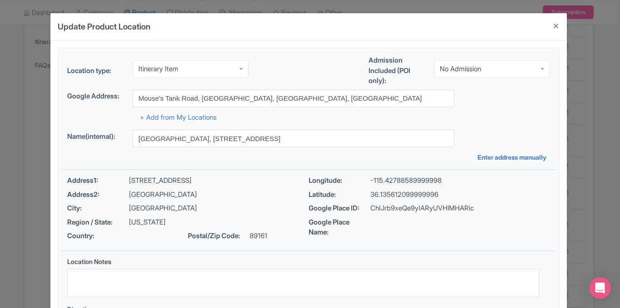
type input "Mouse's Tank Road, Overton, NV, USA"
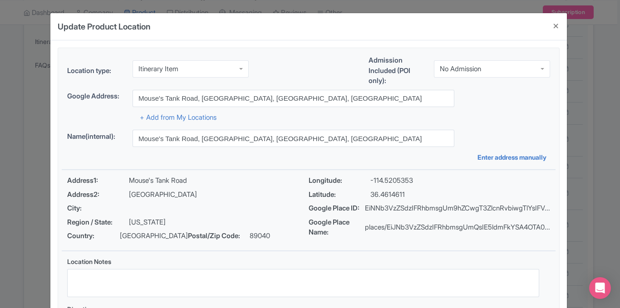
click at [536, 117] on div "+ Add from My Locations" at bounding box center [308, 115] width 483 height 16
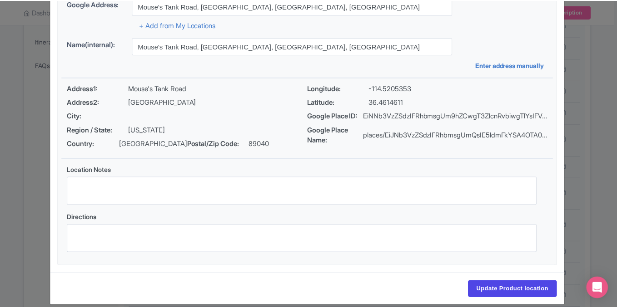
scroll to position [105, 0]
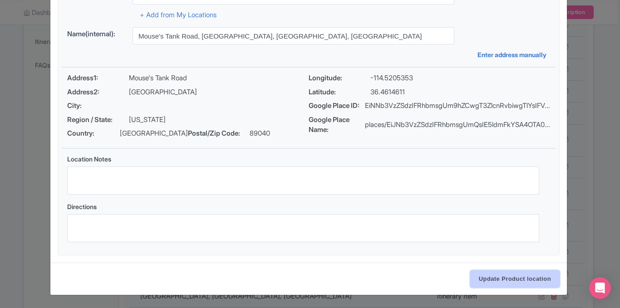
click at [497, 277] on input "Update Product location" at bounding box center [514, 279] width 89 height 17
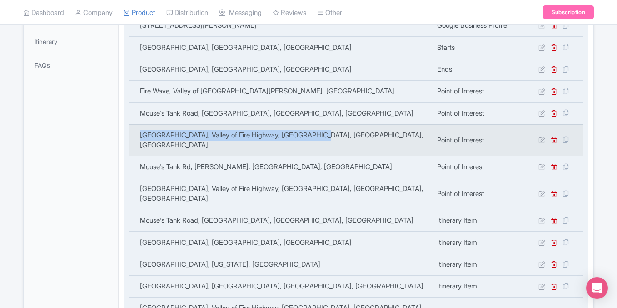
drag, startPoint x: 327, startPoint y: 133, endPoint x: 139, endPoint y: 137, distance: 188.0
click at [139, 137] on td "Elephant Rock, Valley of Fire Highway, Overton, NV, USA" at bounding box center [280, 140] width 302 height 32
copy td "Elephant Rock, Valley of Fire Highway, Overton, NV, USA"
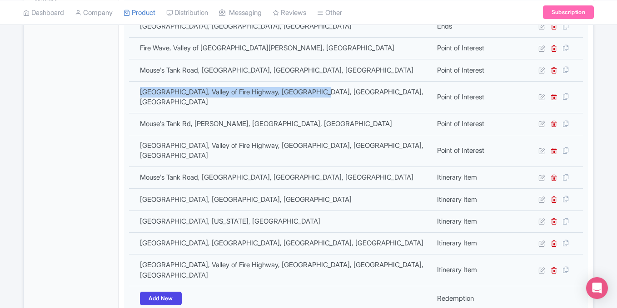
scroll to position [310, 0]
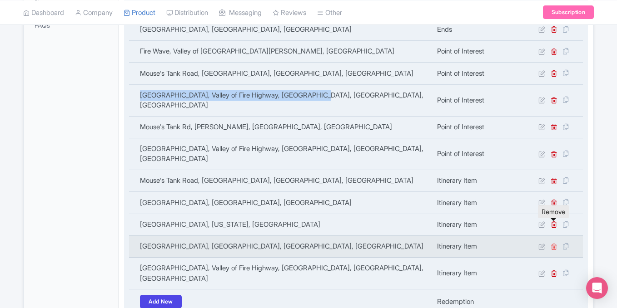
click at [553, 243] on icon at bounding box center [553, 246] width 7 height 7
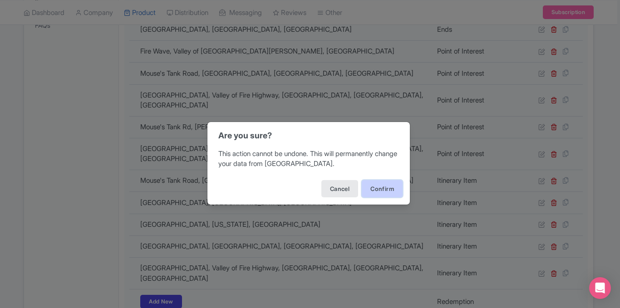
click at [376, 187] on button "Confirm" at bounding box center [382, 188] width 41 height 17
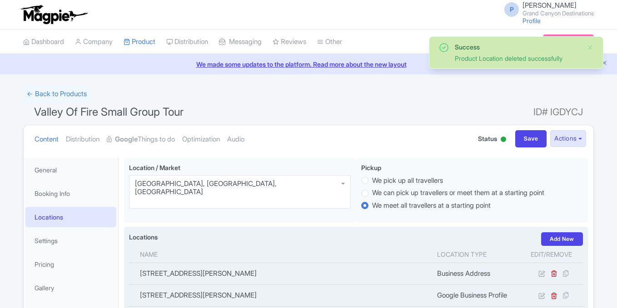
scroll to position [346, 0]
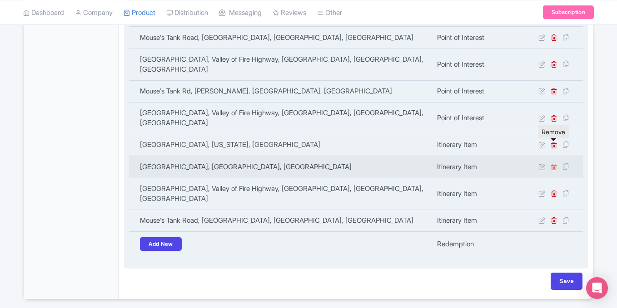
click at [553, 163] on icon at bounding box center [553, 166] width 7 height 7
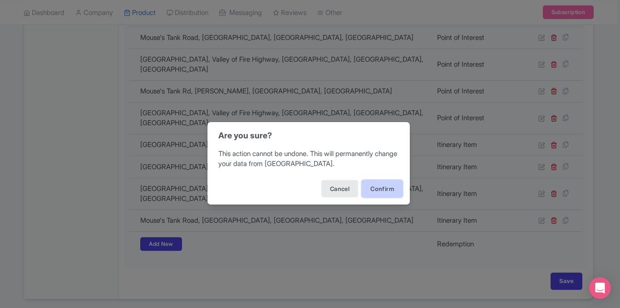
click at [366, 190] on button "Confirm" at bounding box center [382, 188] width 41 height 17
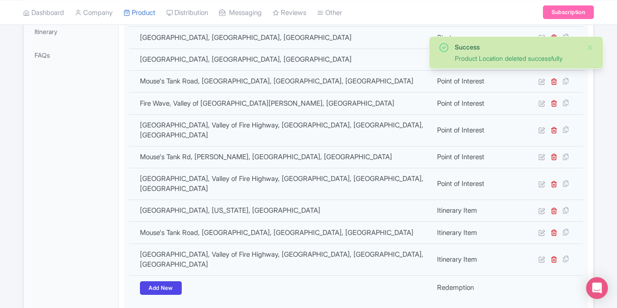
scroll to position [281, 0]
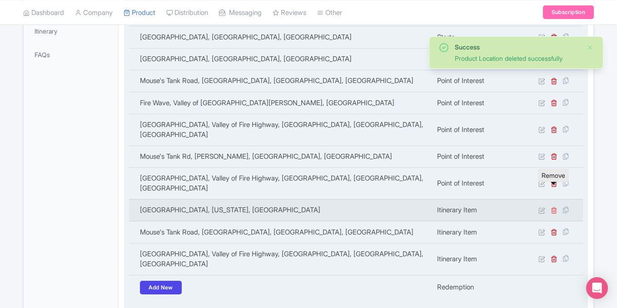
click at [553, 207] on icon at bounding box center [553, 210] width 7 height 7
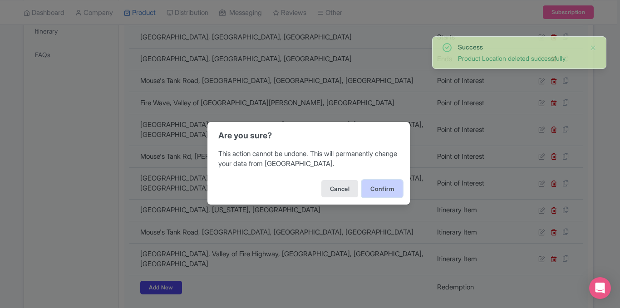
click at [378, 187] on button "Confirm" at bounding box center [382, 188] width 41 height 17
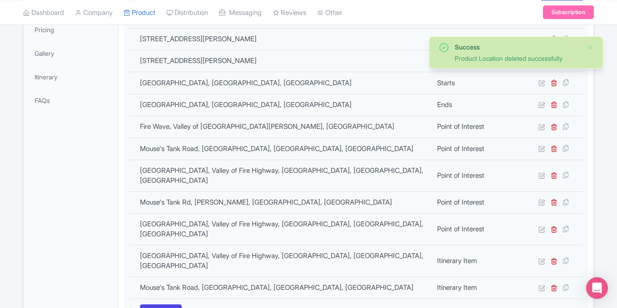
scroll to position [232, 0]
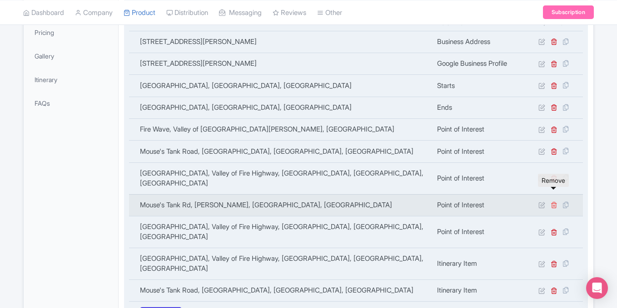
click at [553, 202] on icon at bounding box center [553, 205] width 7 height 7
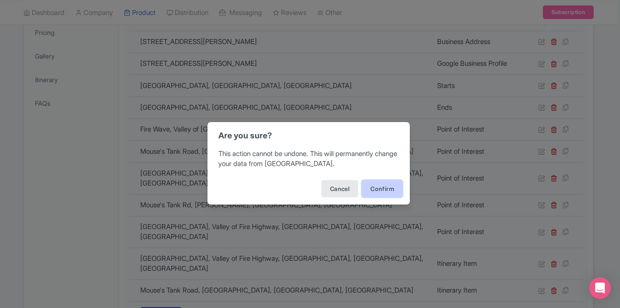
click at [380, 187] on button "Confirm" at bounding box center [382, 188] width 41 height 17
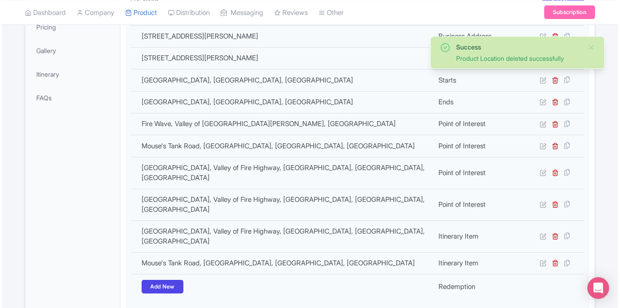
scroll to position [242, 0]
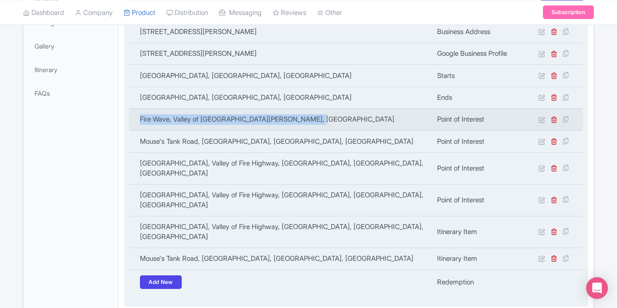
drag, startPoint x: 142, startPoint y: 118, endPoint x: 339, endPoint y: 116, distance: 197.0
click at [339, 116] on td "Fire Wave, Valley of [GEOGRAPHIC_DATA][PERSON_NAME], [GEOGRAPHIC_DATA]" at bounding box center [280, 120] width 302 height 22
copy td "Fire Wave, Valley of [GEOGRAPHIC_DATA][PERSON_NAME], [GEOGRAPHIC_DATA]"
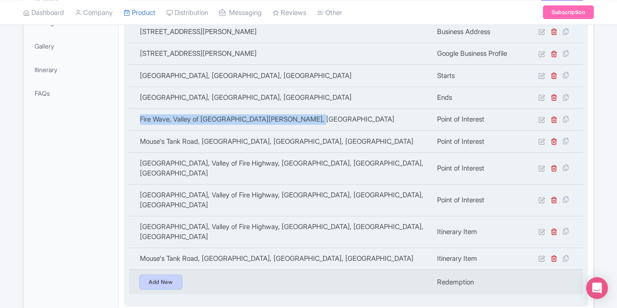
click at [158, 276] on link "Add New" at bounding box center [161, 283] width 42 height 14
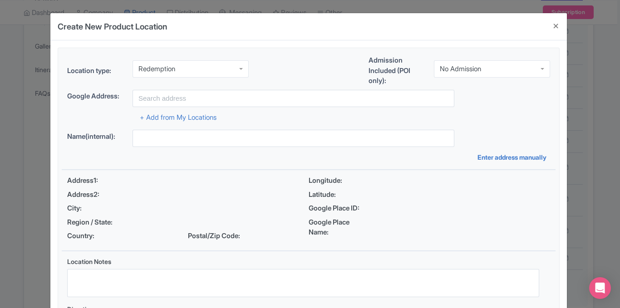
click at [222, 60] on div "Redemption" at bounding box center [191, 68] width 116 height 17
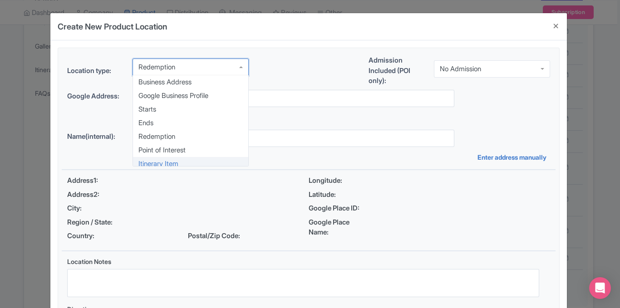
scroll to position [0, 0]
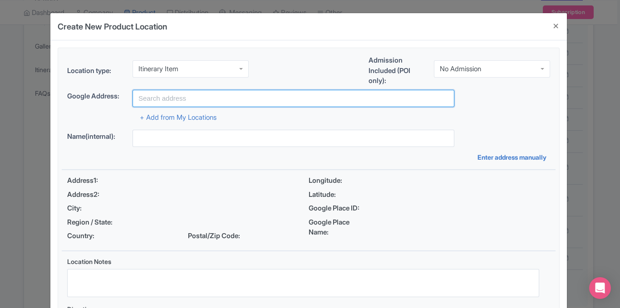
click at [240, 98] on input "text" at bounding box center [294, 98] width 322 height 17
paste input "Fire Wave, Valley of [GEOGRAPHIC_DATA][PERSON_NAME], [GEOGRAPHIC_DATA]"
type input "Fire Wave, Valley of [GEOGRAPHIC_DATA][PERSON_NAME], [GEOGRAPHIC_DATA]"
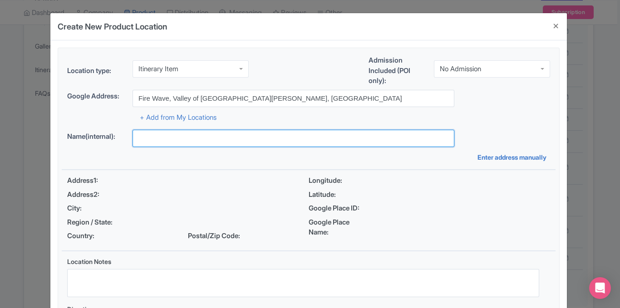
click at [232, 141] on input "text" at bounding box center [294, 138] width 322 height 17
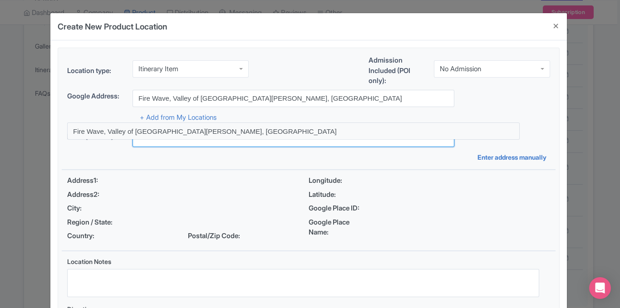
paste input "Fire Wave, Valley of Fire Hwy, Overton, NV 89040, USA"
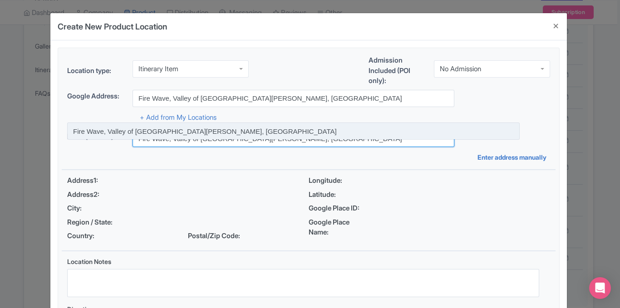
type input "Fire Wave, Valley of Fire Hwy, Overton, NV 89040, USA"
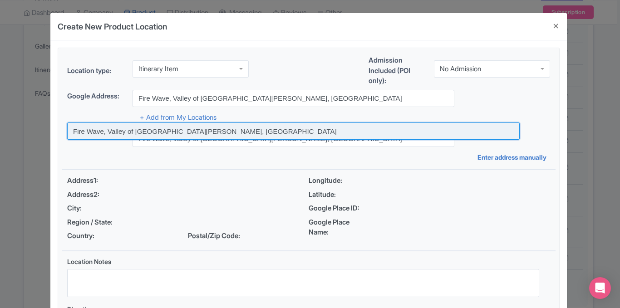
click at [379, 130] on input at bounding box center [293, 131] width 453 height 17
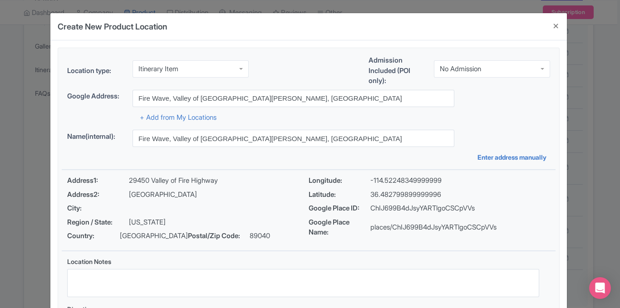
click at [503, 98] on div "Google Address: Fire Wave, Valley of Fire Hwy, Overton, NV 89040, USA" at bounding box center [308, 98] width 483 height 17
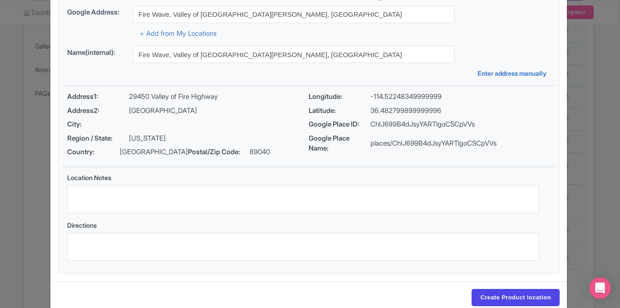
scroll to position [103, 0]
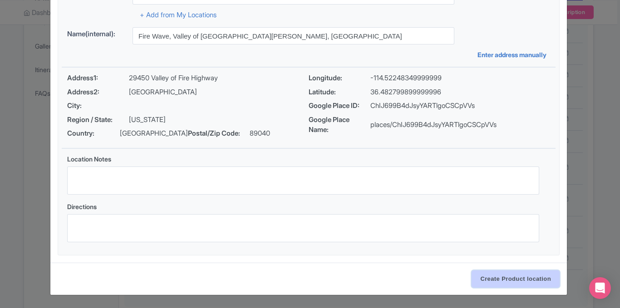
click at [493, 277] on input "Create Product location" at bounding box center [516, 279] width 88 height 17
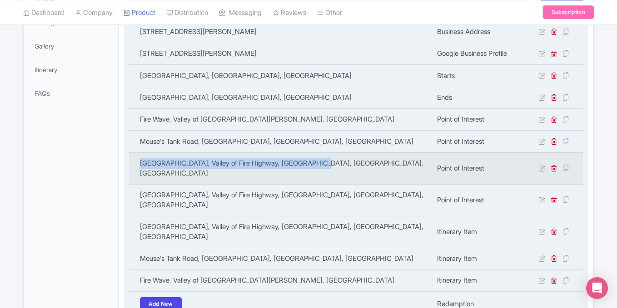
drag, startPoint x: 135, startPoint y: 164, endPoint x: 329, endPoint y: 165, distance: 193.9
click at [329, 165] on td "Elephant Rock, Valley of Fire Highway, Overton, NV, USA" at bounding box center [280, 169] width 302 height 32
copy td "Elephant Rock, Valley of Fire Highway, Overton, NV, USA"
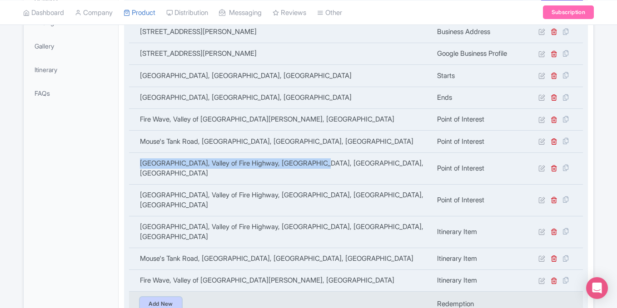
click at [174, 297] on link "Add New" at bounding box center [161, 304] width 42 height 14
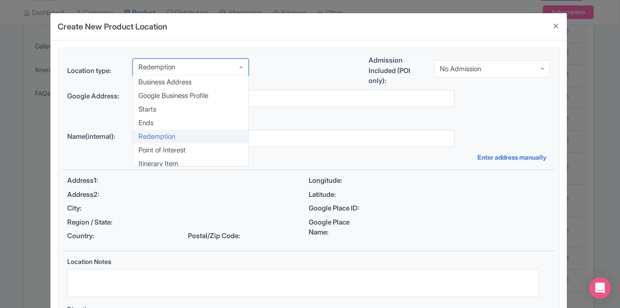
click at [224, 71] on div "Redemption" at bounding box center [191, 67] width 116 height 17
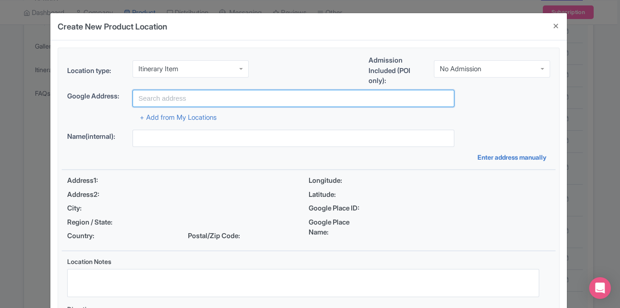
click at [229, 97] on input "text" at bounding box center [294, 98] width 322 height 17
paste input "[GEOGRAPHIC_DATA], Valley of Fire Highway, [GEOGRAPHIC_DATA], [GEOGRAPHIC_DATA]…"
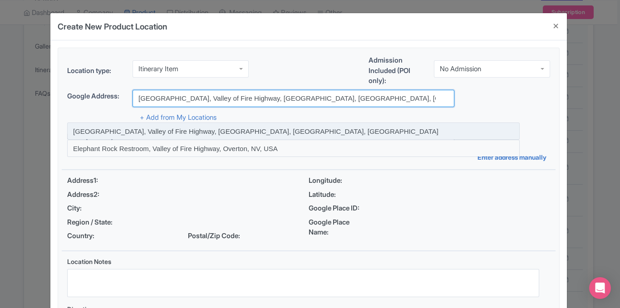
type input "[GEOGRAPHIC_DATA], Valley of Fire Highway, [GEOGRAPHIC_DATA], [GEOGRAPHIC_DATA]…"
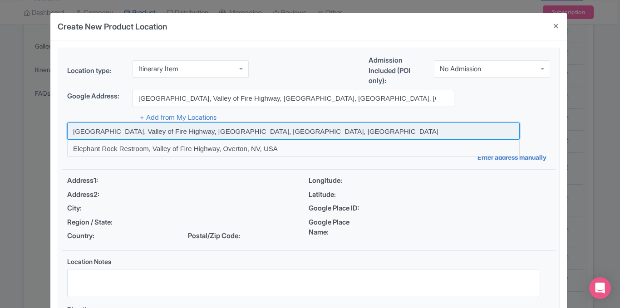
click at [246, 138] on input at bounding box center [293, 131] width 453 height 17
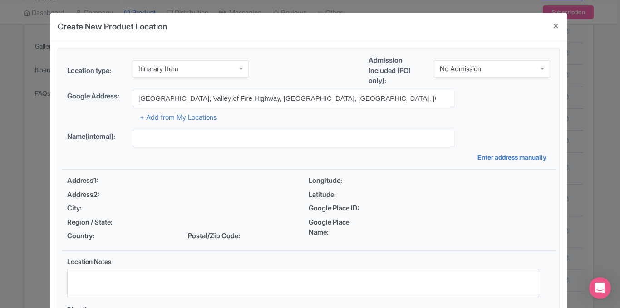
type input "Elephant Rock, Valley of Fire Highway, Overton, NV, USA"
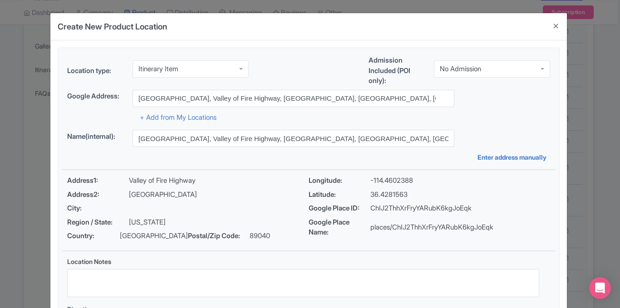
click at [527, 125] on div "Location type: Itinerary Item Itinerary Item Business Address Google Business P…" at bounding box center [309, 203] width 494 height 310
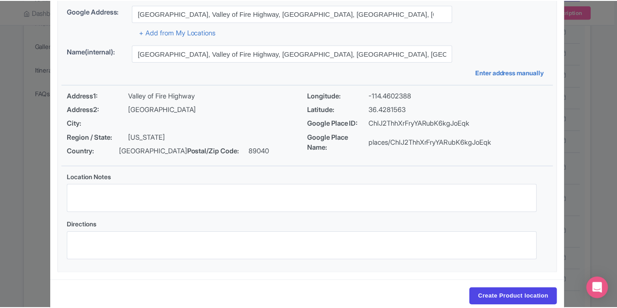
scroll to position [103, 0]
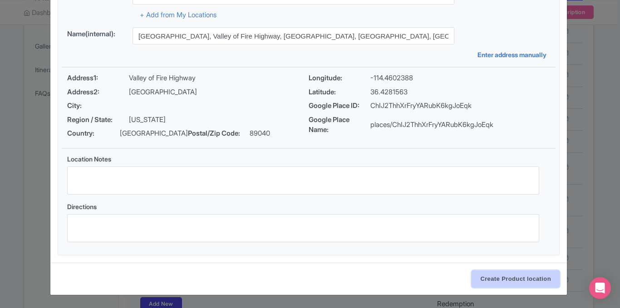
click at [487, 276] on input "Create Product location" at bounding box center [516, 279] width 88 height 17
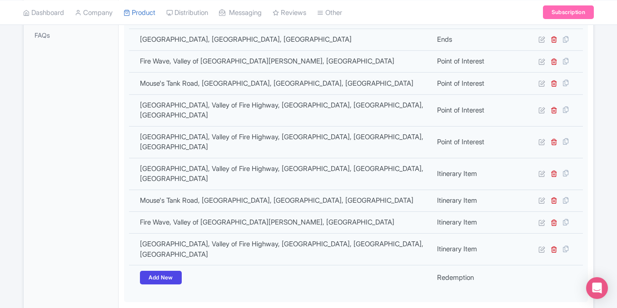
scroll to position [327, 0]
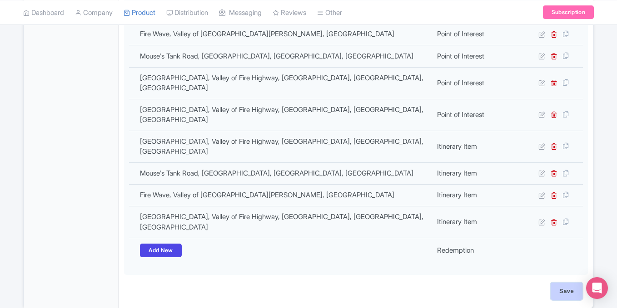
click at [560, 283] on input "Save" at bounding box center [566, 291] width 32 height 17
type input "Update Product"
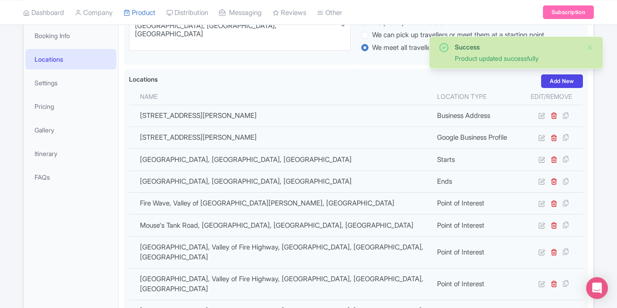
scroll to position [158, 0]
click at [61, 84] on link "Settings" at bounding box center [70, 83] width 91 height 20
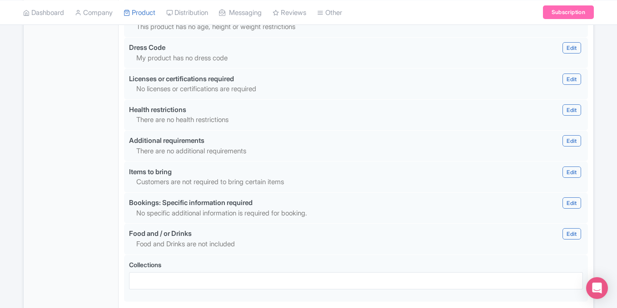
scroll to position [863, 0]
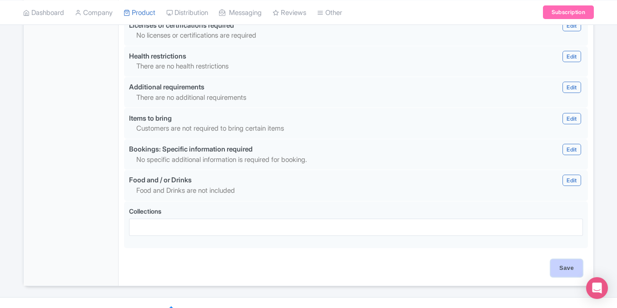
click at [569, 260] on input "Save" at bounding box center [566, 268] width 32 height 17
type input "Saving..."
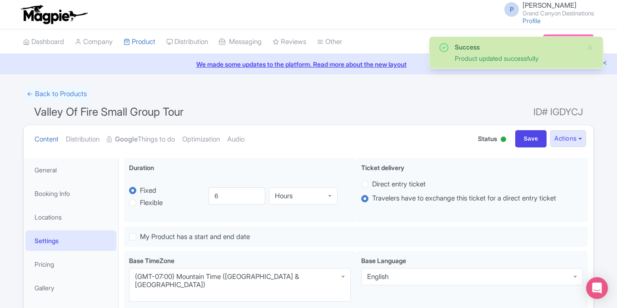
scroll to position [158, 0]
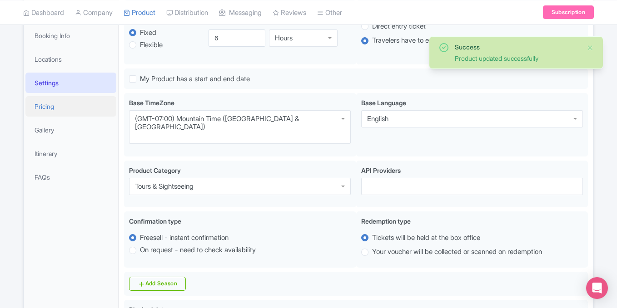
click at [72, 107] on link "Pricing" at bounding box center [70, 106] width 91 height 20
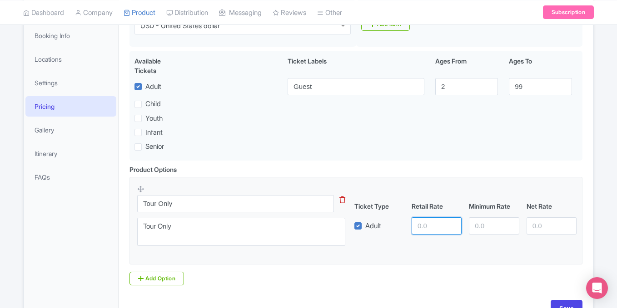
click at [421, 224] on input "number" at bounding box center [436, 225] width 50 height 17
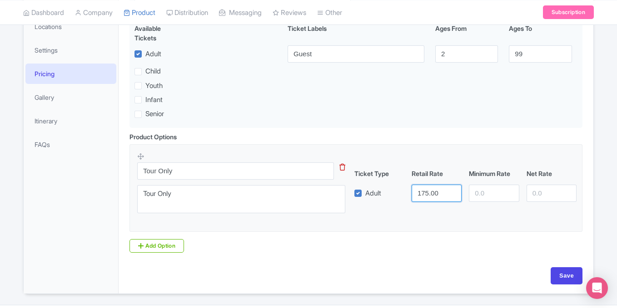
scroll to position [215, 0]
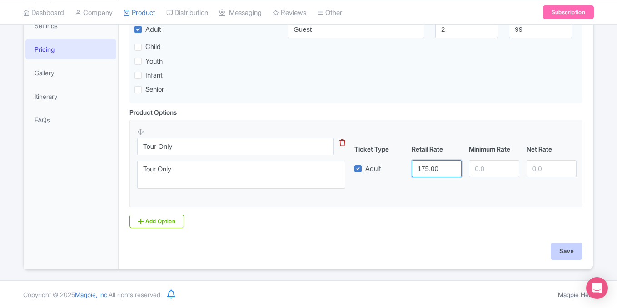
type input "175.00"
click at [562, 247] on input "Save" at bounding box center [566, 251] width 32 height 17
type input "Saving..."
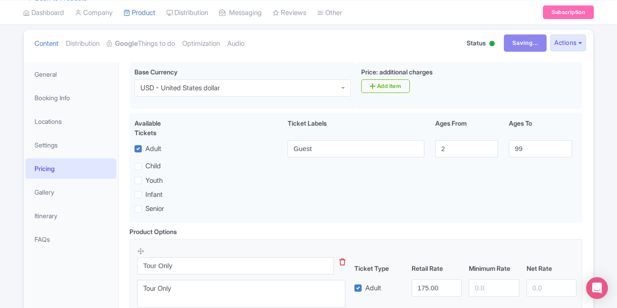
scroll to position [72, 0]
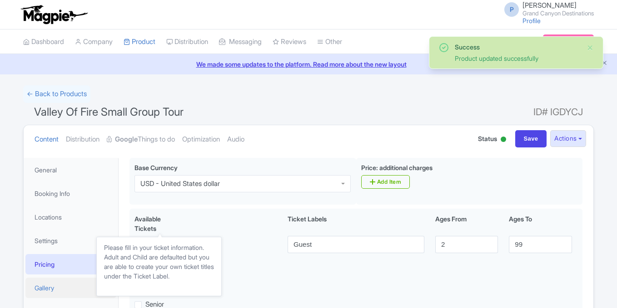
scroll to position [158, 0]
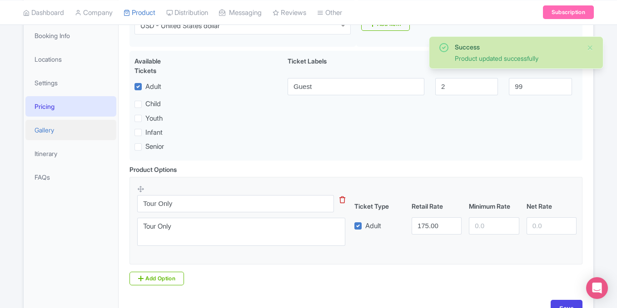
click at [67, 131] on link "Gallery" at bounding box center [70, 130] width 91 height 20
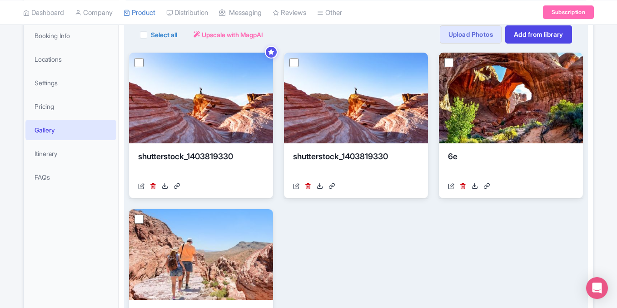
click at [151, 35] on label "Select all" at bounding box center [164, 35] width 26 height 10
click at [151, 35] on input "Select all" at bounding box center [154, 32] width 6 height 6
checkbox input "true"
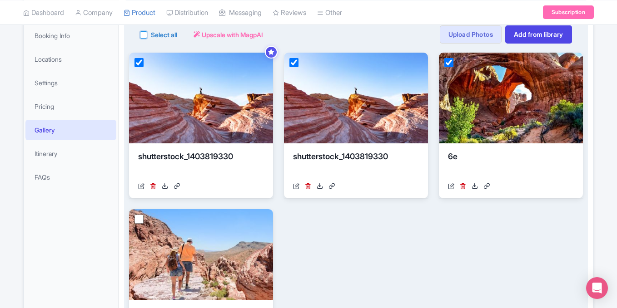
checkbox input "true"
click at [199, 30] on button "Actions" at bounding box center [204, 34] width 36 height 18
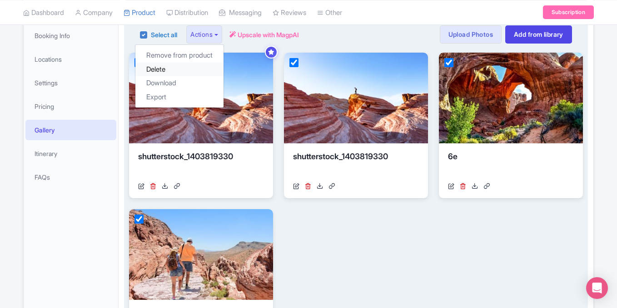
click at [192, 72] on link "Delete" at bounding box center [179, 70] width 88 height 14
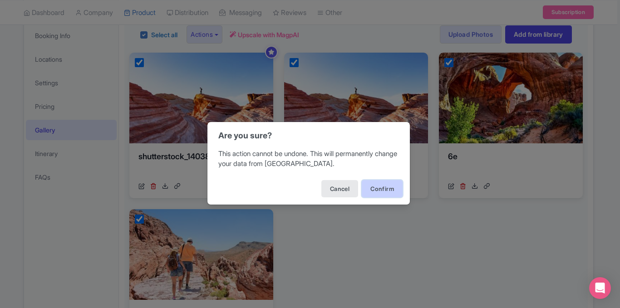
click at [375, 185] on button "Confirm" at bounding box center [382, 188] width 41 height 17
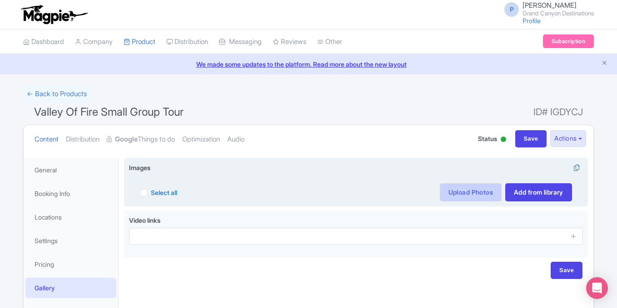
scroll to position [89, 0]
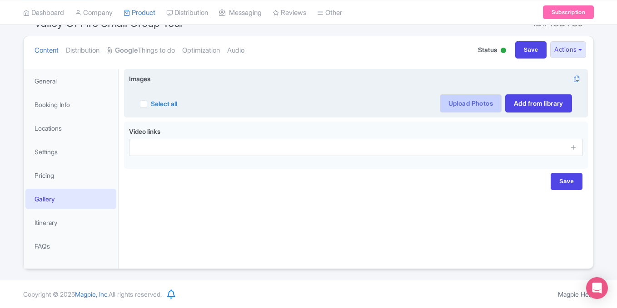
click at [474, 102] on link "Upload Photos" at bounding box center [470, 103] width 62 height 18
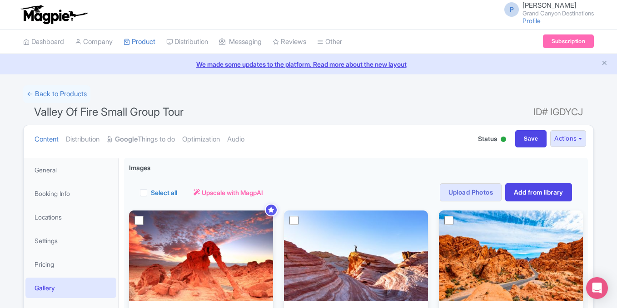
scroll to position [85, 0]
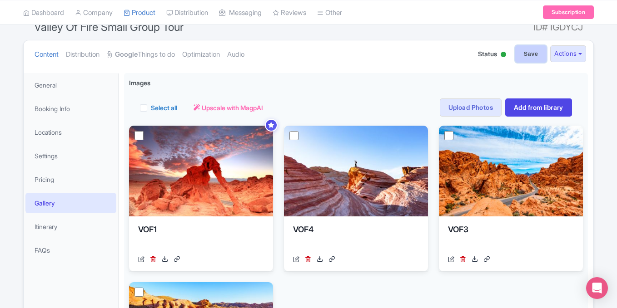
click at [529, 57] on input "Save" at bounding box center [531, 53] width 32 height 17
type input "Saving..."
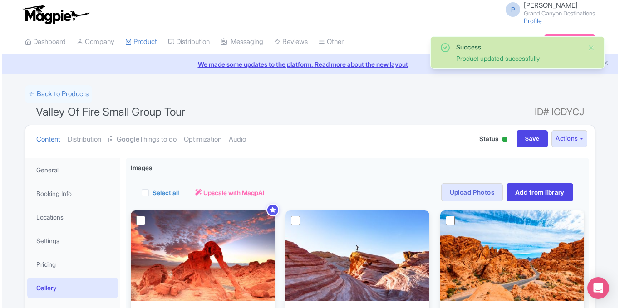
scroll to position [90, 0]
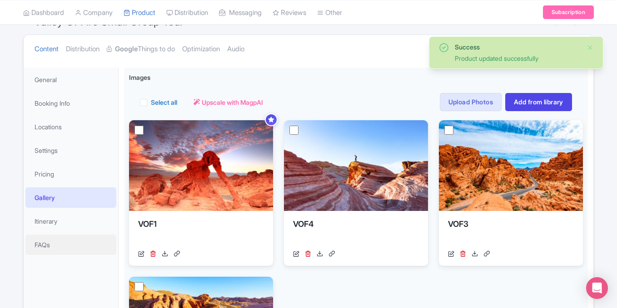
click at [64, 252] on link "FAQs" at bounding box center [70, 245] width 91 height 20
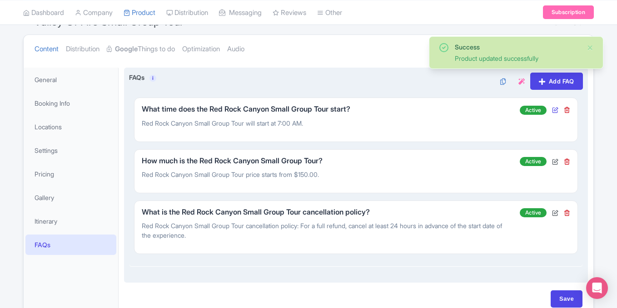
click at [555, 113] on icon at bounding box center [555, 110] width 6 height 6
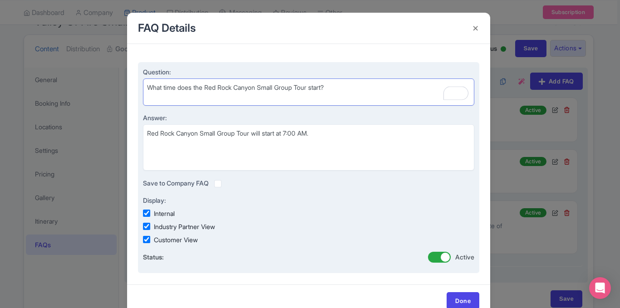
drag, startPoint x: 207, startPoint y: 80, endPoint x: 258, endPoint y: 86, distance: 51.6
click at [258, 86] on textarea "What time does the Red Rock Canyon Small Group Tour start?" at bounding box center [308, 92] width 331 height 27
drag, startPoint x: 207, startPoint y: 86, endPoint x: 246, endPoint y: 89, distance: 38.7
click at [246, 89] on textarea "What time does the Red Rock Canyon Small Group Tour start?" at bounding box center [308, 92] width 331 height 27
type textarea "What time does the Valley of Fire Small Group Tour start?"
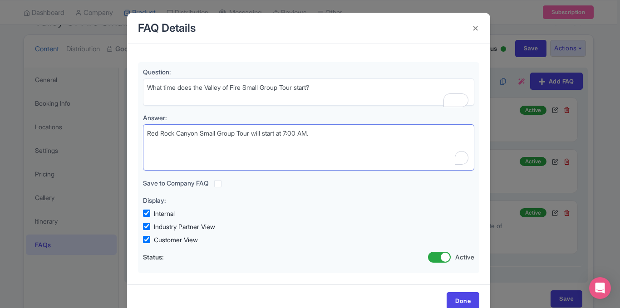
drag, startPoint x: 198, startPoint y: 134, endPoint x: 107, endPoint y: 131, distance: 91.7
click at [107, 131] on div "FAQ Details Question: What time does the Red Rock Canyon Small Group Tour start…" at bounding box center [310, 154] width 620 height 308
paste textarea "Valley of Fire"
type textarea "Valley of Fire Small Group Tour will start at 7:00 AM."
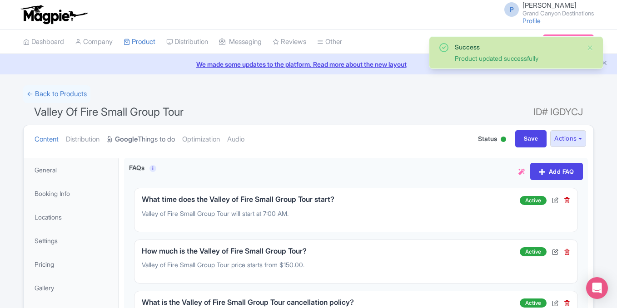
click at [160, 143] on link "Google Things to do" at bounding box center [141, 139] width 68 height 29
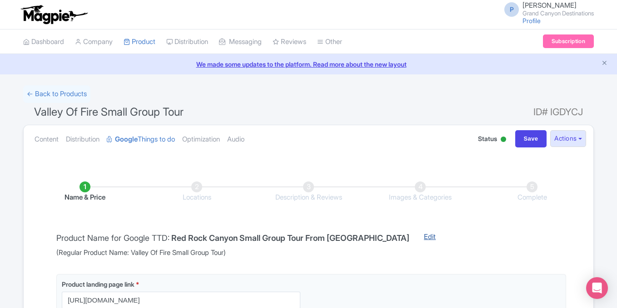
click at [414, 237] on link "Edit" at bounding box center [429, 245] width 30 height 26
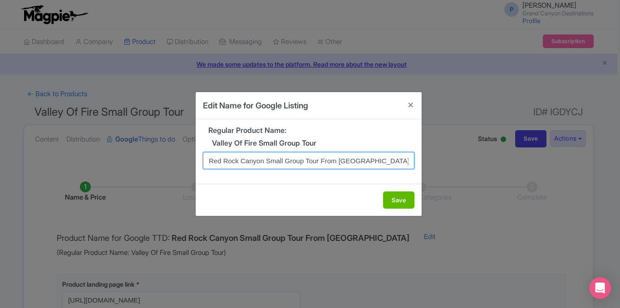
drag, startPoint x: 265, startPoint y: 159, endPoint x: 143, endPoint y: 174, distance: 122.1
click at [143, 174] on div "Edit Name for Google Listing Regular Product Name: Valley Of Fire Small Group T…" at bounding box center [310, 154] width 620 height 308
type input "Valley of Fire Small Group Tour From Las Vegas"
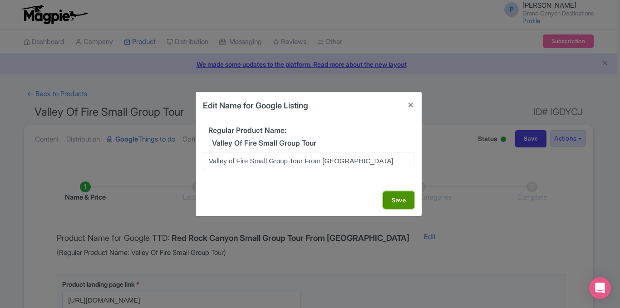
click at [390, 204] on button "Save" at bounding box center [398, 200] width 31 height 17
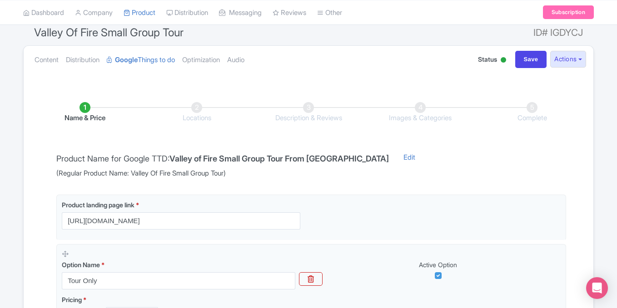
scroll to position [80, 0]
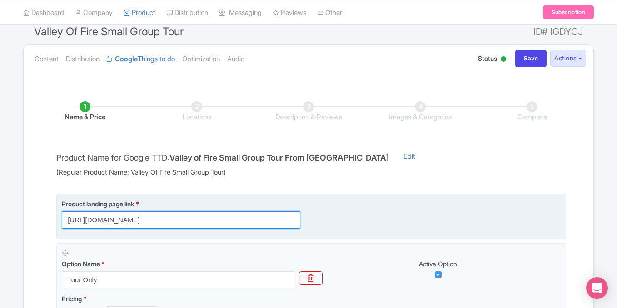
click at [187, 217] on input "[URL][DOMAIN_NAME]" at bounding box center [181, 220] width 238 height 17
paste input "valley-of-fire"
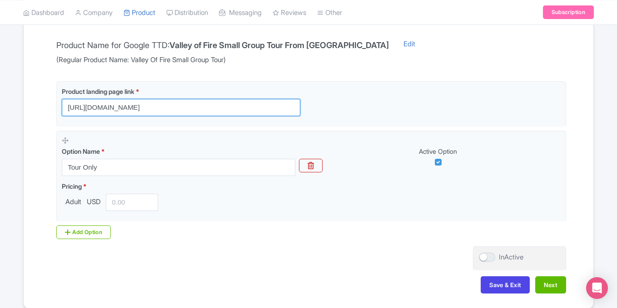
scroll to position [196, 0]
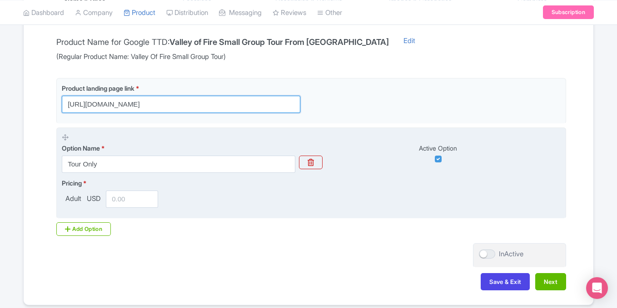
type input "https://www.grandcanyondestinations.com/valley-of-fire-small-group-tour/"
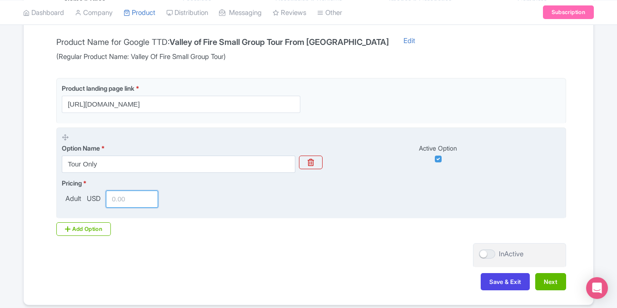
click at [113, 201] on input "number" at bounding box center [132, 199] width 52 height 17
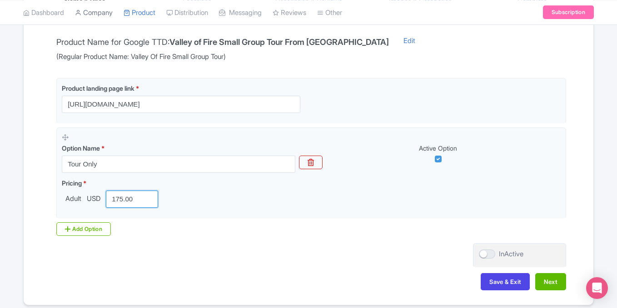
type input "175.00"
click at [489, 254] on div at bounding box center [487, 254] width 16 height 9
click at [484, 254] on input "InActive" at bounding box center [482, 255] width 6 height 6
checkbox input "true"
click at [545, 281] on button "Next" at bounding box center [550, 281] width 31 height 17
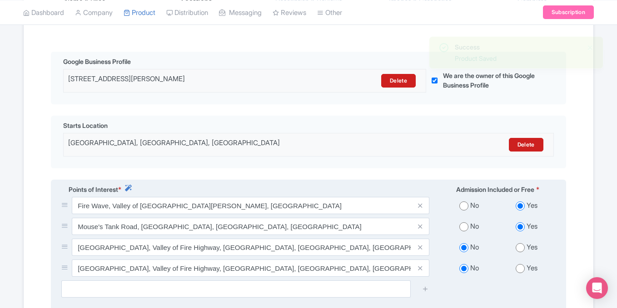
click at [520, 247] on input "radio" at bounding box center [519, 247] width 9 height 9
radio input "true"
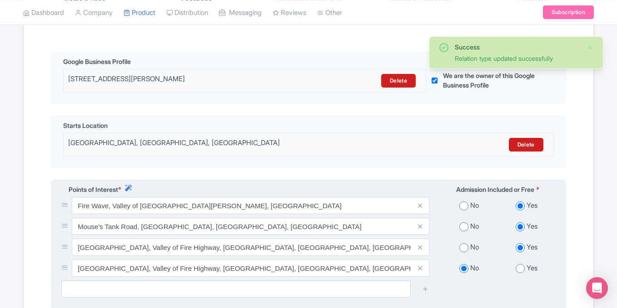
click at [519, 268] on input "radio" at bounding box center [519, 268] width 9 height 9
radio input "true"
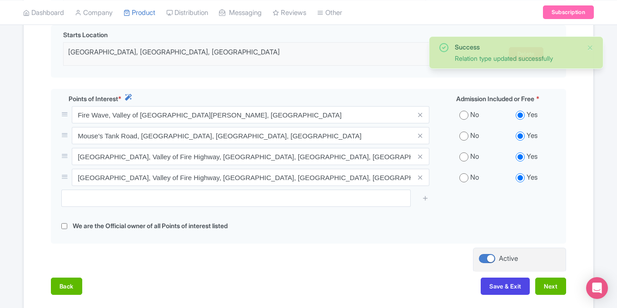
scroll to position [288, 0]
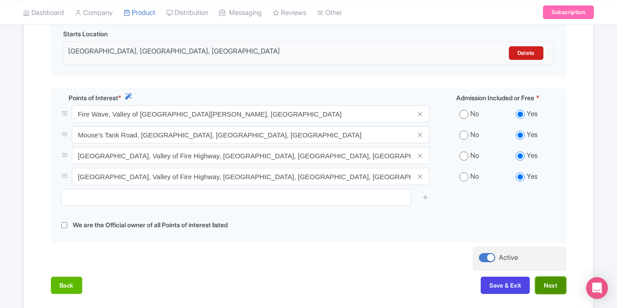
click at [542, 285] on button "Next" at bounding box center [550, 285] width 31 height 17
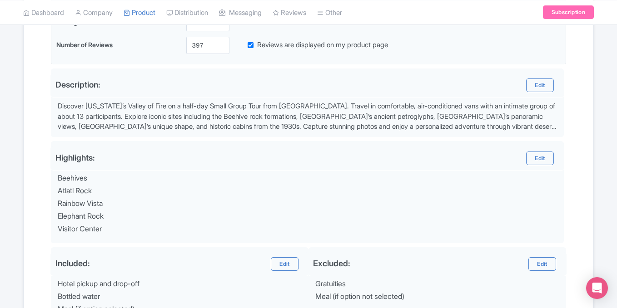
scroll to position [375, 0]
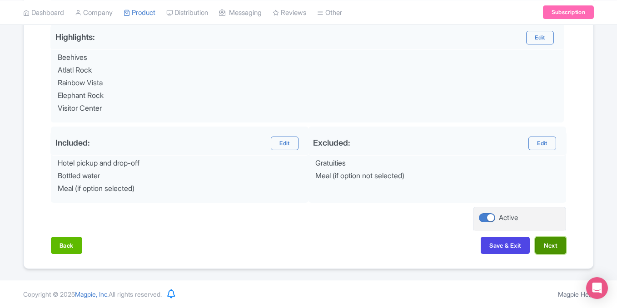
click at [547, 238] on button "Next" at bounding box center [550, 245] width 31 height 17
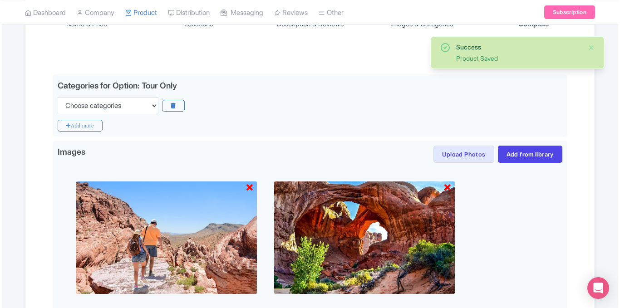
scroll to position [168, 0]
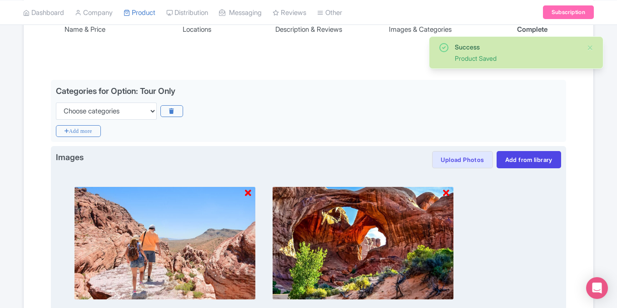
click at [247, 193] on icon at bounding box center [248, 193] width 6 height 9
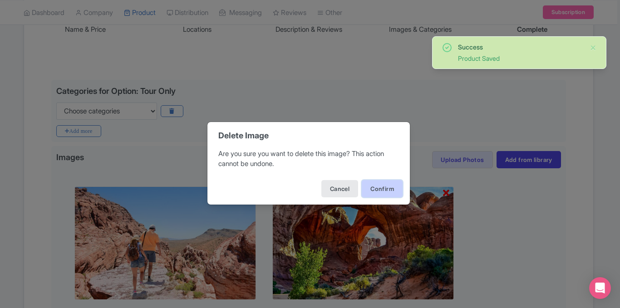
click at [370, 189] on button "Confirm" at bounding box center [382, 188] width 41 height 17
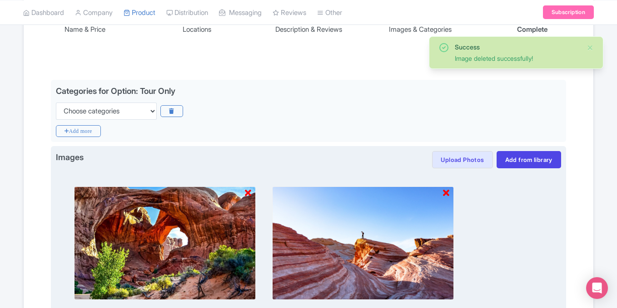
click at [450, 194] on img at bounding box center [363, 243] width 182 height 113
click at [445, 194] on icon at bounding box center [446, 193] width 6 height 9
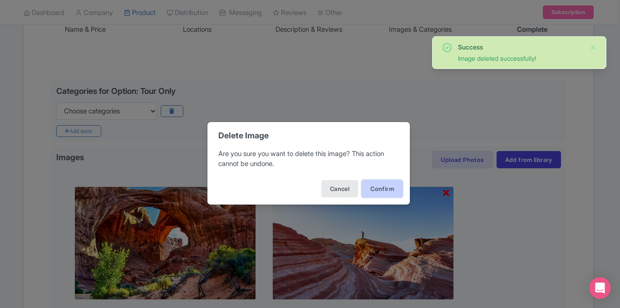
click at [390, 190] on button "Confirm" at bounding box center [382, 188] width 41 height 17
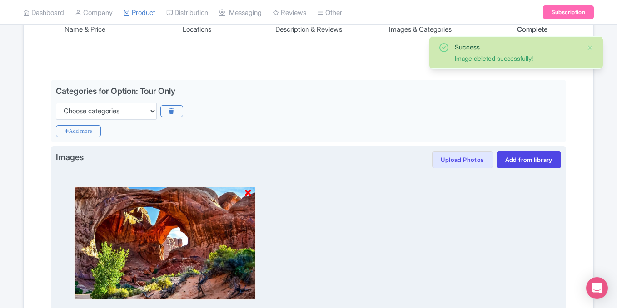
click at [247, 192] on icon at bounding box center [248, 193] width 6 height 9
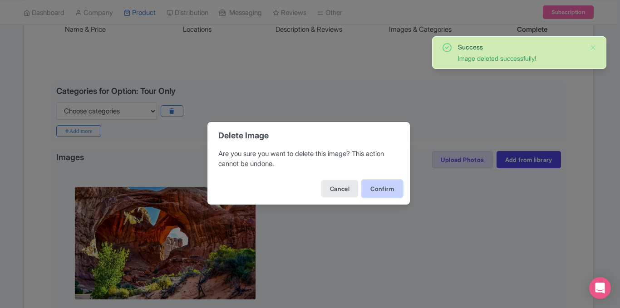
click at [378, 181] on button "Confirm" at bounding box center [382, 188] width 41 height 17
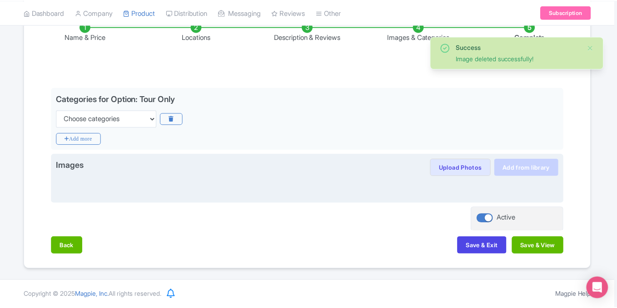
scroll to position [160, 0]
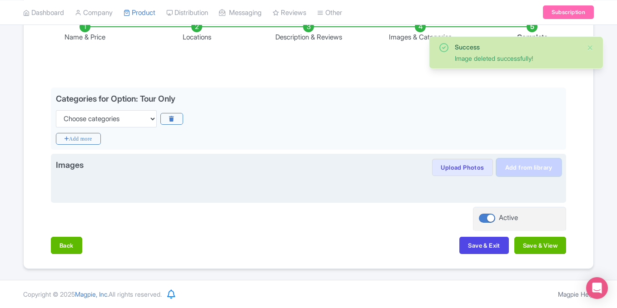
click at [526, 169] on link "Add from library" at bounding box center [528, 167] width 64 height 17
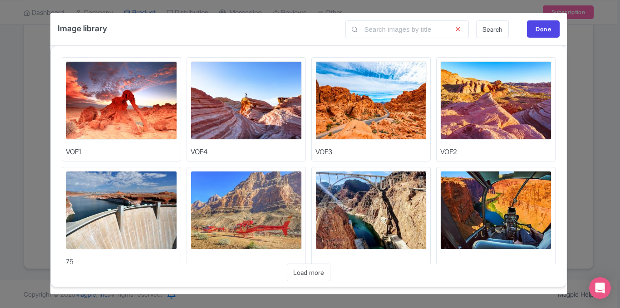
click at [103, 79] on img at bounding box center [121, 100] width 111 height 79
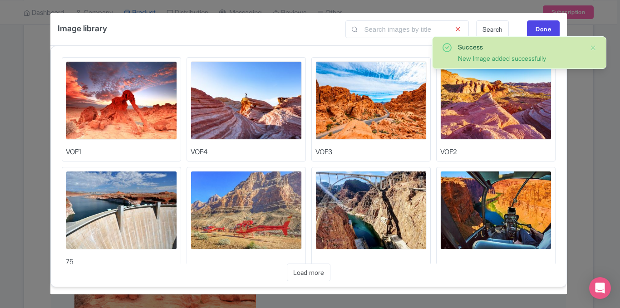
click at [209, 101] on img at bounding box center [246, 100] width 111 height 79
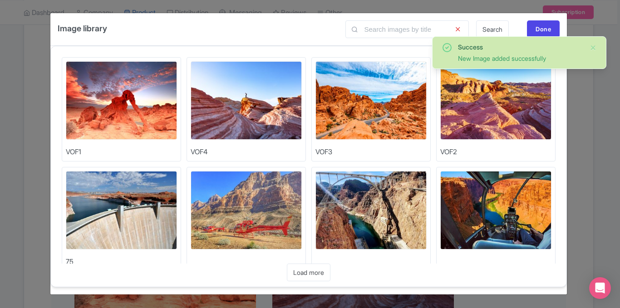
click at [355, 97] on img at bounding box center [371, 100] width 111 height 79
click at [519, 107] on img at bounding box center [495, 100] width 111 height 79
click at [545, 24] on div "Done" at bounding box center [543, 28] width 33 height 17
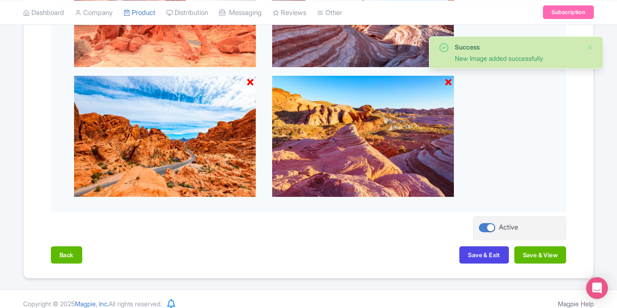
scroll to position [418, 0]
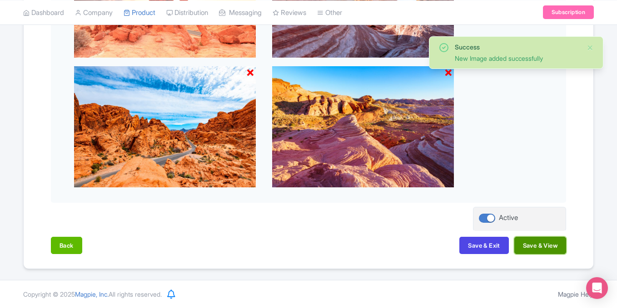
click at [540, 248] on button "Save & View" at bounding box center [540, 245] width 52 height 17
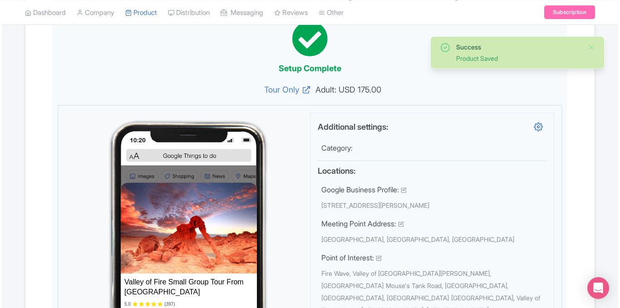
scroll to position [273, 0]
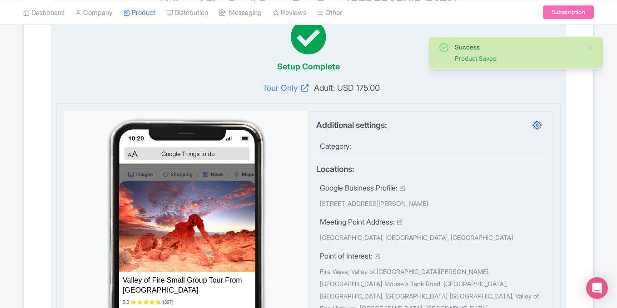
click at [533, 128] on icon at bounding box center [536, 124] width 9 height 9
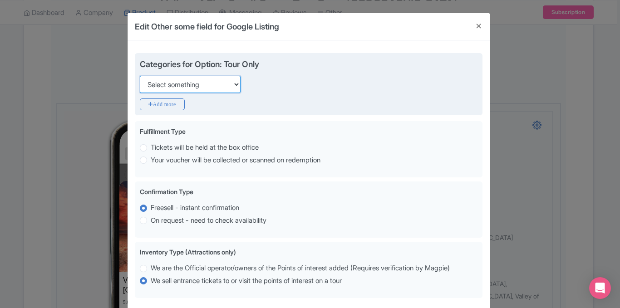
click at [216, 84] on select "Select something Adults Only Animals Audio Guide Beaches Bike Tours Boat Tours …" at bounding box center [190, 84] width 101 height 17
select select "day-trips"
click at [140, 76] on select "Select something Adults Only Animals Audio Guide Beaches Bike Tours Boat Tours …" at bounding box center [190, 84] width 101 height 17
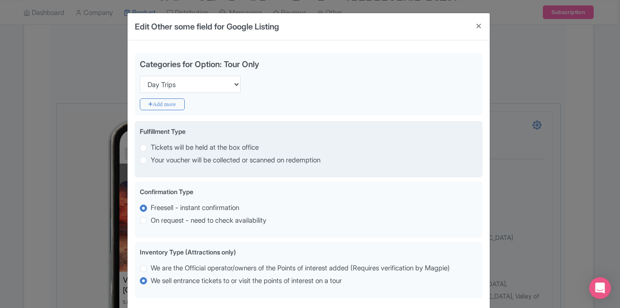
click at [151, 162] on label "Your voucher will be collected or scanned on redemption" at bounding box center [236, 160] width 170 height 10
click at [151, 162] on input "Your voucher will be collected or scanned on redemption" at bounding box center [155, 159] width 9 height 9
radio input "true"
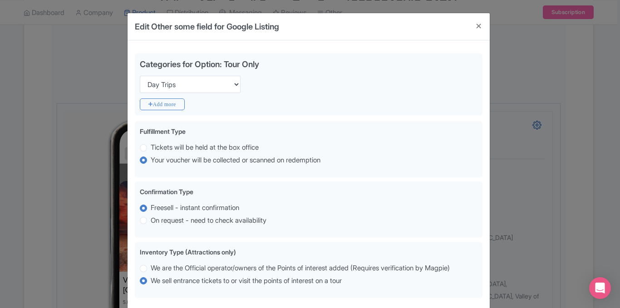
click at [484, 125] on div "Categories for Option: Tour Only Choose categories Adults Only Animals Audio Gu…" at bounding box center [309, 174] width 362 height 269
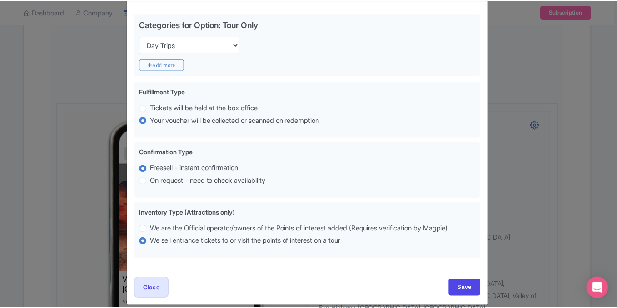
scroll to position [50, 0]
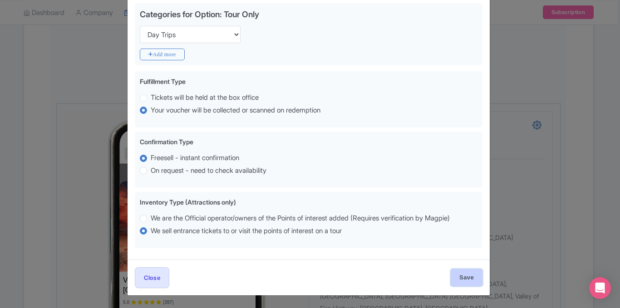
click at [454, 278] on input "Save" at bounding box center [467, 277] width 32 height 17
type input "Saving..."
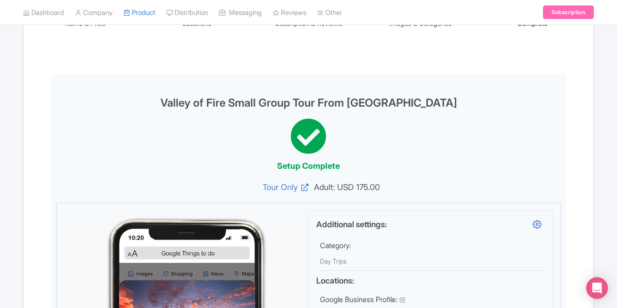
scroll to position [0, 0]
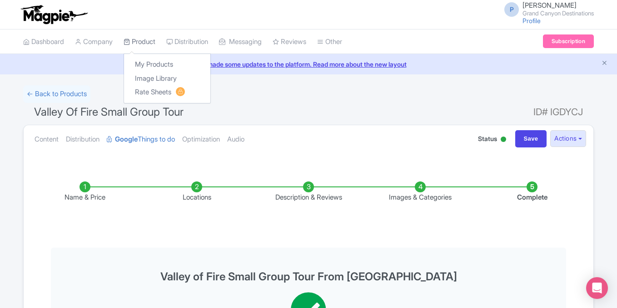
click at [142, 44] on link "Product" at bounding box center [139, 42] width 32 height 25
